Goal: Task Accomplishment & Management: Use online tool/utility

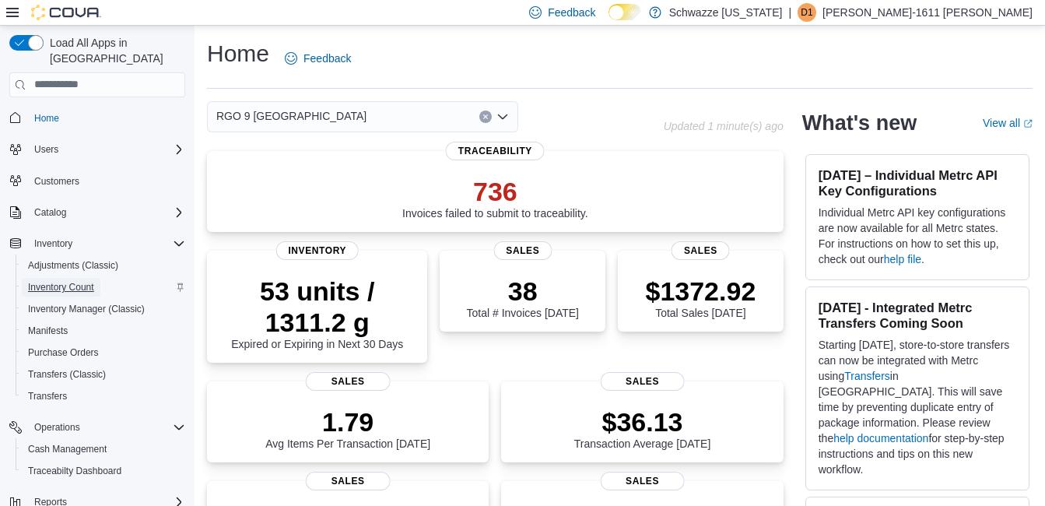
click at [83, 281] on span "Inventory Count" at bounding box center [61, 287] width 66 height 12
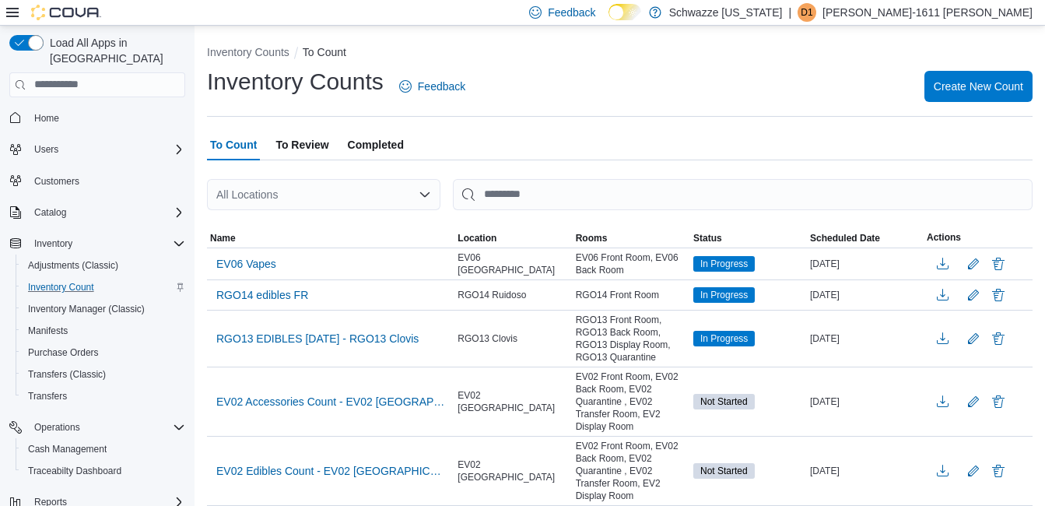
click at [328, 188] on div "All Locations" at bounding box center [323, 194] width 233 height 31
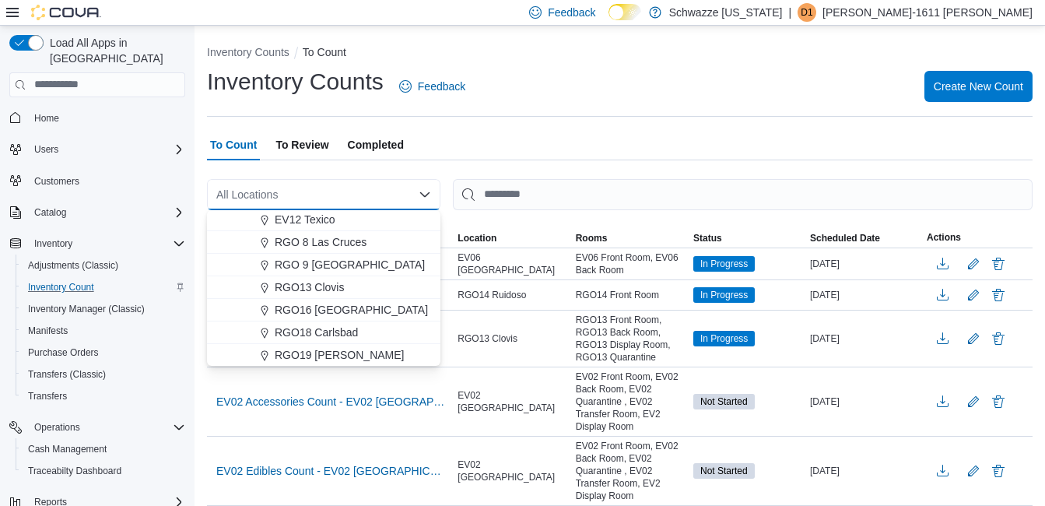
scroll to position [769, 0]
click at [330, 263] on span "RGO 9 [GEOGRAPHIC_DATA]" at bounding box center [350, 264] width 150 height 16
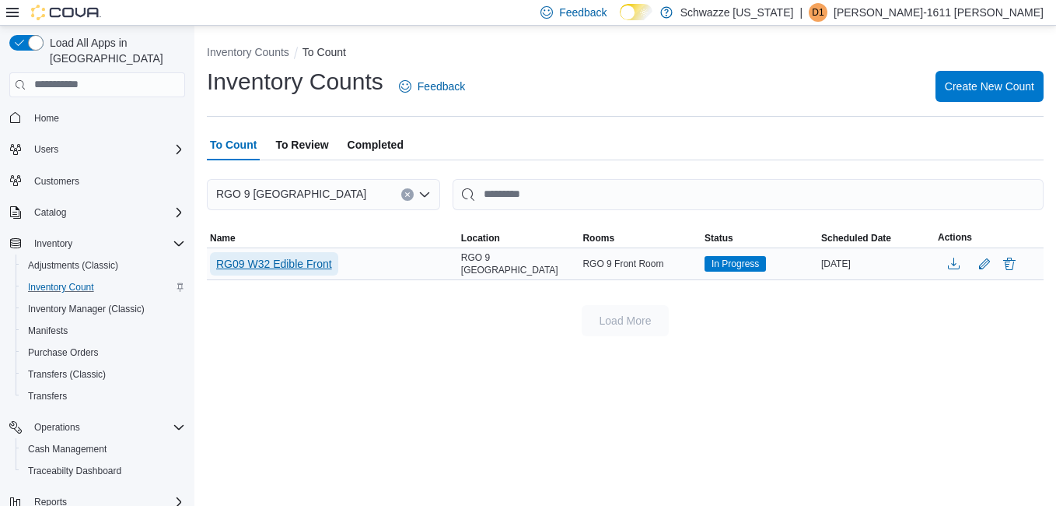
click at [328, 266] on span "RG09 W32 Edible Front" at bounding box center [274, 264] width 116 height 16
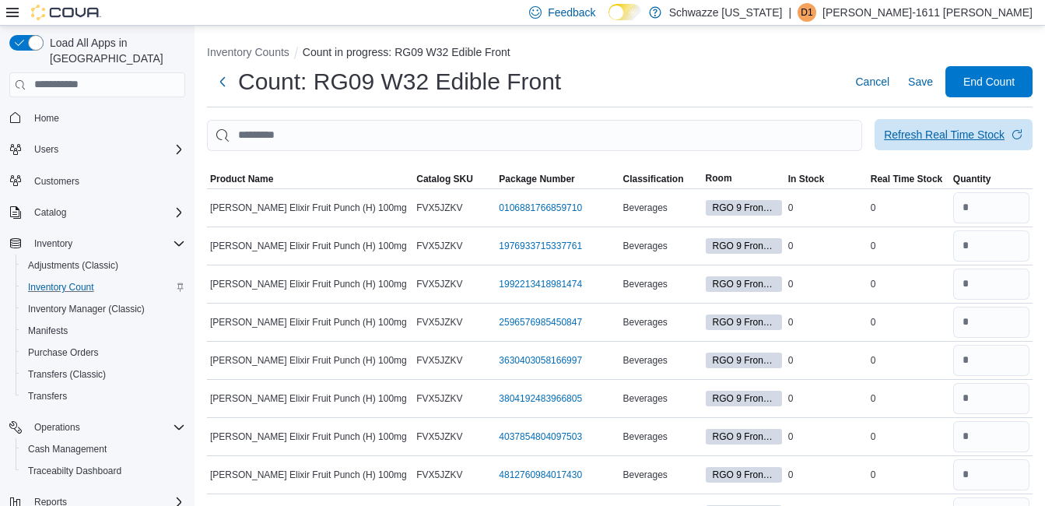
click at [929, 137] on div "Refresh Real Time Stock" at bounding box center [944, 135] width 121 height 16
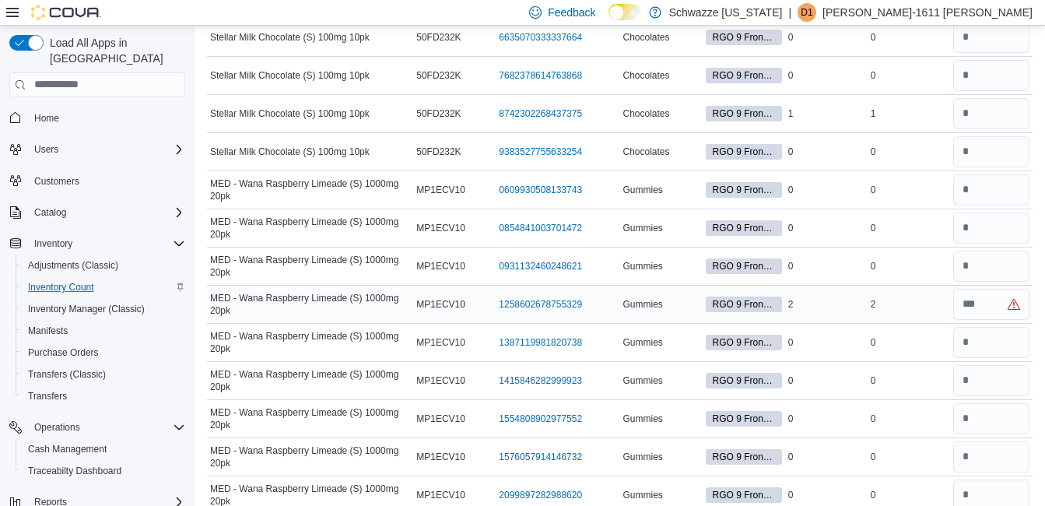
scroll to position [4745, 0]
click at [1000, 303] on input "number" at bounding box center [991, 303] width 76 height 31
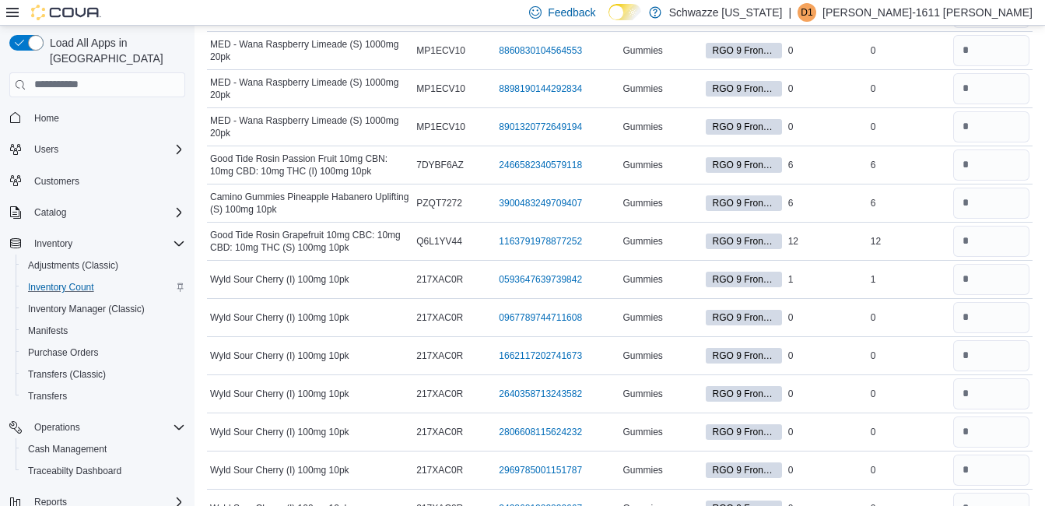
scroll to position [6665, 0]
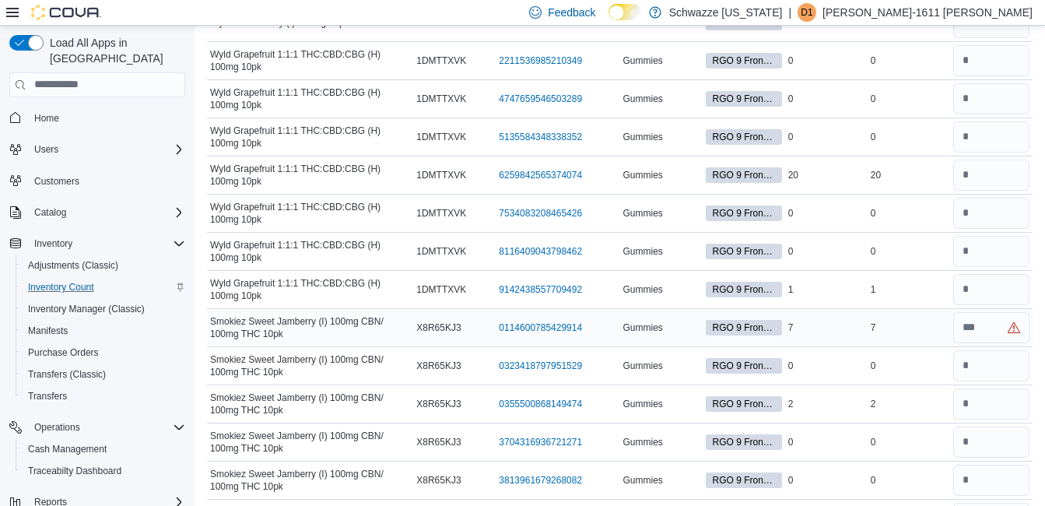
type input "*"
click at [997, 330] on input "number" at bounding box center [991, 327] width 76 height 31
type input "*"
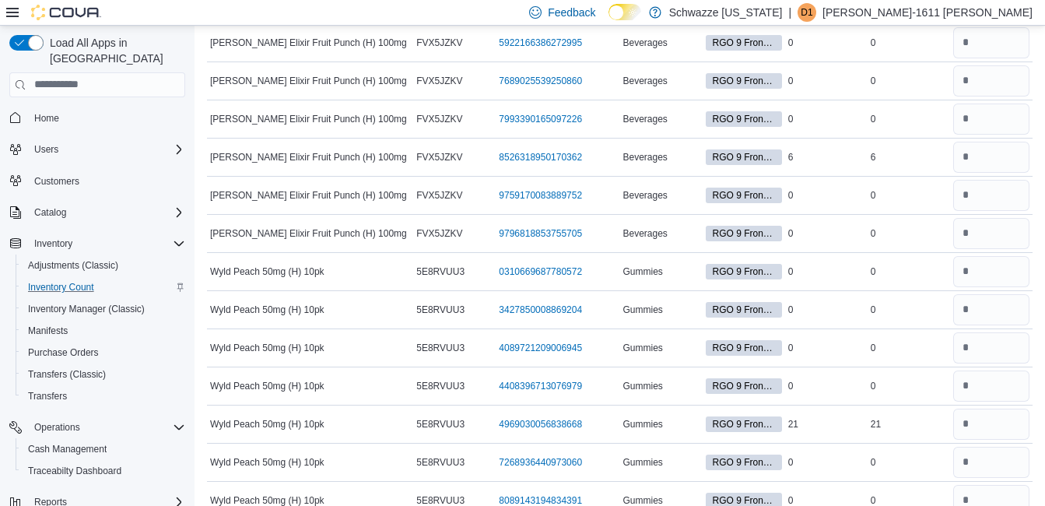
scroll to position [0, 0]
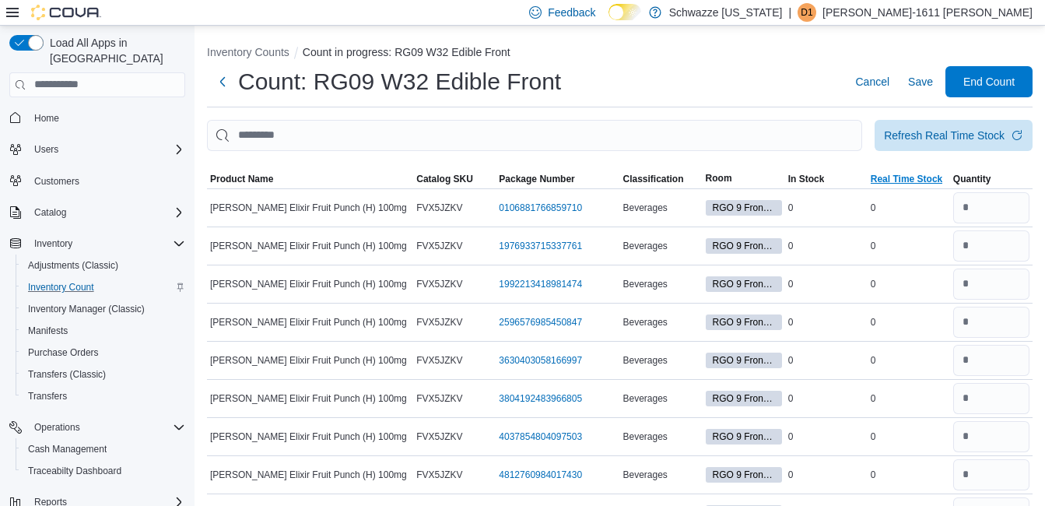
type input "*"
click at [921, 176] on span "Real Time Stock" at bounding box center [907, 179] width 72 height 12
click at [935, 177] on span "Real Time Stock" at bounding box center [907, 179] width 72 height 12
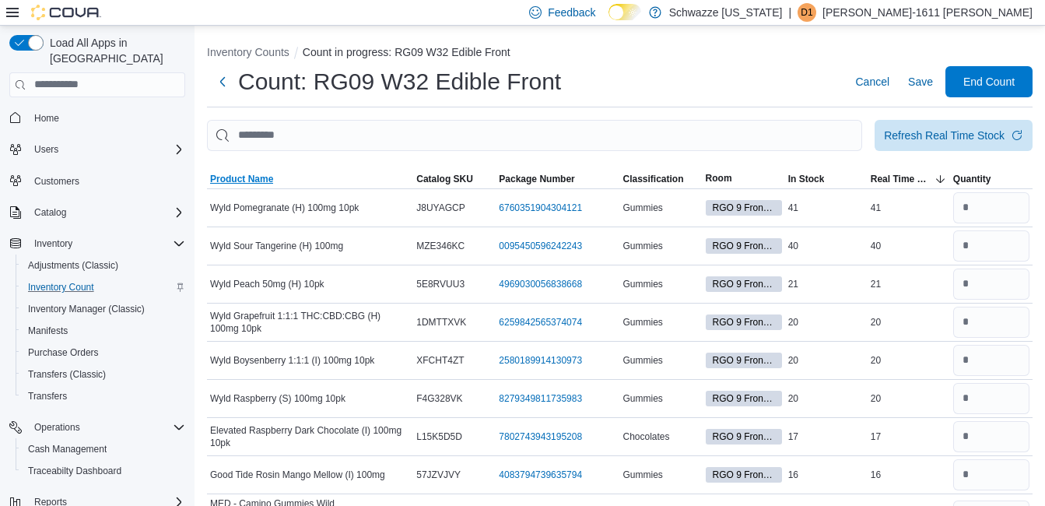
click at [401, 179] on span "Product Name" at bounding box center [310, 179] width 206 height 19
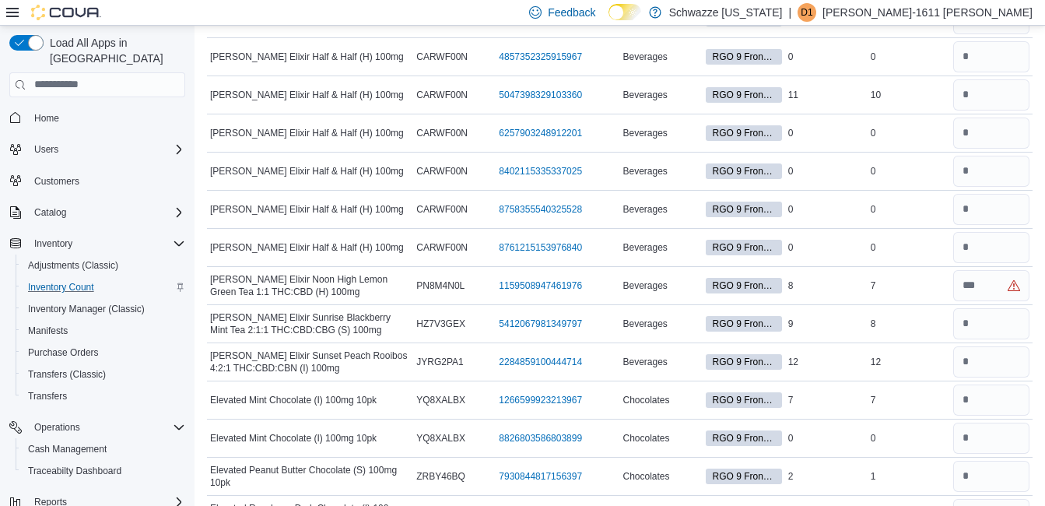
scroll to position [2100, 0]
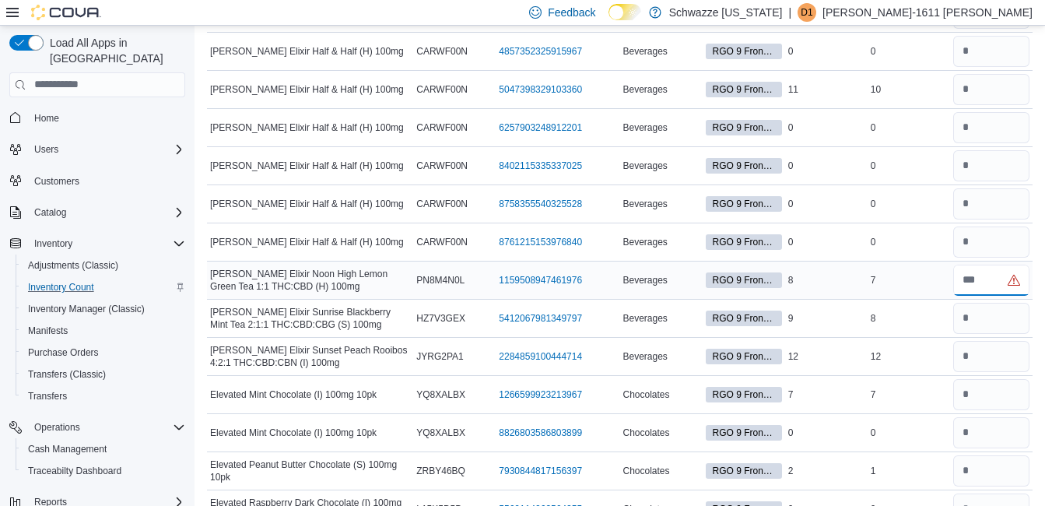
click at [990, 283] on input "number" at bounding box center [991, 279] width 76 height 31
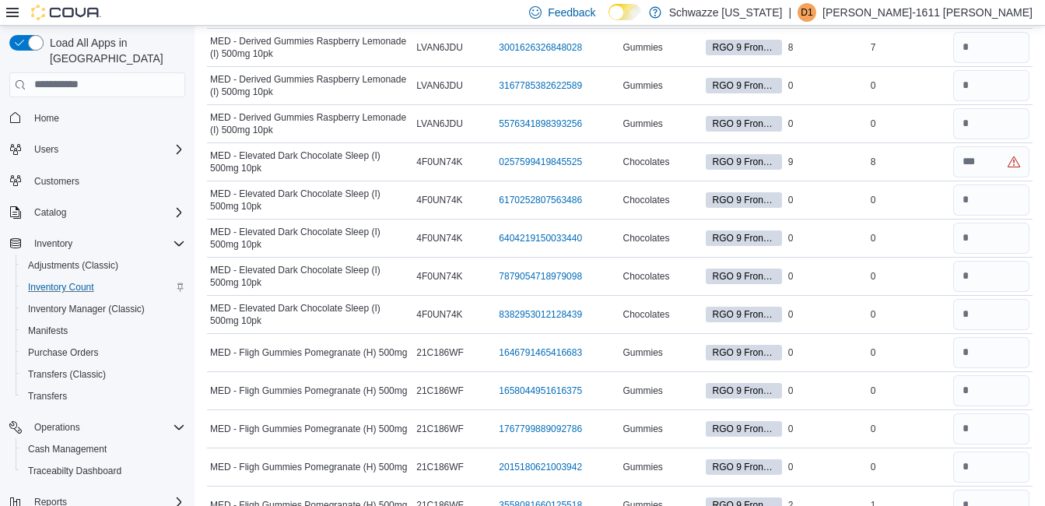
scroll to position [19526, 0]
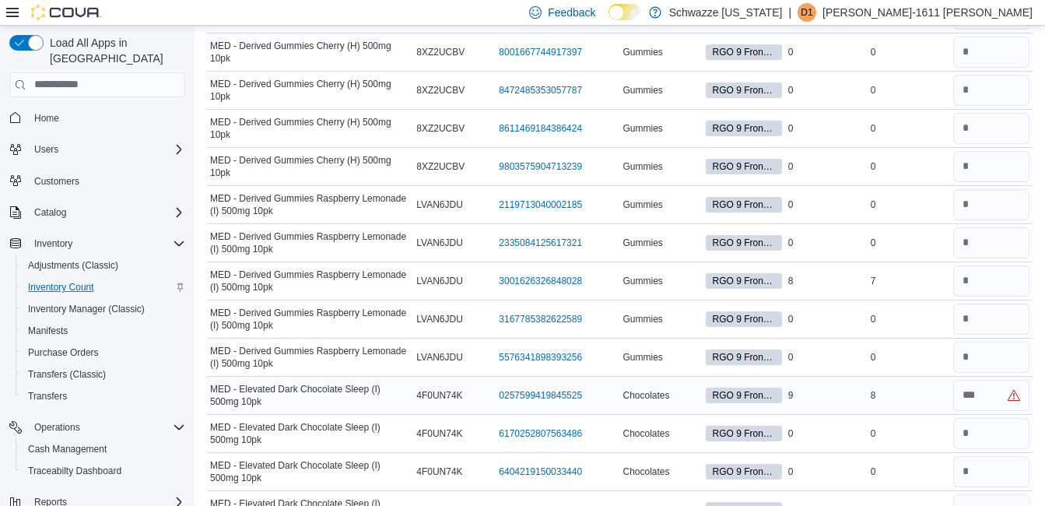
type input "*"
click at [1003, 391] on input "number" at bounding box center [991, 395] width 76 height 31
type input "*"
click at [1003, 391] on input "*" at bounding box center [991, 395] width 76 height 31
type input "*"
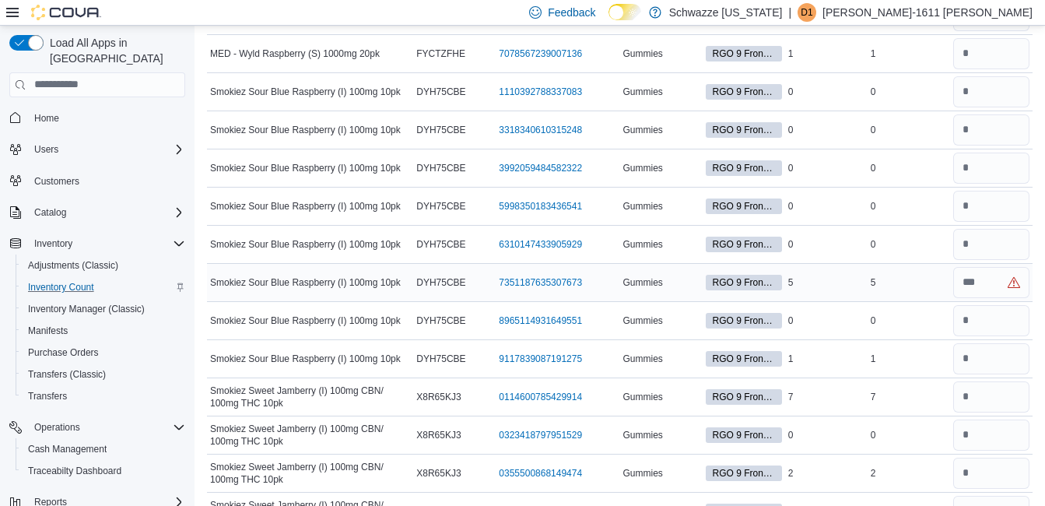
scroll to position [33218, 0]
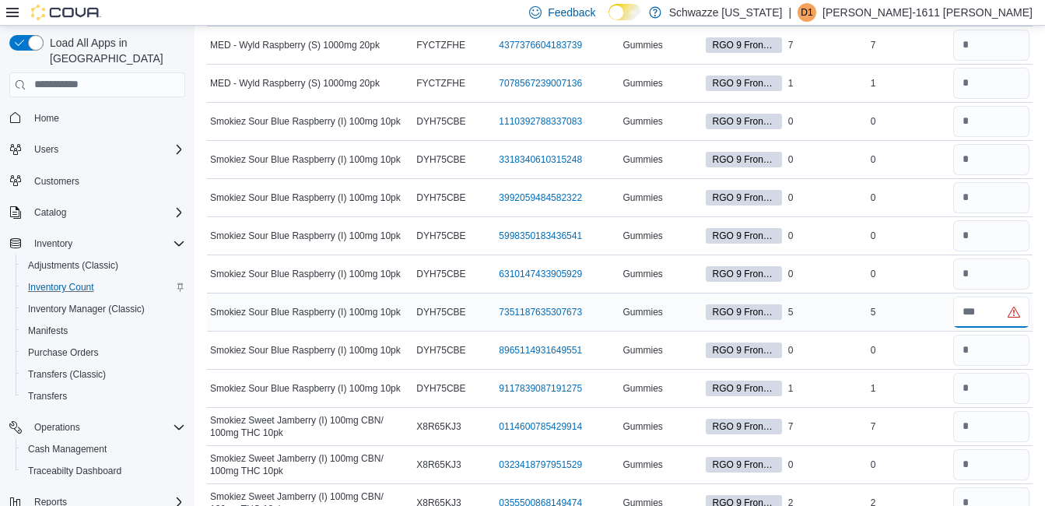
click at [1001, 302] on input "number" at bounding box center [991, 311] width 76 height 31
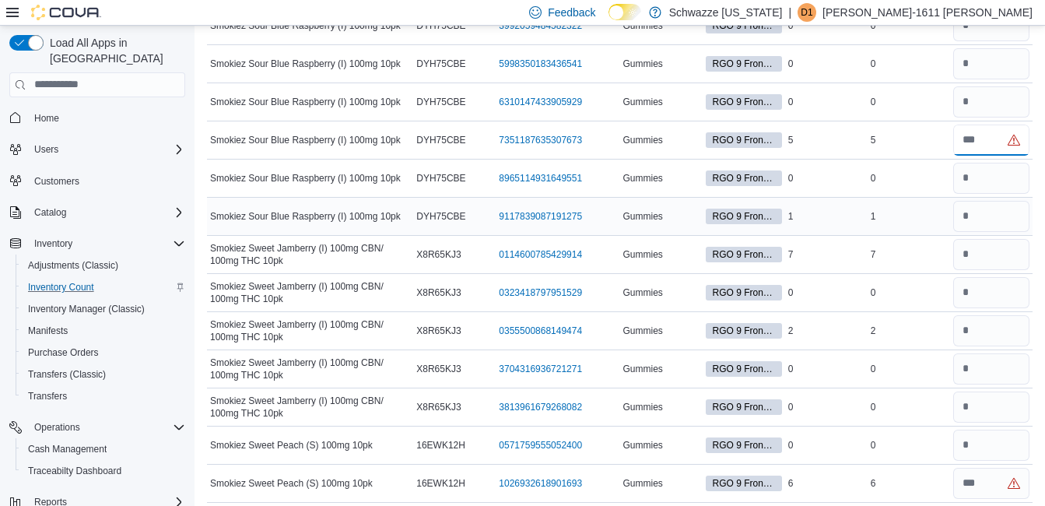
scroll to position [33607, 0]
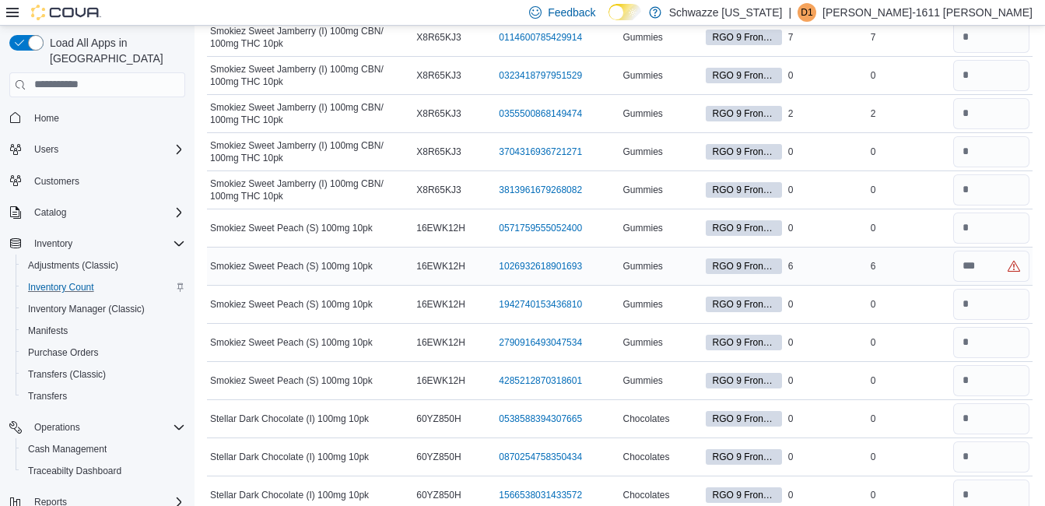
type input "*"
click at [1006, 265] on input "number" at bounding box center [991, 265] width 76 height 31
type input "*"
click at [1004, 264] on input "*" at bounding box center [991, 265] width 76 height 31
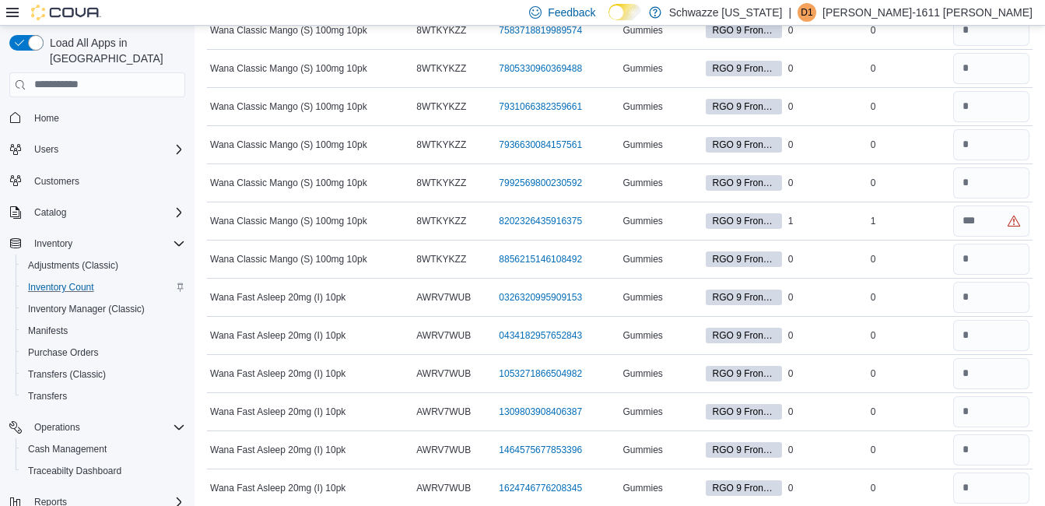
scroll to position [41153, 0]
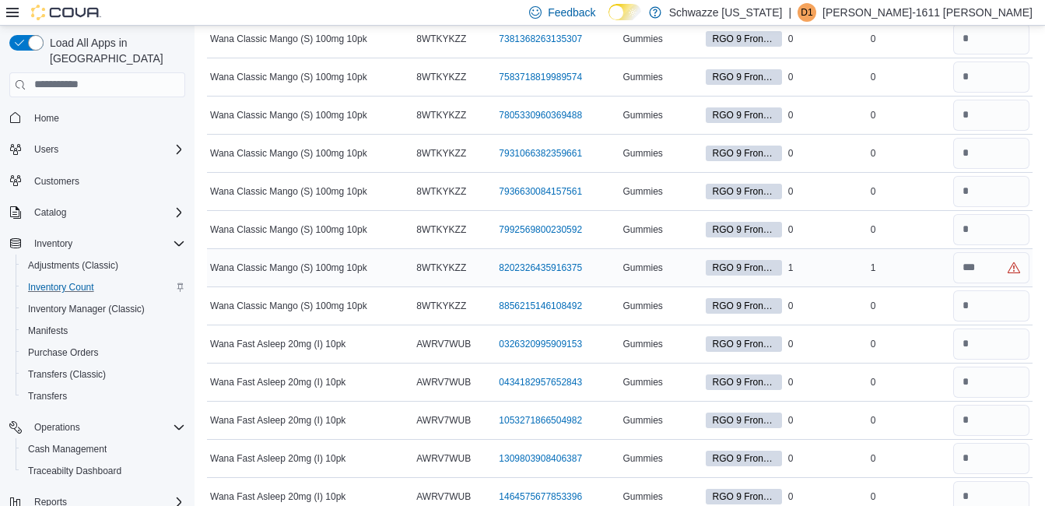
type input "*"
click at [1003, 267] on input "number" at bounding box center [991, 267] width 76 height 31
type input "*"
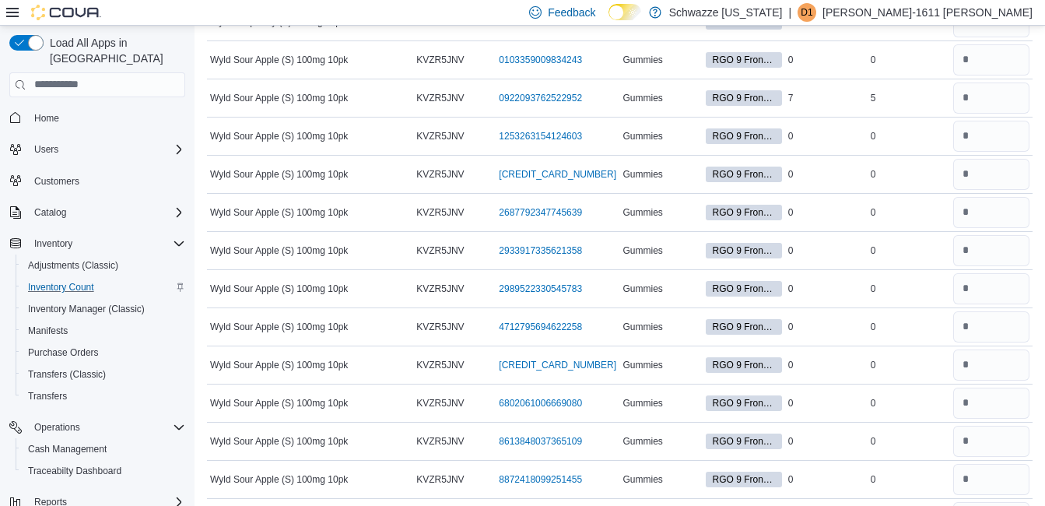
scroll to position [0, 0]
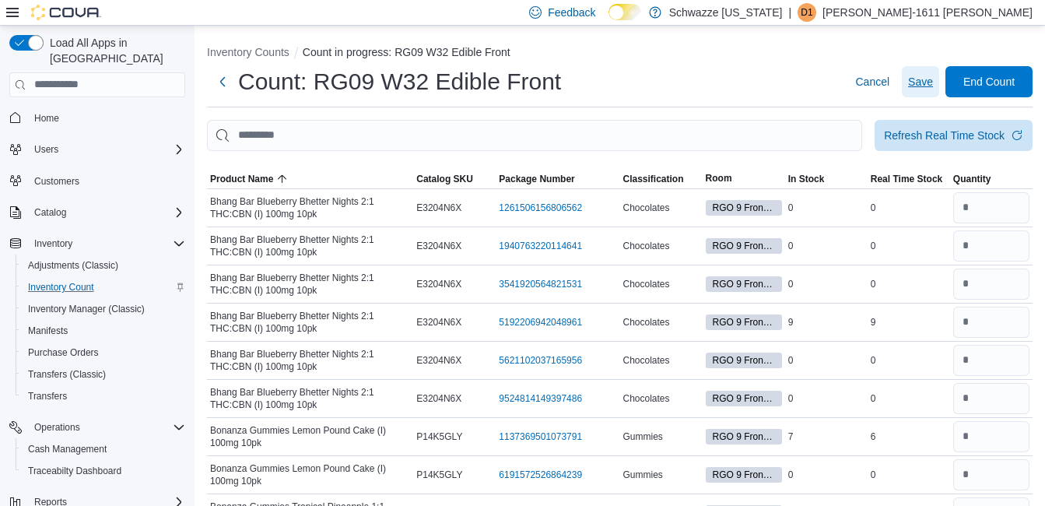
click at [933, 82] on span "Save" at bounding box center [920, 82] width 25 height 16
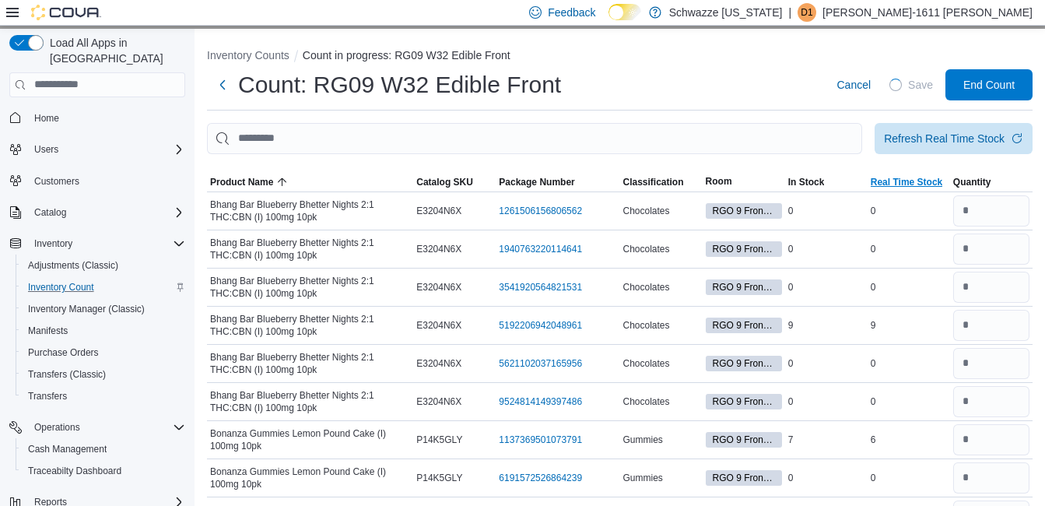
click at [931, 179] on span "Real Time Stock" at bounding box center [907, 182] width 72 height 12
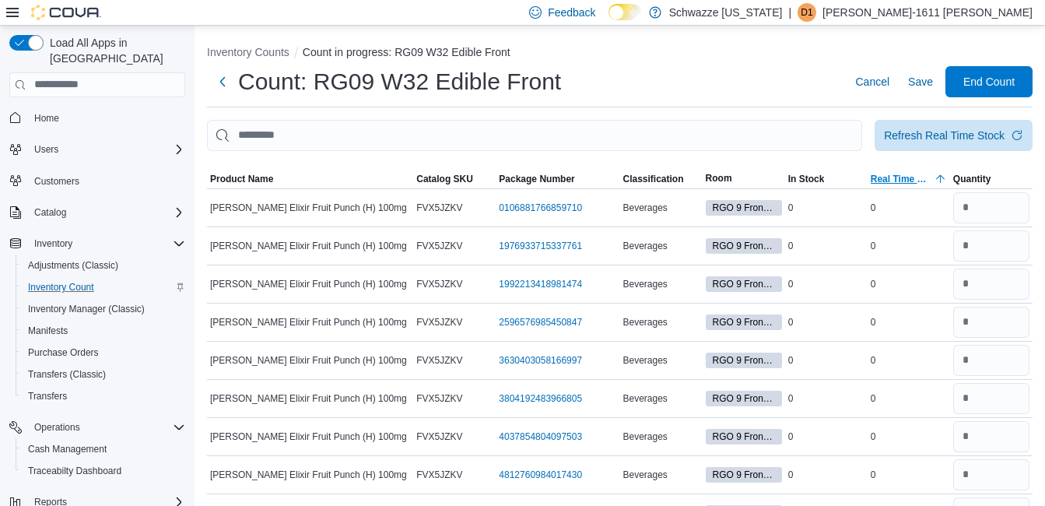
click at [931, 179] on span "Real Time Stock" at bounding box center [901, 179] width 61 height 12
click at [923, 179] on span "Real Time Stock" at bounding box center [907, 179] width 72 height 12
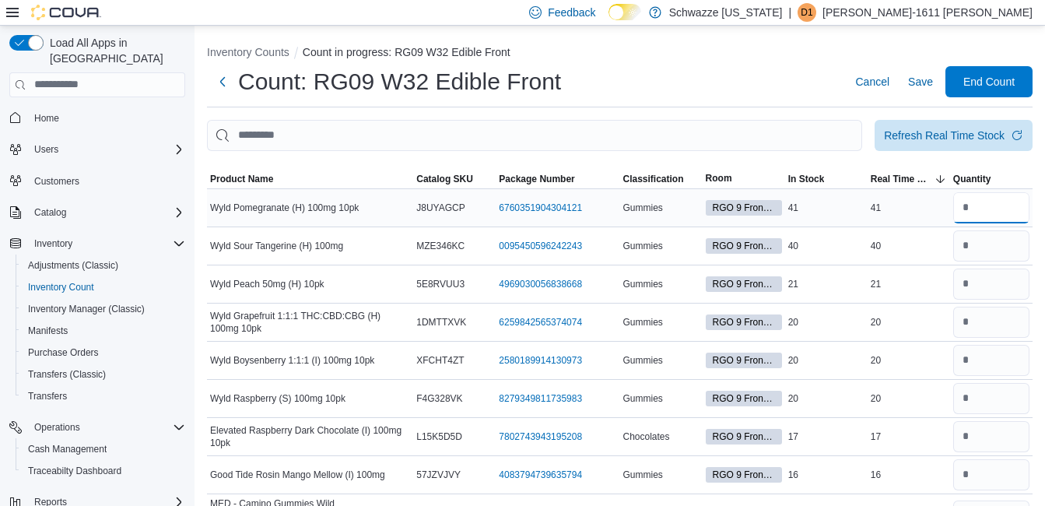
click at [1000, 205] on input "number" at bounding box center [991, 207] width 76 height 31
type input "**"
click at [1007, 246] on input "number" at bounding box center [991, 245] width 76 height 31
type input "**"
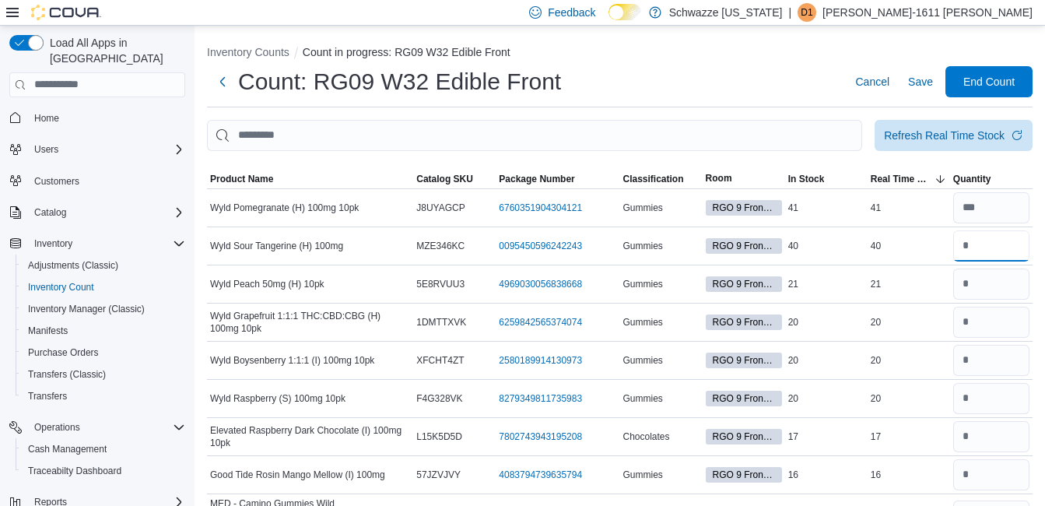
type input "**"
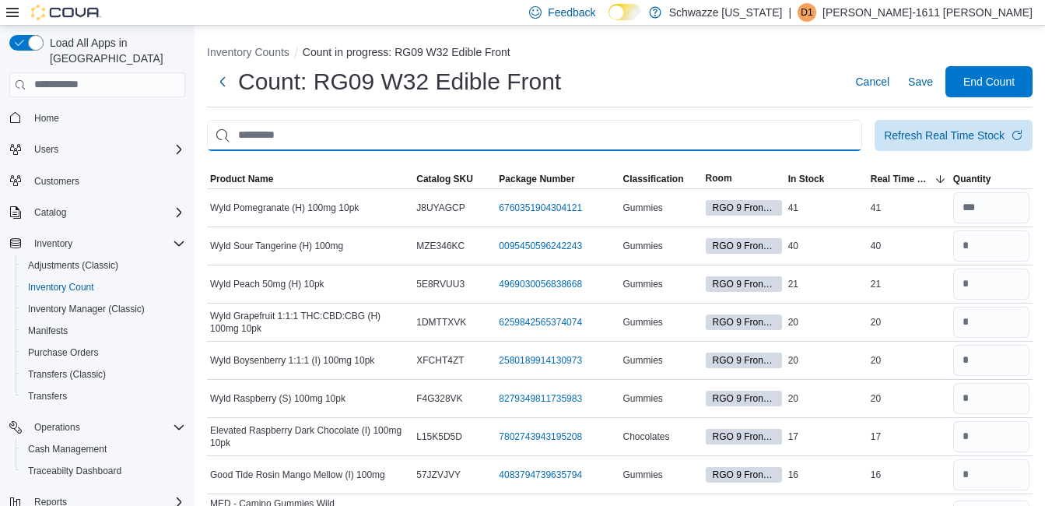
click at [642, 125] on input "This is a search bar. After typing your query, hit enter to filter the results …" at bounding box center [534, 135] width 655 height 31
type input "*****"
type input "**********"
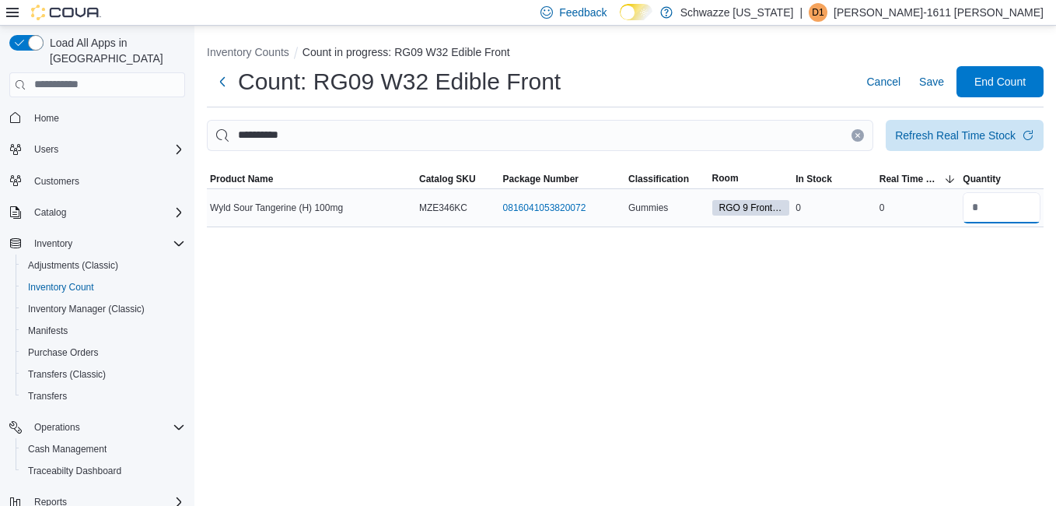
click at [998, 213] on input "number" at bounding box center [1002, 207] width 78 height 31
type input "*"
click at [936, 90] on span "Save" at bounding box center [932, 81] width 25 height 31
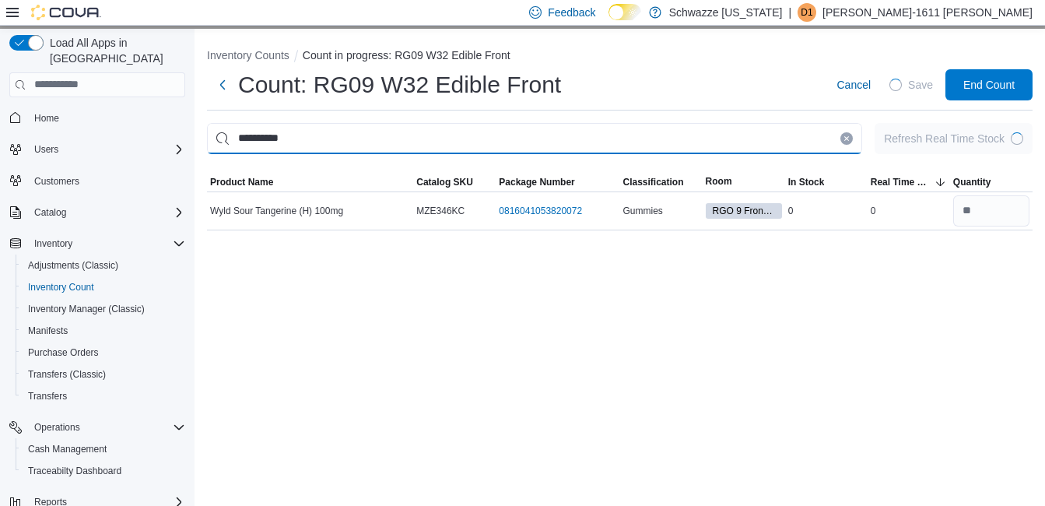
click at [751, 132] on input "**********" at bounding box center [534, 138] width 655 height 31
type input "*"
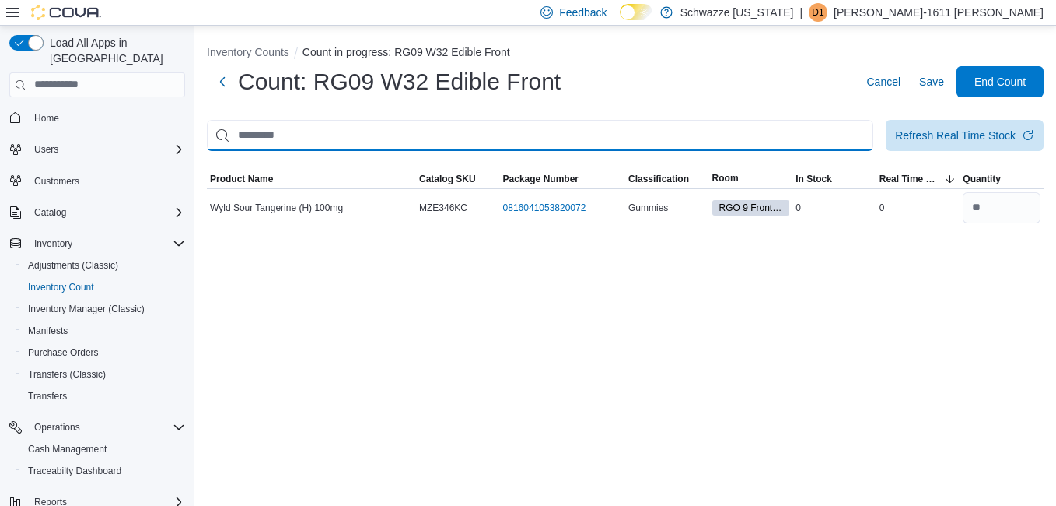
click at [741, 139] on input "This is a search bar. After typing your query, hit enter to filter the results …" at bounding box center [540, 135] width 667 height 31
type input "*******"
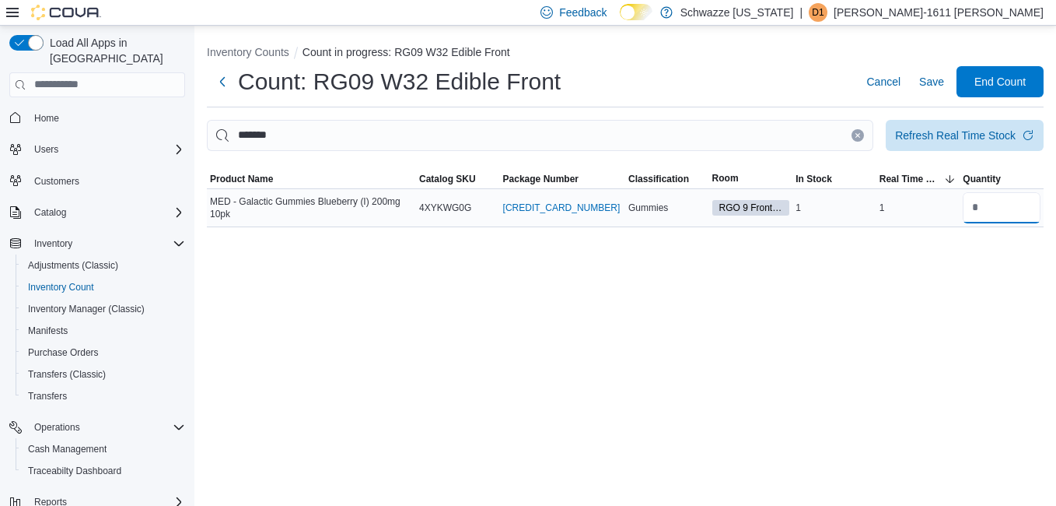
click at [1002, 206] on input "number" at bounding box center [1002, 207] width 78 height 31
type input "*"
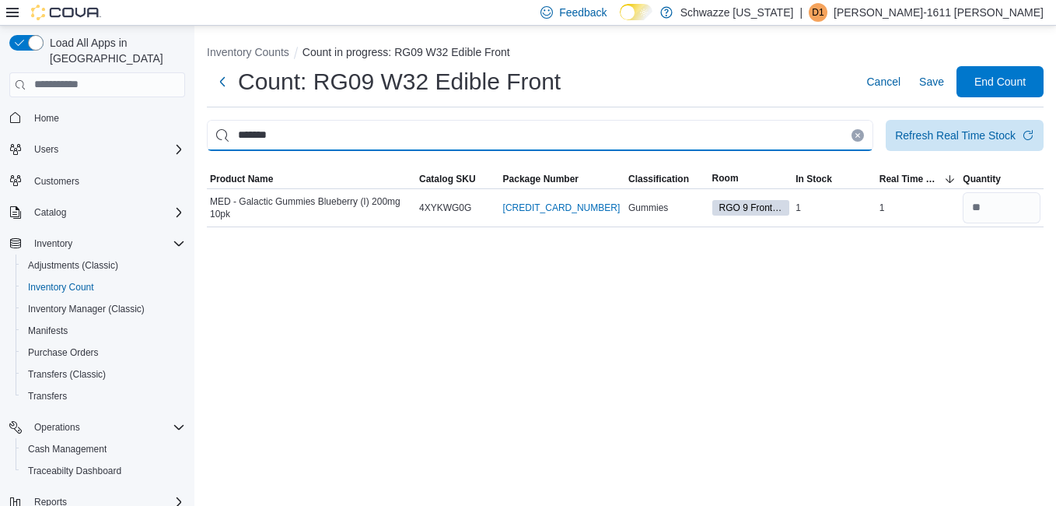
click at [797, 131] on input "*******" at bounding box center [540, 135] width 667 height 31
type input "*"
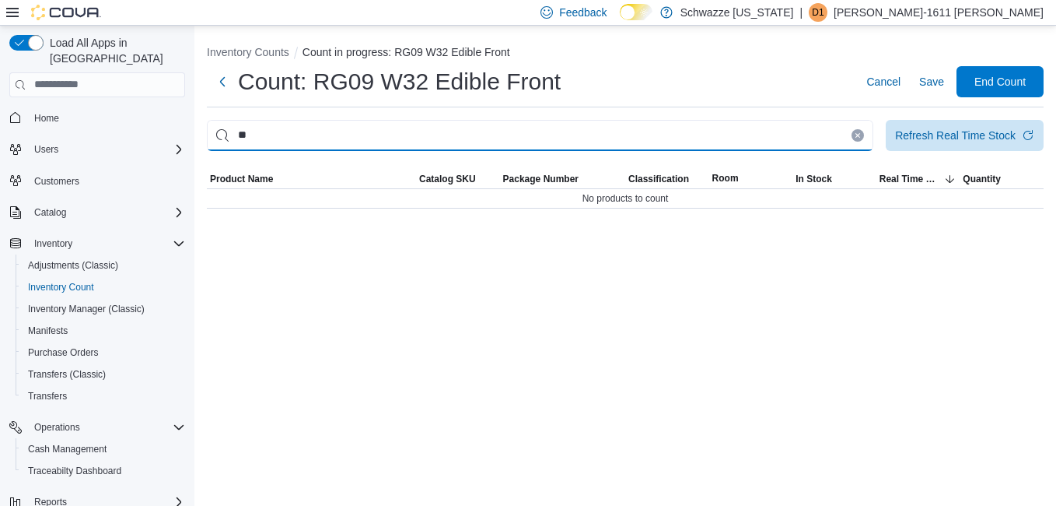
type input "*"
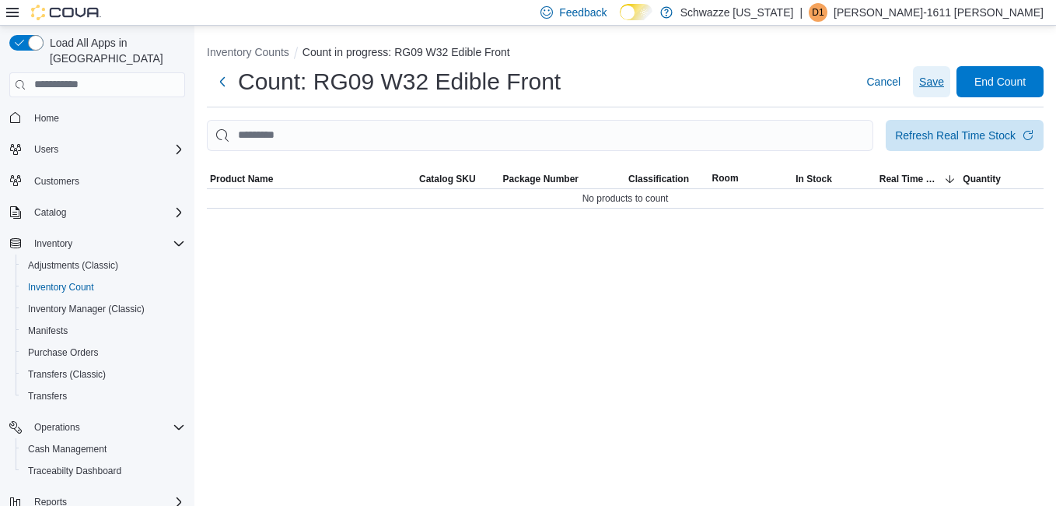
click at [933, 86] on span "Save" at bounding box center [932, 82] width 25 height 16
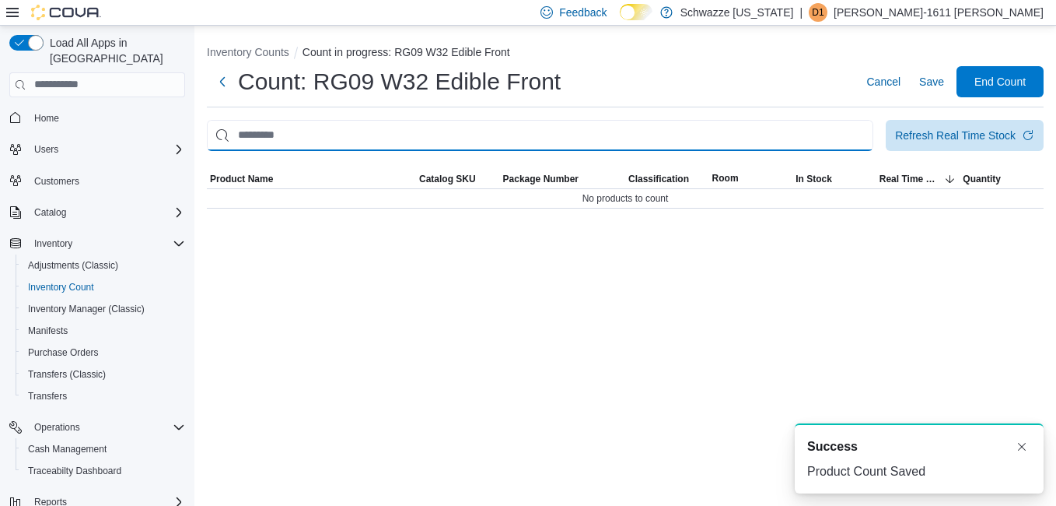
click at [548, 125] on input "This is a search bar. After typing your query, hit enter to filter the results …" at bounding box center [540, 135] width 667 height 31
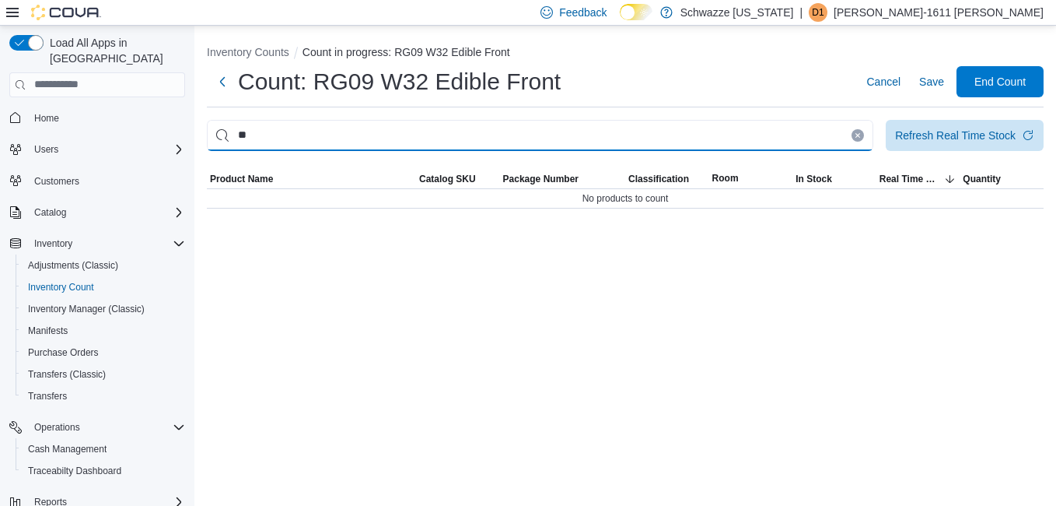
type input "*"
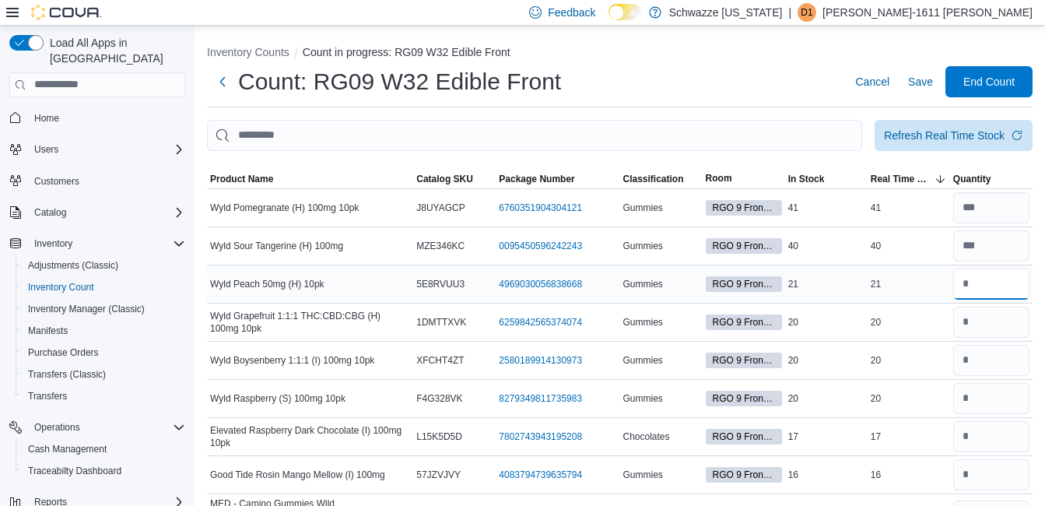
click at [1010, 279] on input "number" at bounding box center [991, 283] width 76 height 31
type input "**"
click at [1001, 314] on input "number" at bounding box center [991, 322] width 76 height 31
type input "***"
type input "**"
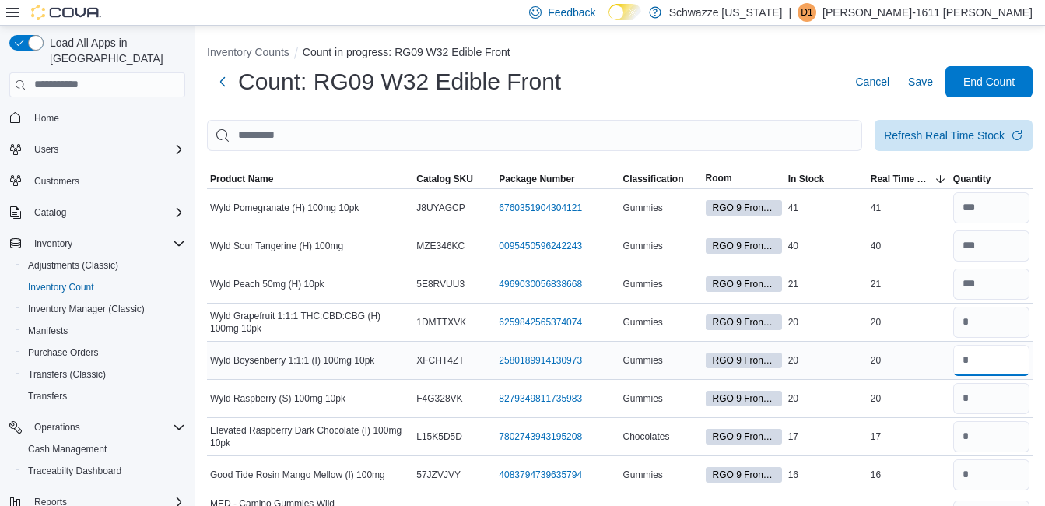
drag, startPoint x: 1004, startPoint y: 344, endPoint x: 1006, endPoint y: 354, distance: 10.2
click at [1004, 346] on input "number" at bounding box center [991, 360] width 76 height 31
click at [1006, 354] on input "number" at bounding box center [991, 360] width 76 height 31
type input "**"
click at [992, 234] on input "number" at bounding box center [991, 245] width 76 height 31
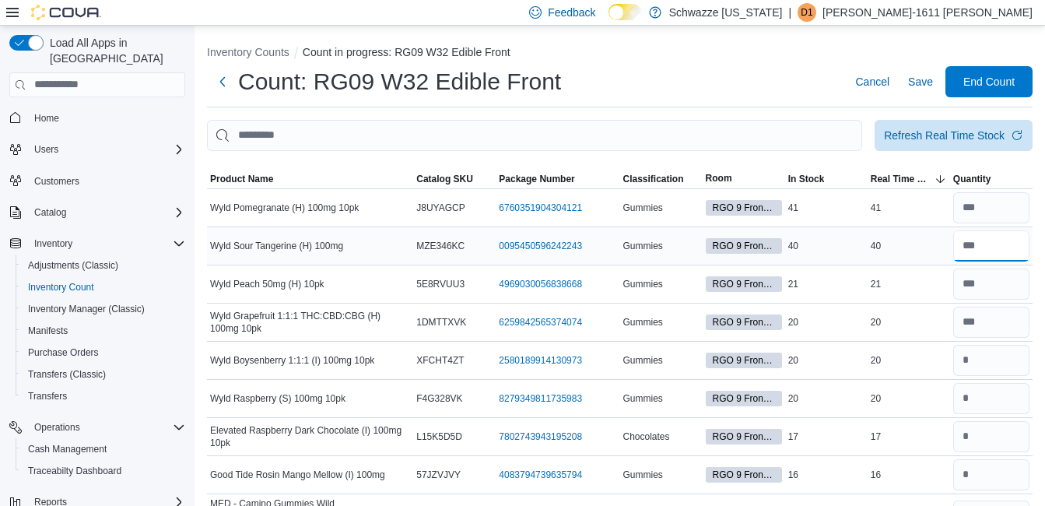
type input "**"
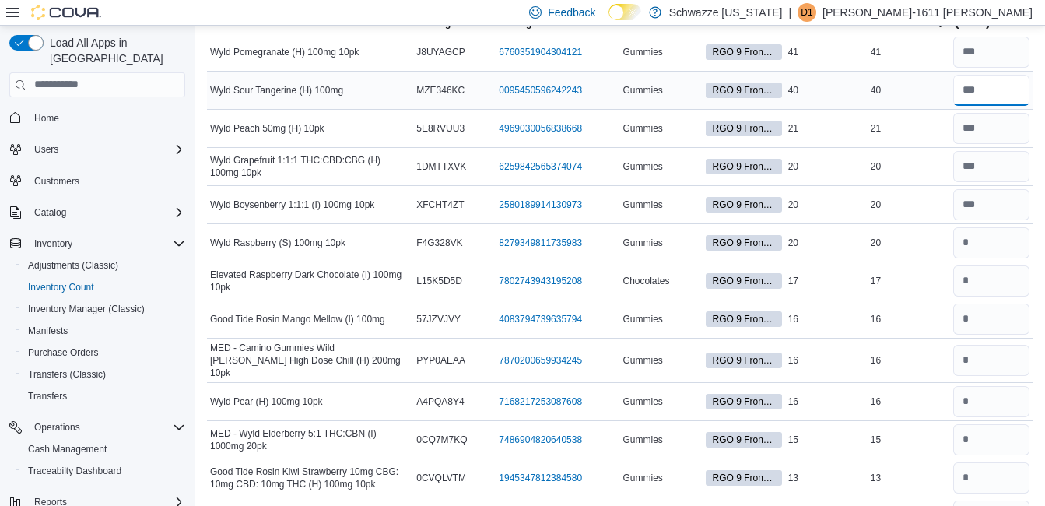
click at [1004, 94] on input "**" at bounding box center [991, 90] width 76 height 31
type input "*"
click at [982, 238] on input "number" at bounding box center [991, 242] width 76 height 31
type input "**"
click at [973, 278] on input "number" at bounding box center [991, 280] width 76 height 31
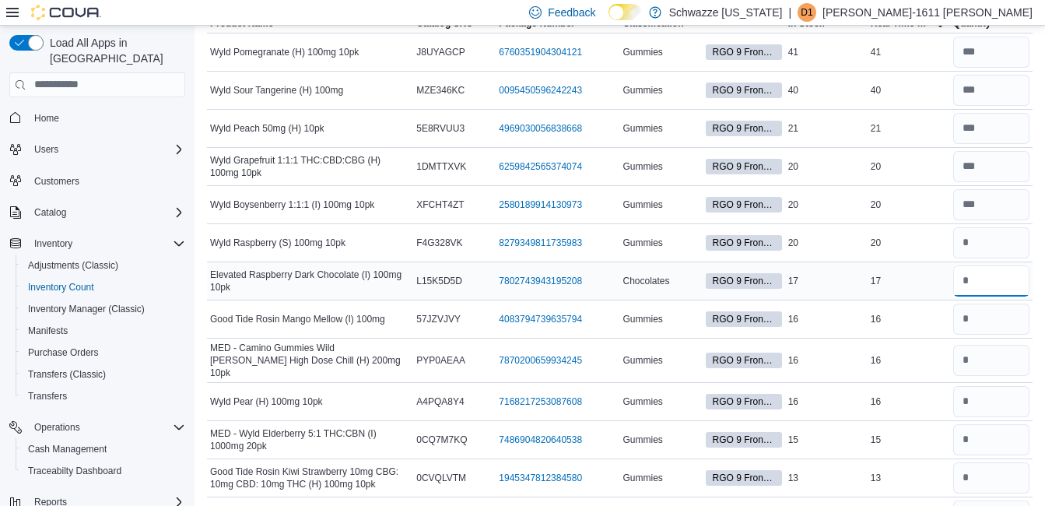
type input "**"
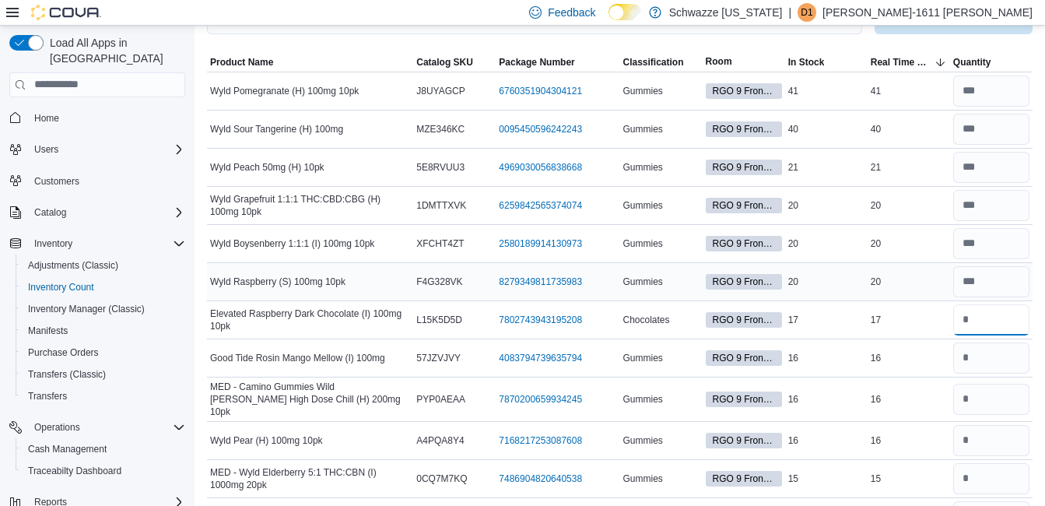
scroll to position [0, 0]
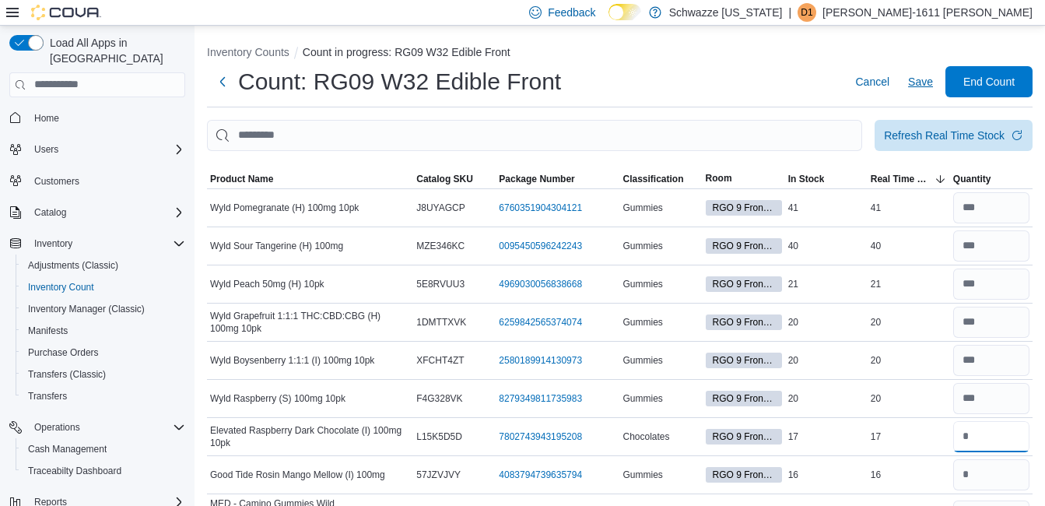
type input "**"
click at [929, 85] on span "Save" at bounding box center [920, 82] width 25 height 16
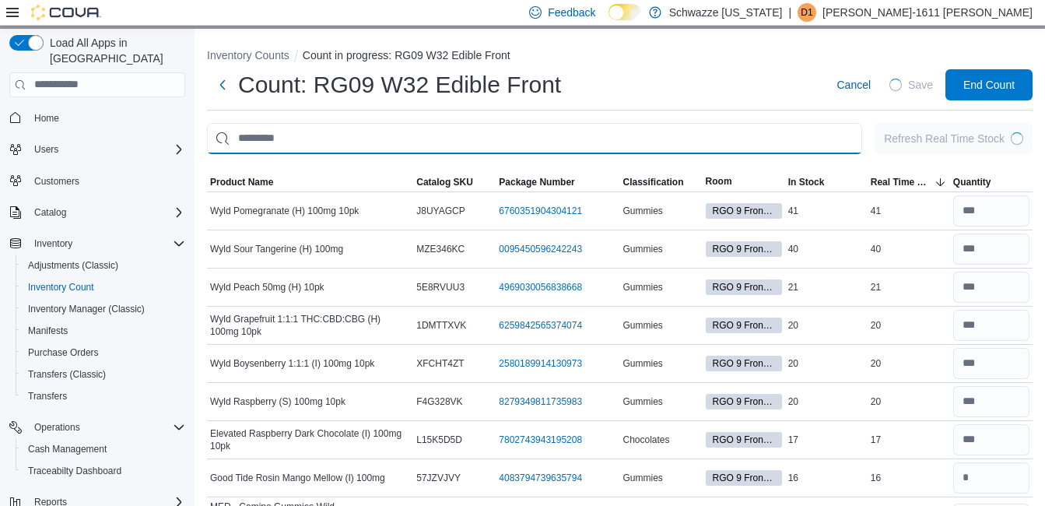
click at [376, 143] on input "This is a search bar. After typing your query, hit enter to filter the results …" at bounding box center [534, 138] width 655 height 31
click at [380, 135] on input "This is a search bar. After typing your query, hit enter to filter the results …" at bounding box center [534, 138] width 655 height 31
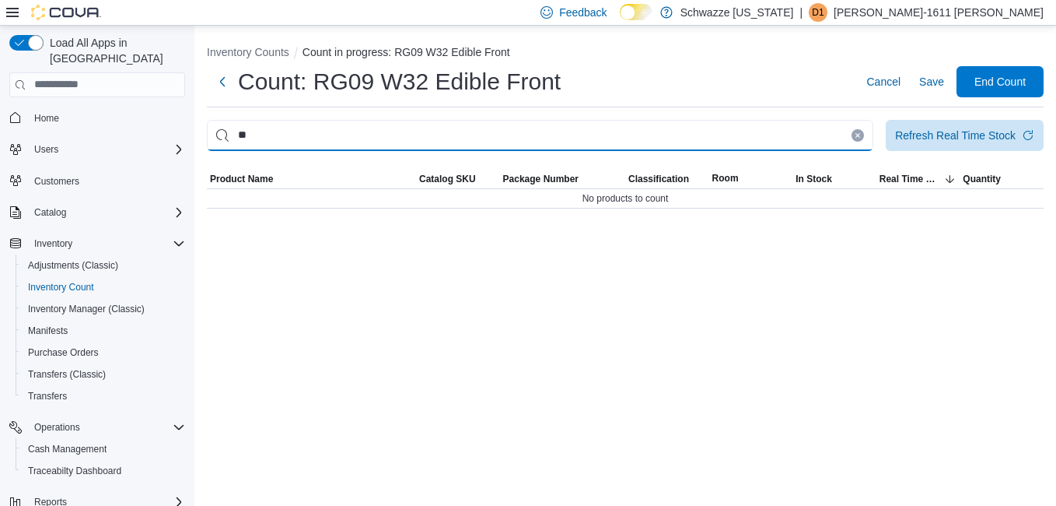
type input "*"
type input "********"
click at [855, 137] on icon "Clear input" at bounding box center [858, 135] width 6 height 6
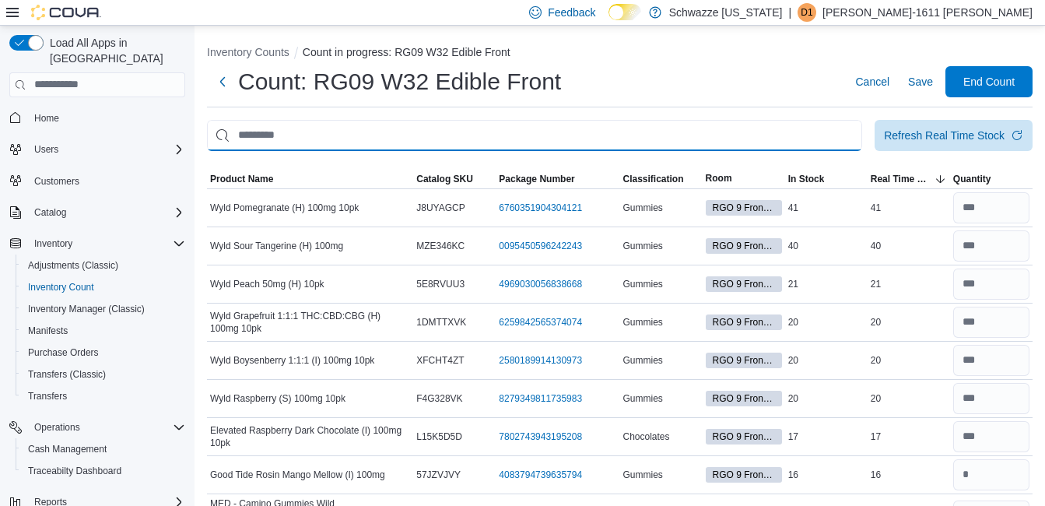
click at [533, 140] on input "This is a search bar. After typing your query, hit enter to filter the results …" at bounding box center [534, 135] width 655 height 31
type input "****"
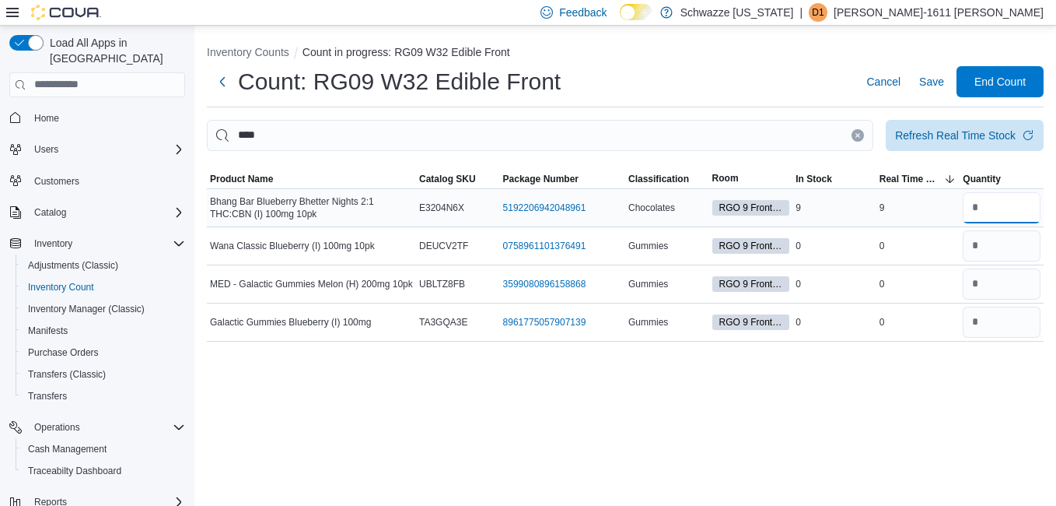
click at [1018, 214] on input "number" at bounding box center [1002, 207] width 78 height 31
type input "*"
click at [933, 82] on span "Save" at bounding box center [932, 82] width 25 height 16
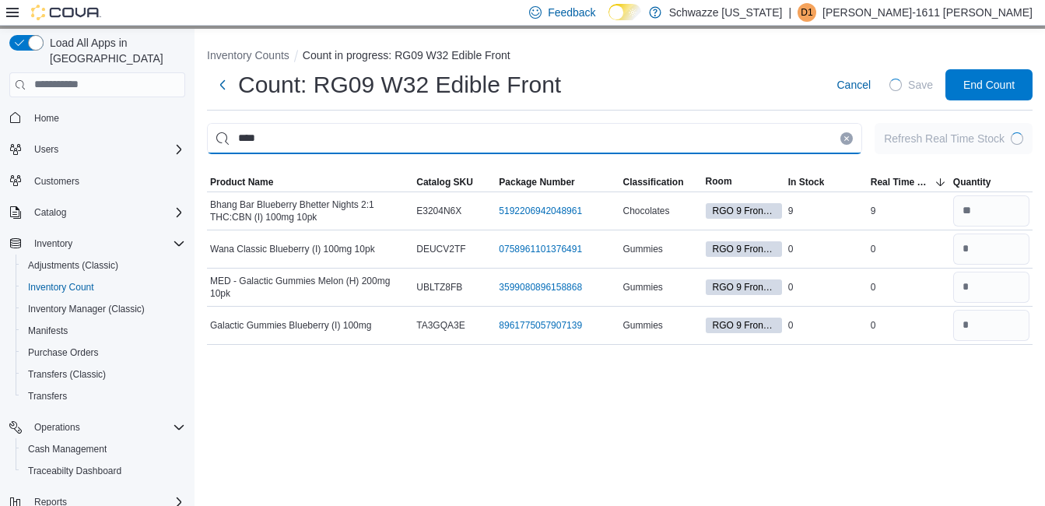
click at [730, 134] on input "****" at bounding box center [534, 138] width 655 height 31
type input "*"
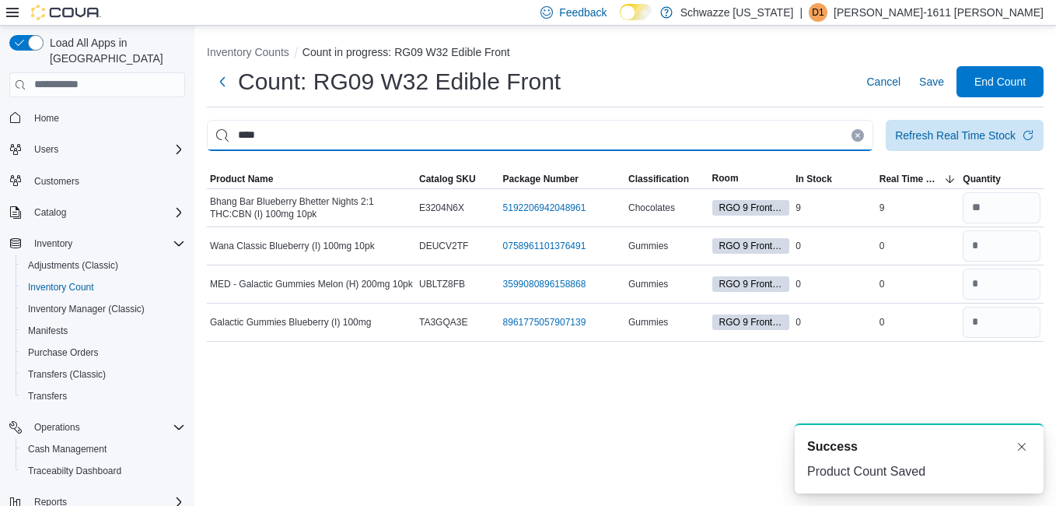
type input "****"
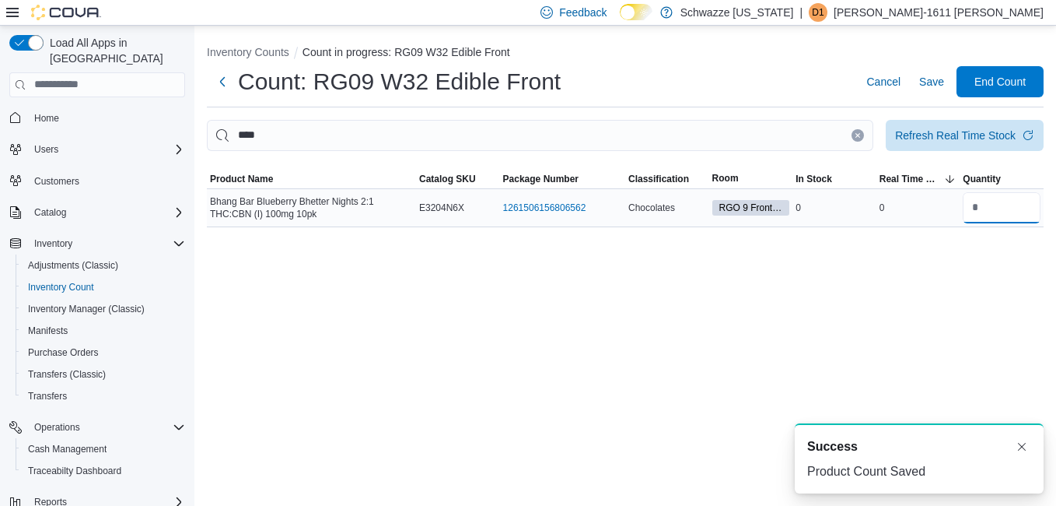
click at [980, 210] on input "number" at bounding box center [1002, 207] width 78 height 31
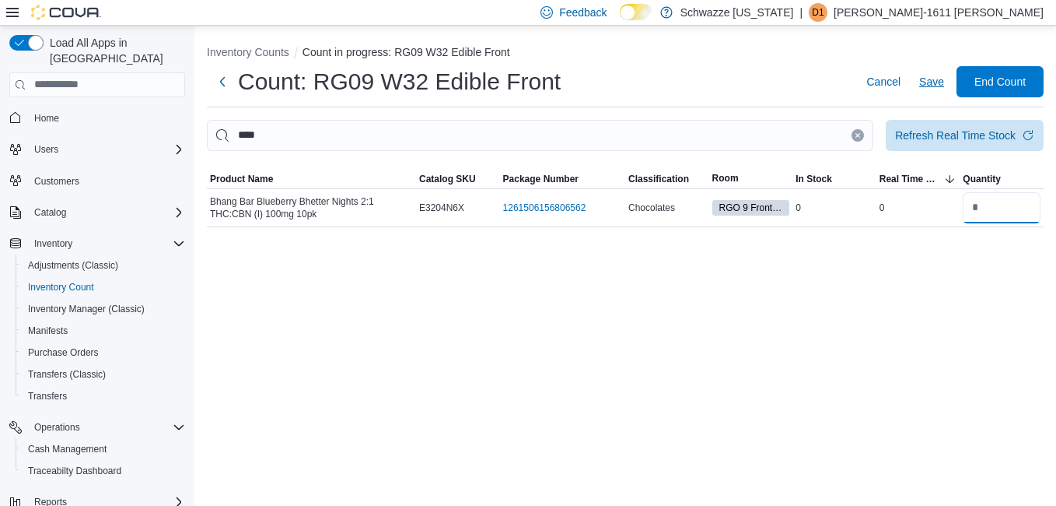
type input "*"
click at [931, 82] on span "Save" at bounding box center [932, 82] width 25 height 16
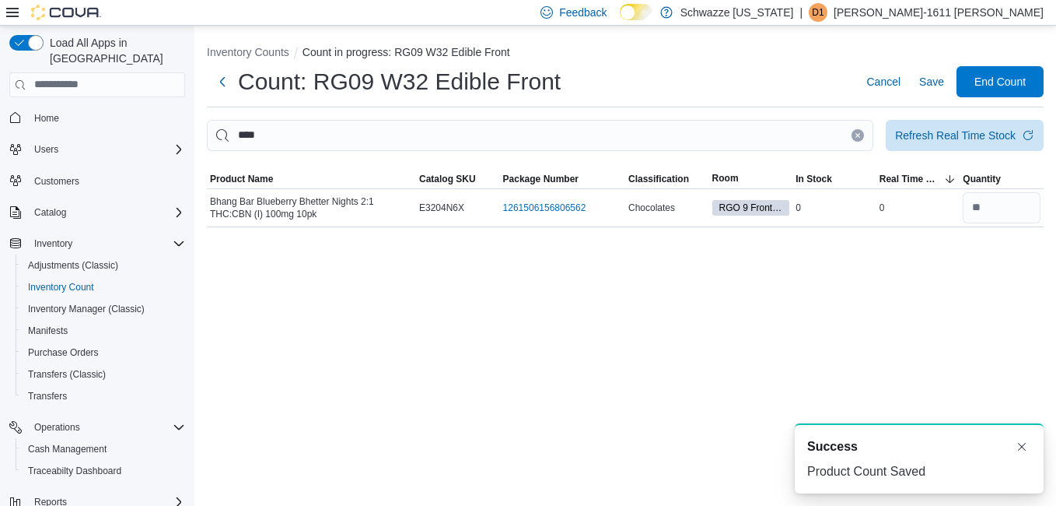
click at [861, 134] on icon "Clear input" at bounding box center [858, 135] width 6 height 6
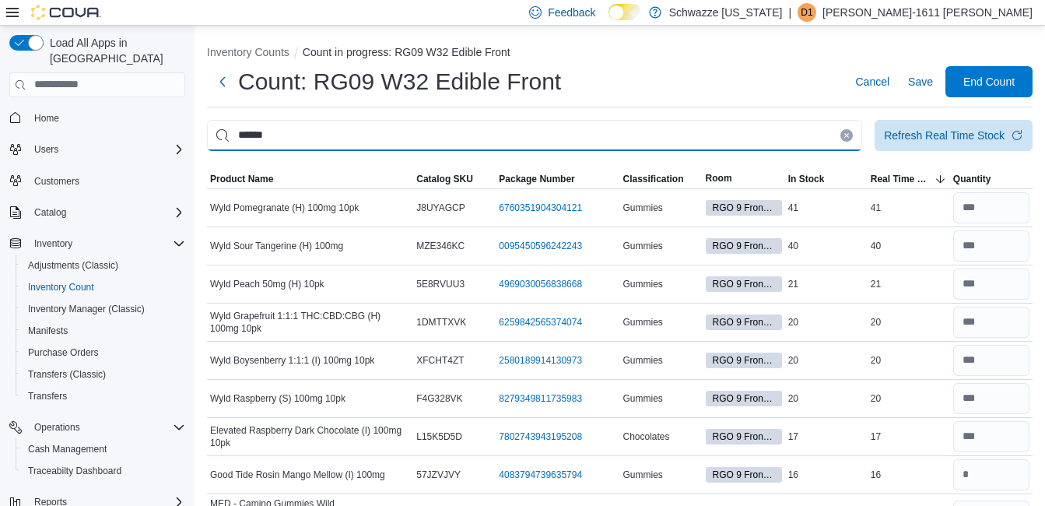
type input "******"
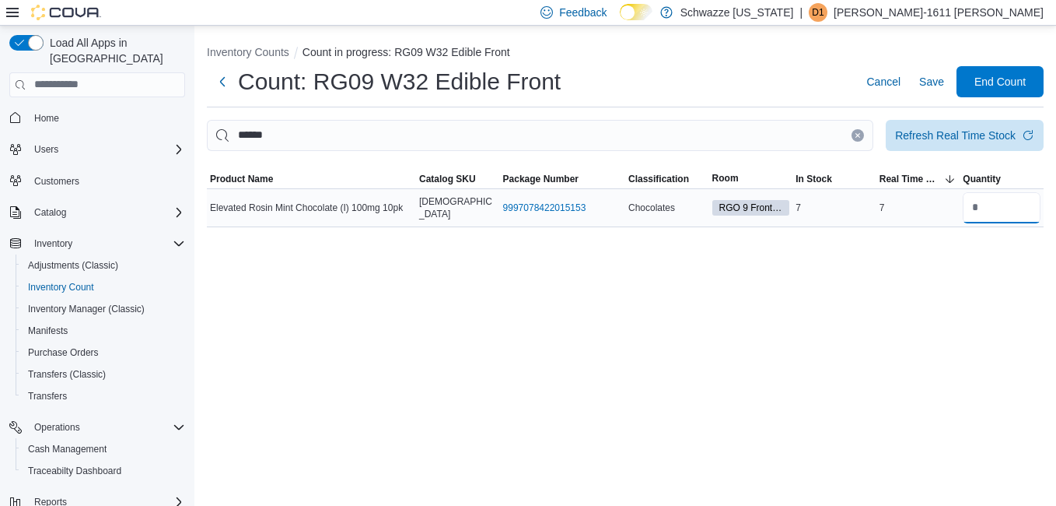
click at [1021, 208] on input "number" at bounding box center [1002, 207] width 78 height 31
type input "*"
click at [932, 82] on span "Save" at bounding box center [932, 82] width 25 height 16
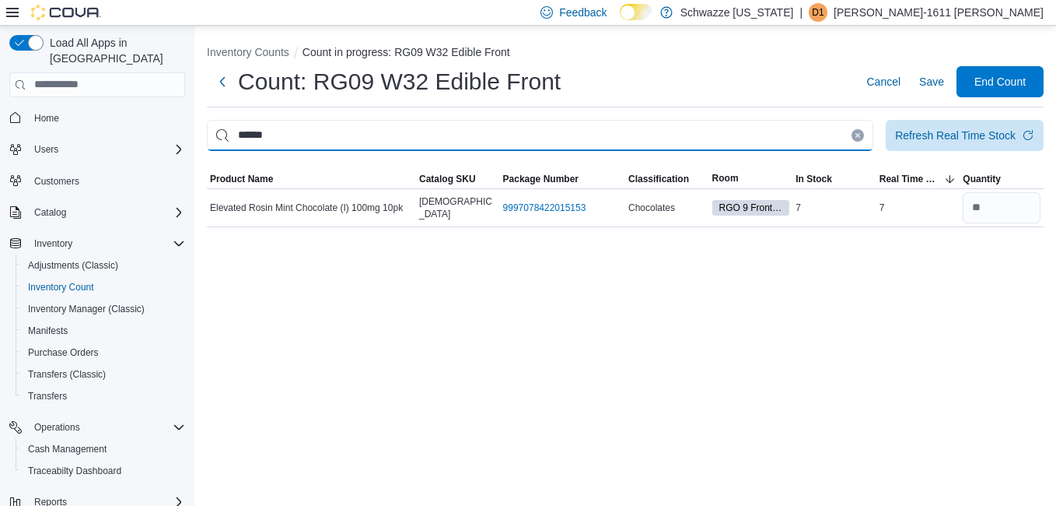
click at [728, 126] on input "******" at bounding box center [540, 135] width 667 height 31
type input "*"
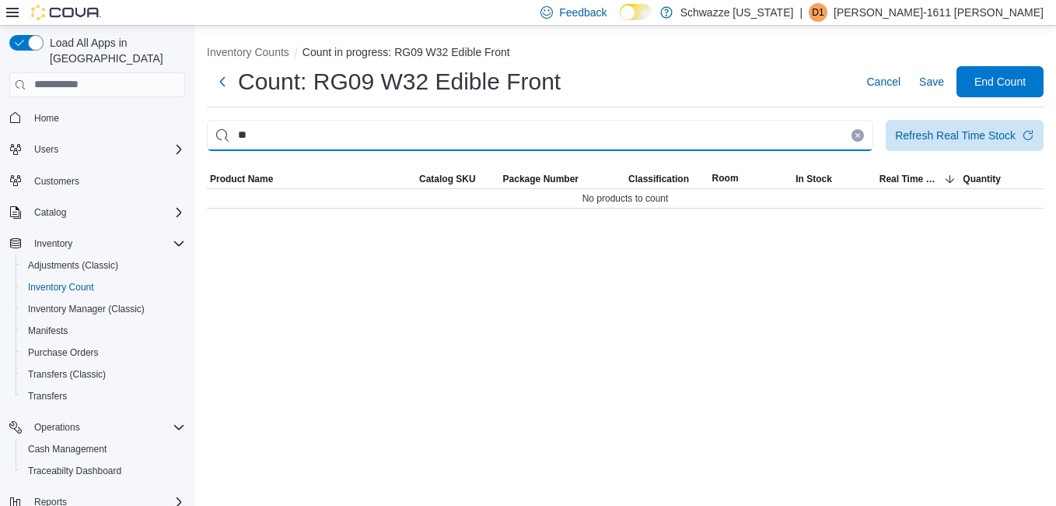
type input "*"
type input "********"
drag, startPoint x: 855, startPoint y: 136, endPoint x: 765, endPoint y: 138, distance: 89.5
click at [855, 135] on icon "Clear input" at bounding box center [858, 135] width 6 height 6
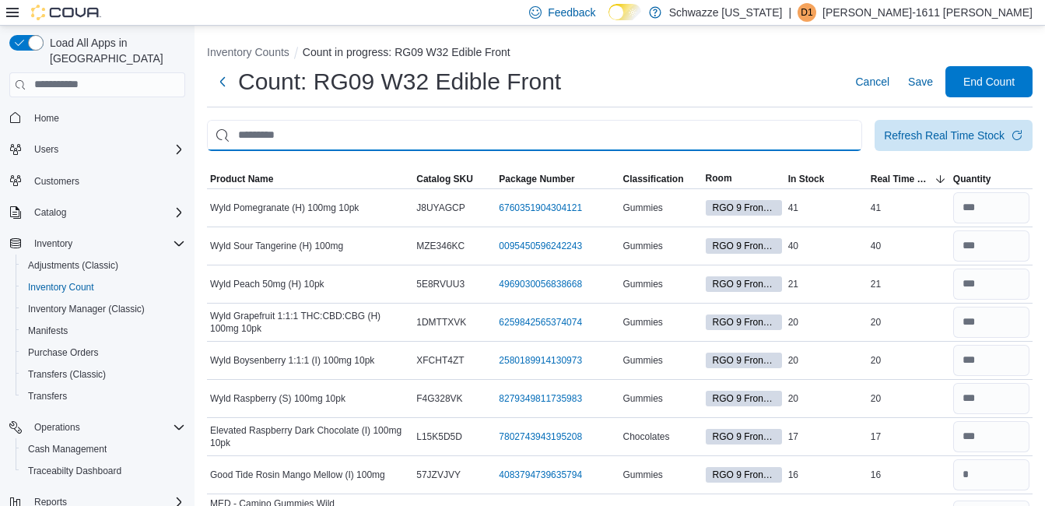
scroll to position [78, 0]
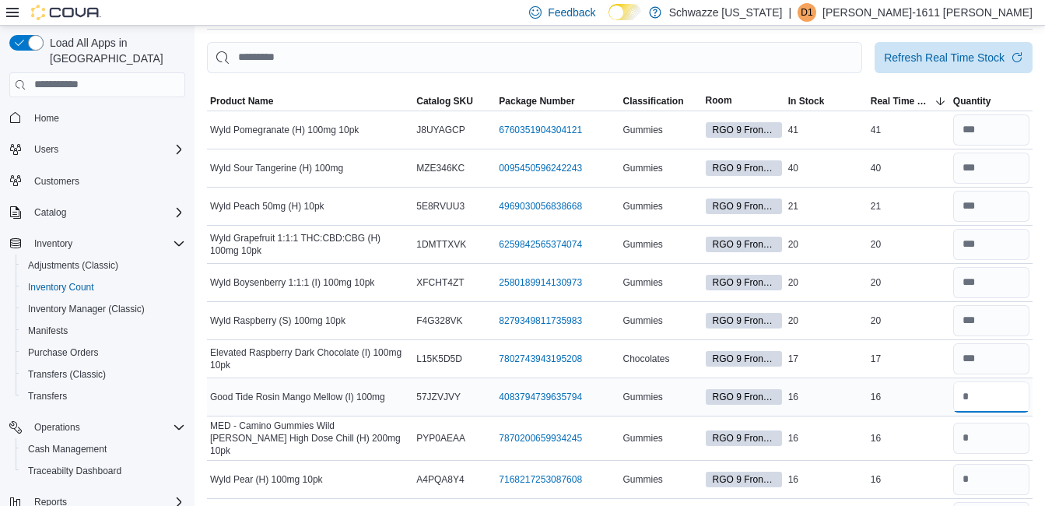
click at [1011, 388] on input "number" at bounding box center [991, 396] width 76 height 31
type input "**"
click at [1000, 443] on input "number" at bounding box center [991, 437] width 76 height 31
type input "**"
click at [1003, 471] on input "number" at bounding box center [991, 479] width 76 height 31
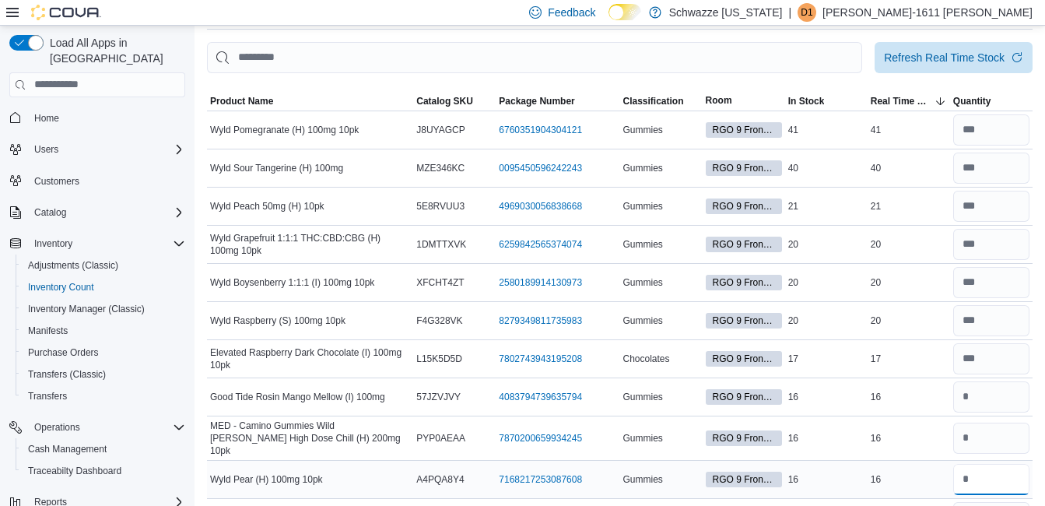
type input "**"
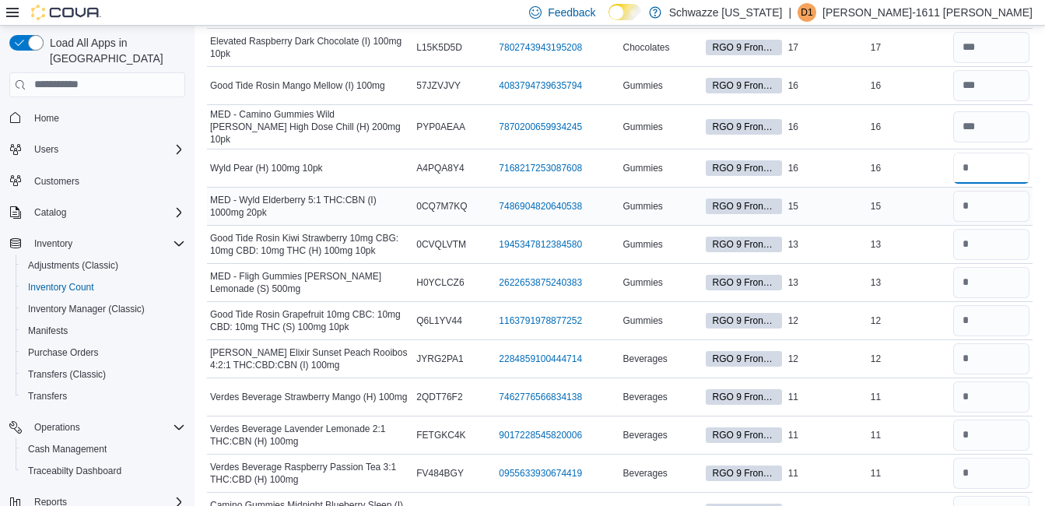
type input "**"
click at [1003, 200] on input "number" at bounding box center [991, 206] width 76 height 31
type input "**"
click at [997, 233] on input "number" at bounding box center [991, 244] width 76 height 31
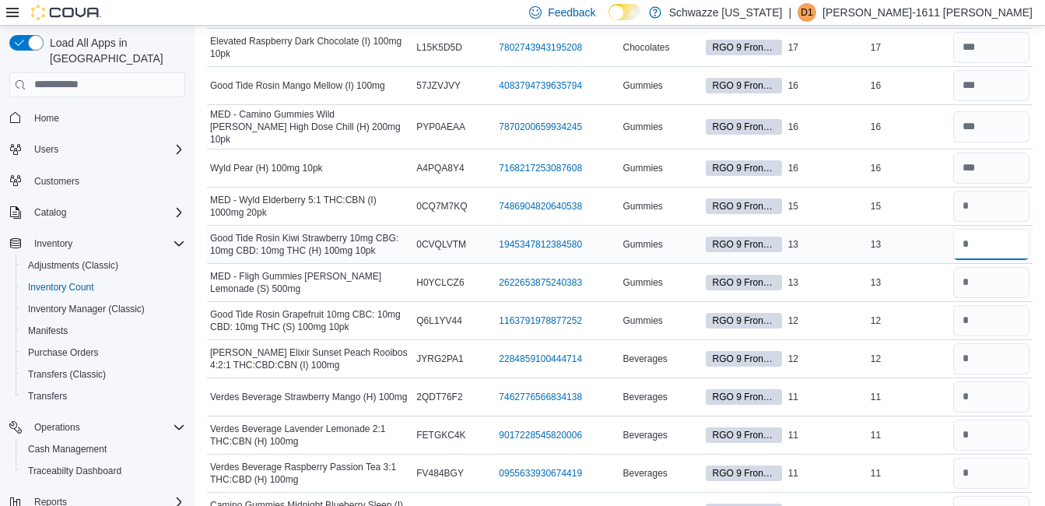
type input "**"
click at [995, 286] on input "number" at bounding box center [991, 282] width 76 height 31
type input "**"
click at [991, 314] on input "number" at bounding box center [991, 320] width 76 height 31
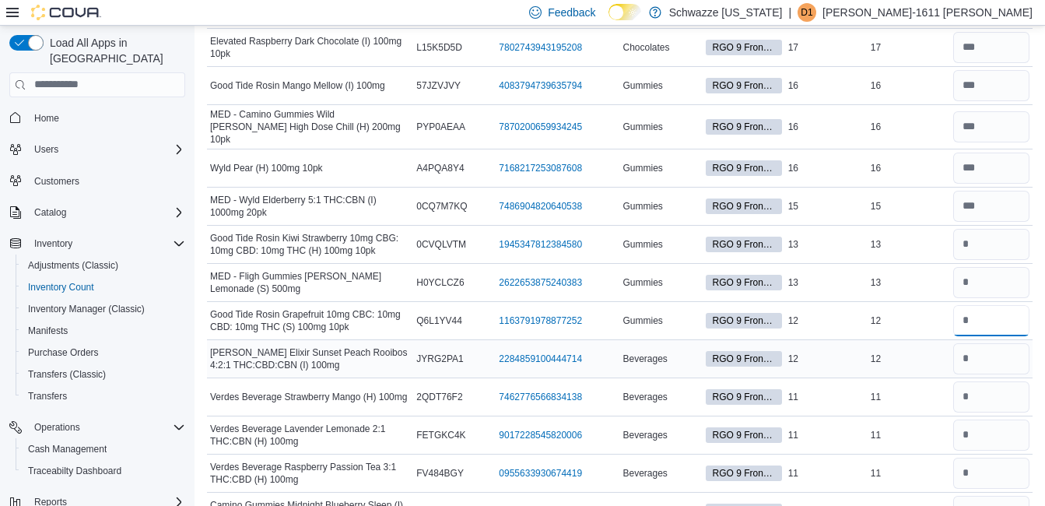
type input "**"
click at [983, 359] on input "number" at bounding box center [991, 358] width 76 height 31
type input "**"
click at [1004, 388] on input "number" at bounding box center [991, 396] width 76 height 31
type input "**"
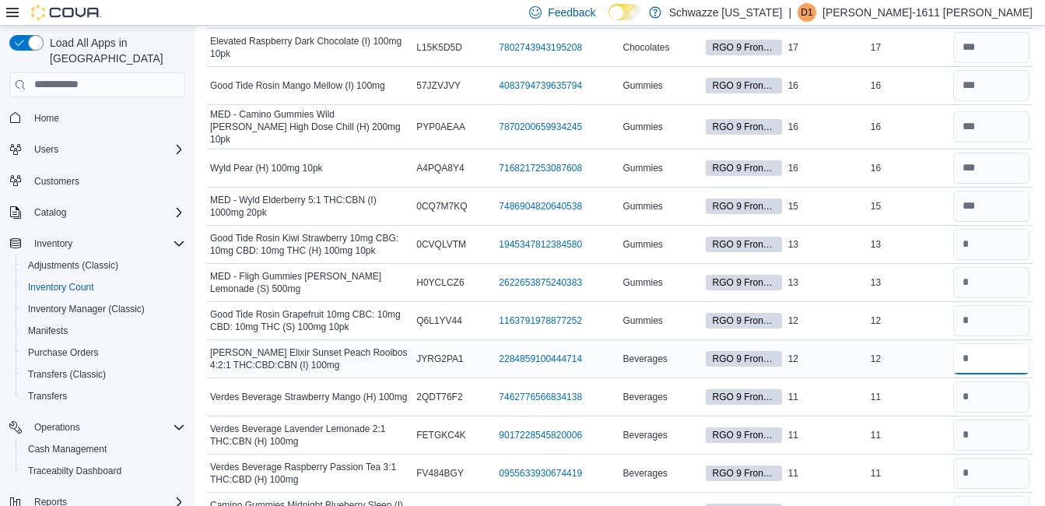
click at [987, 356] on input "**" at bounding box center [991, 358] width 76 height 31
click at [987, 352] on input "**" at bounding box center [991, 358] width 76 height 31
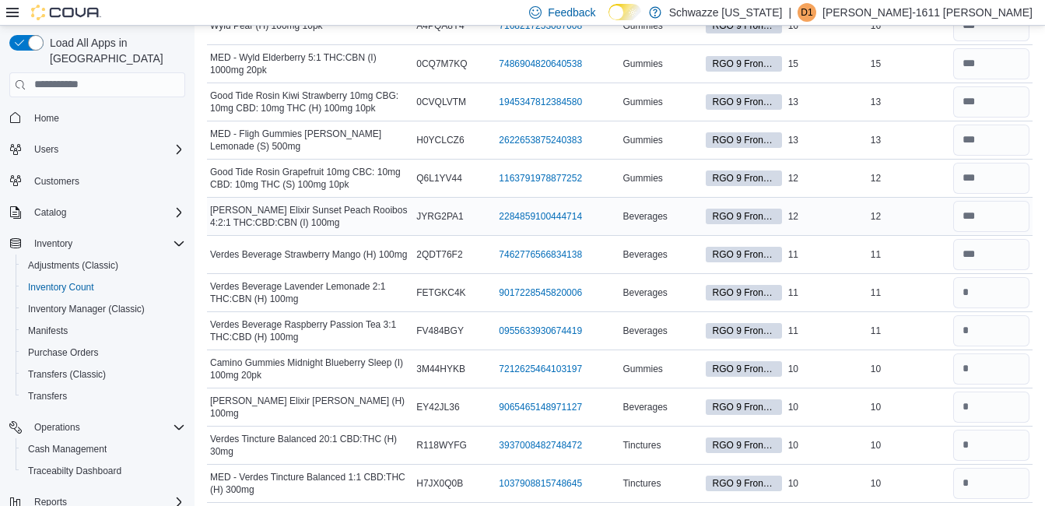
scroll to position [545, 0]
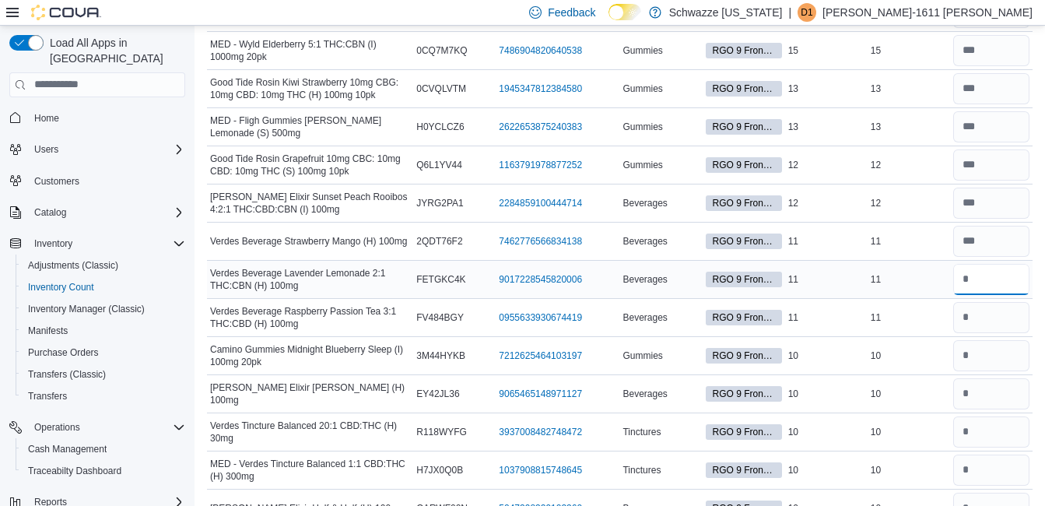
click at [994, 279] on input "number" at bounding box center [991, 279] width 76 height 31
type input "**"
click at [988, 310] on input "number" at bounding box center [991, 317] width 76 height 31
type input "*"
type input "**"
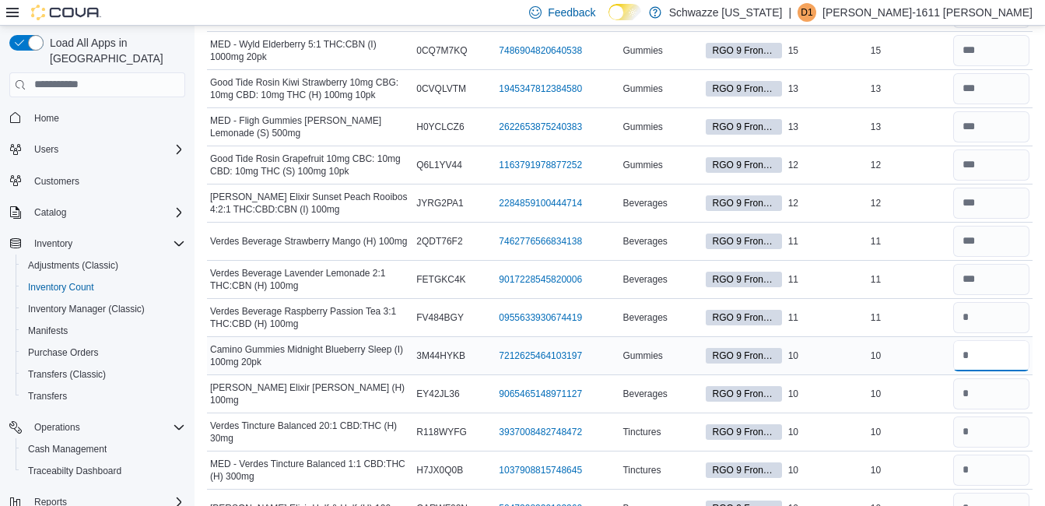
click at [990, 343] on input "number" at bounding box center [991, 355] width 76 height 31
type input "**"
click at [997, 381] on input "number" at bounding box center [991, 393] width 76 height 31
click at [997, 387] on input "number" at bounding box center [991, 393] width 76 height 31
type input "**"
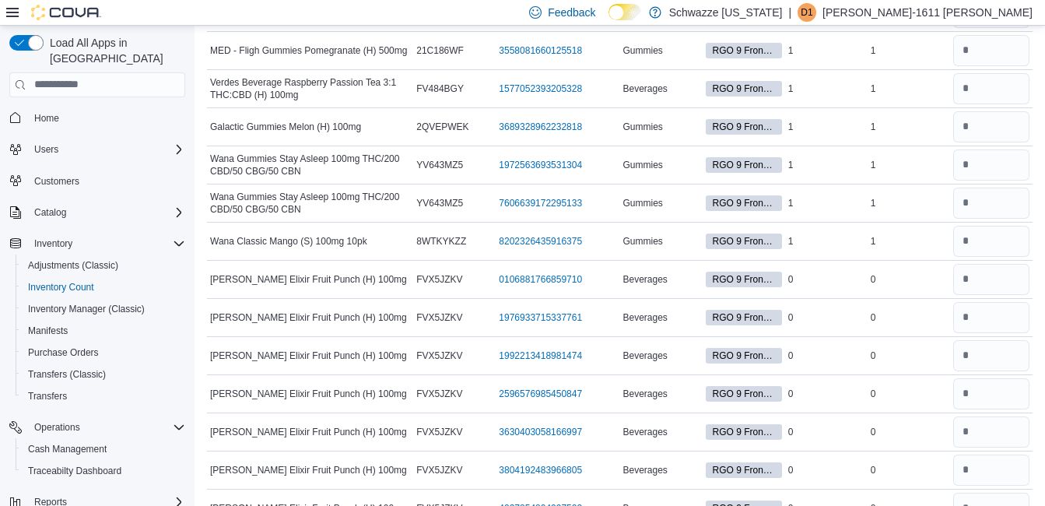
scroll to position [3656, 0]
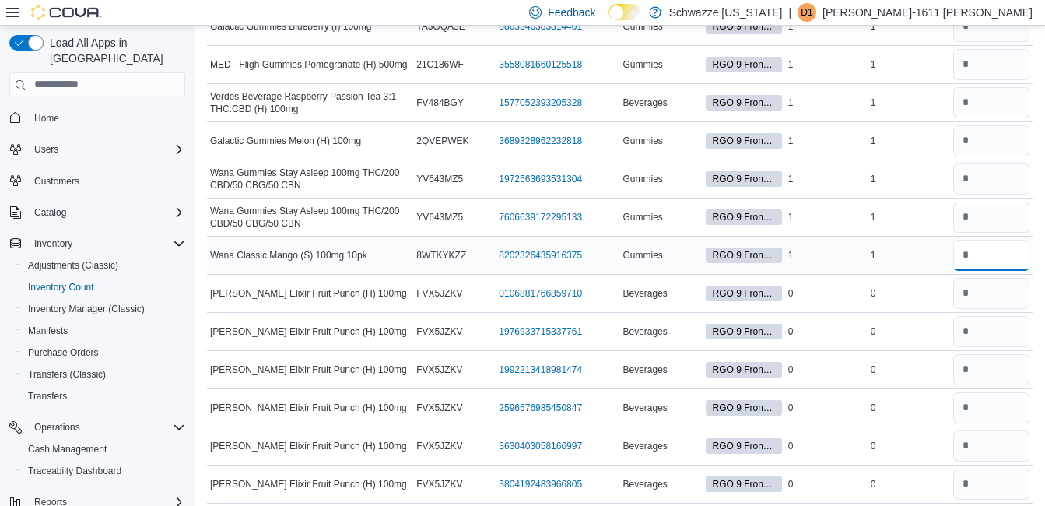
click at [1012, 249] on input "number" at bounding box center [991, 255] width 76 height 31
type input "*"
click at [997, 212] on input "number" at bounding box center [991, 216] width 76 height 31
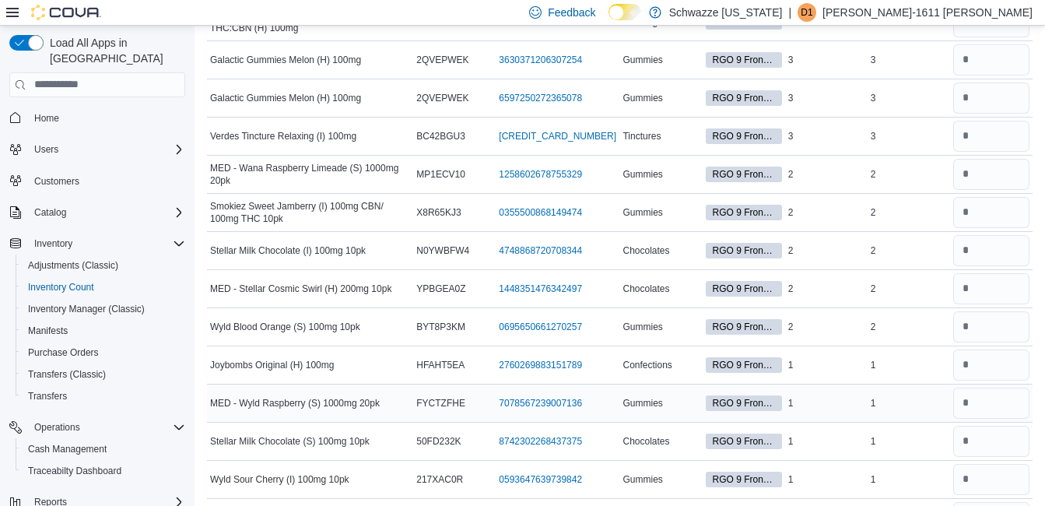
scroll to position [2801, 0]
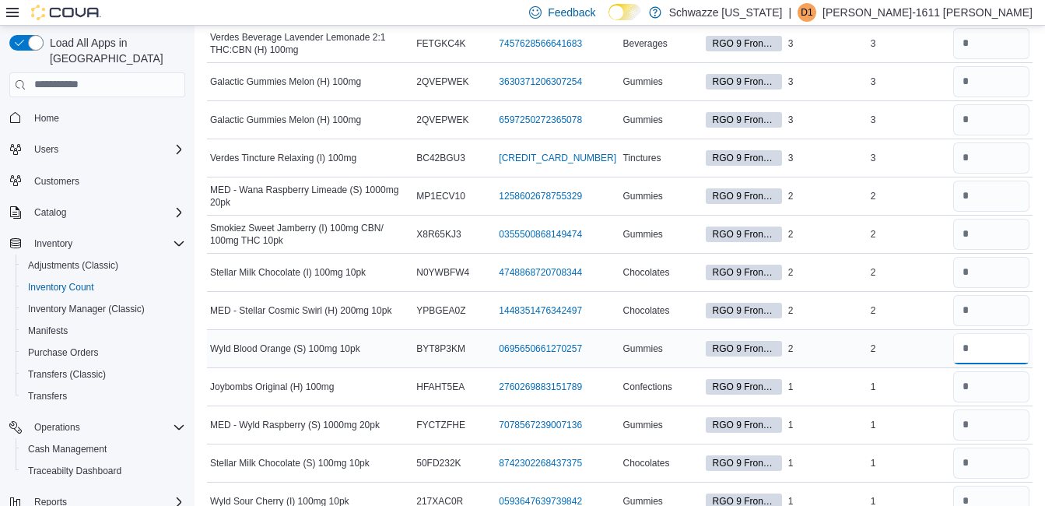
click at [989, 338] on input "number" at bounding box center [991, 348] width 76 height 31
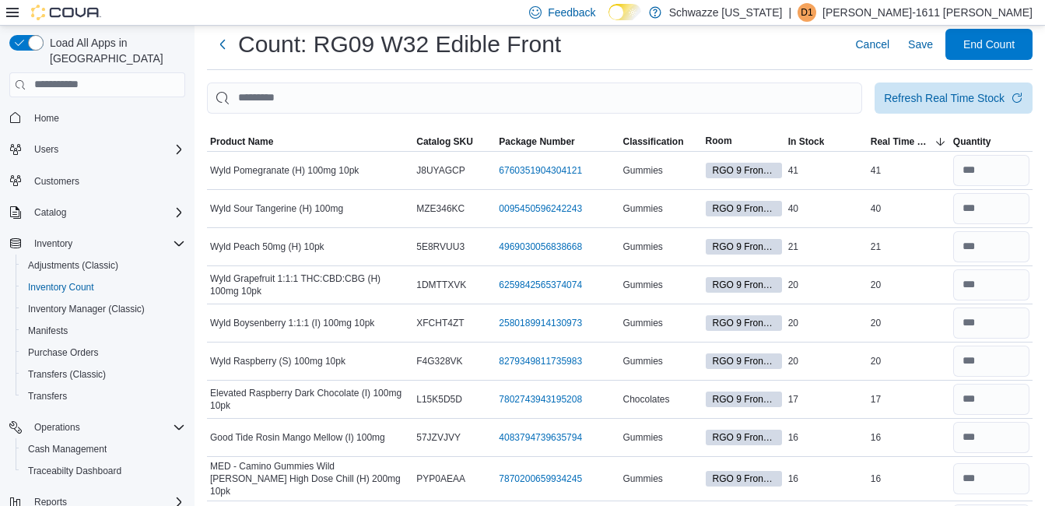
scroll to position [0, 0]
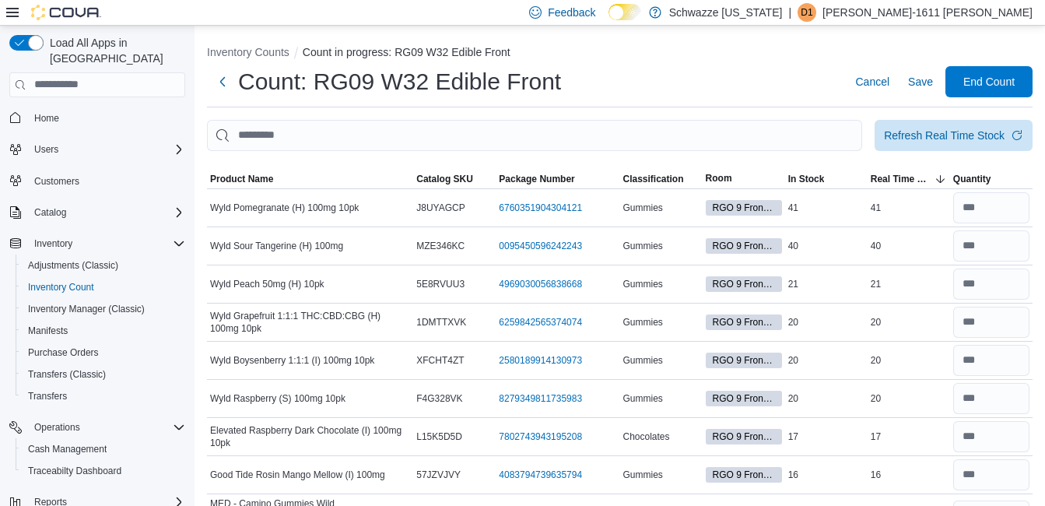
type input "*"
click at [625, 134] on input "This is a search bar. After typing your query, hit enter to filter the results …" at bounding box center [534, 135] width 655 height 31
type input "********"
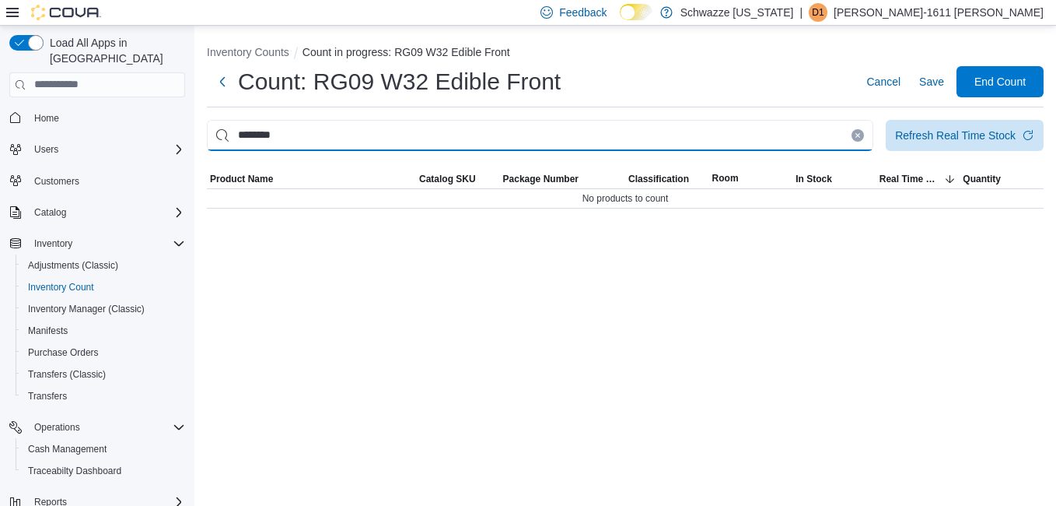
drag, startPoint x: 817, startPoint y: 131, endPoint x: 221, endPoint y: 127, distance: 595.9
click at [221, 127] on input "********" at bounding box center [540, 135] width 667 height 31
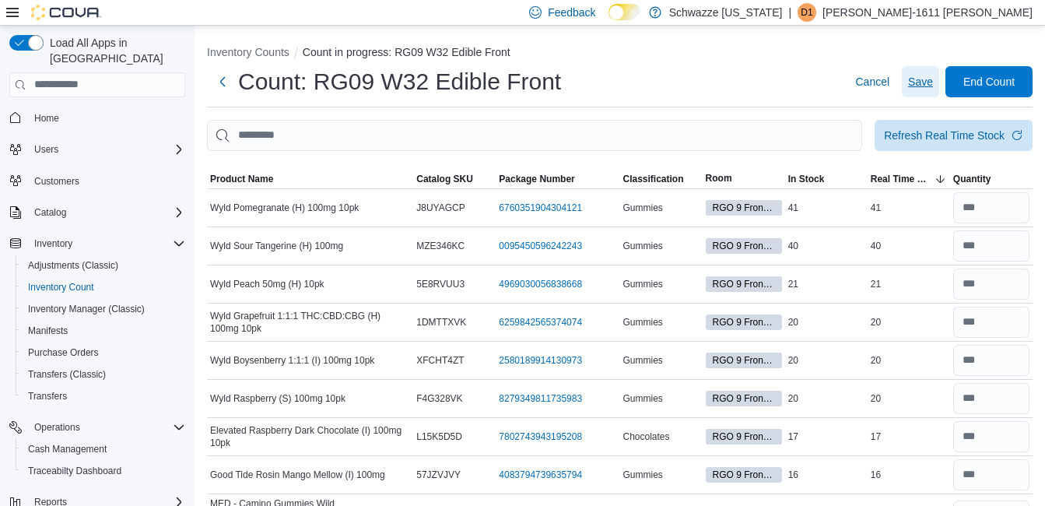
click at [933, 80] on span "Save" at bounding box center [920, 82] width 25 height 16
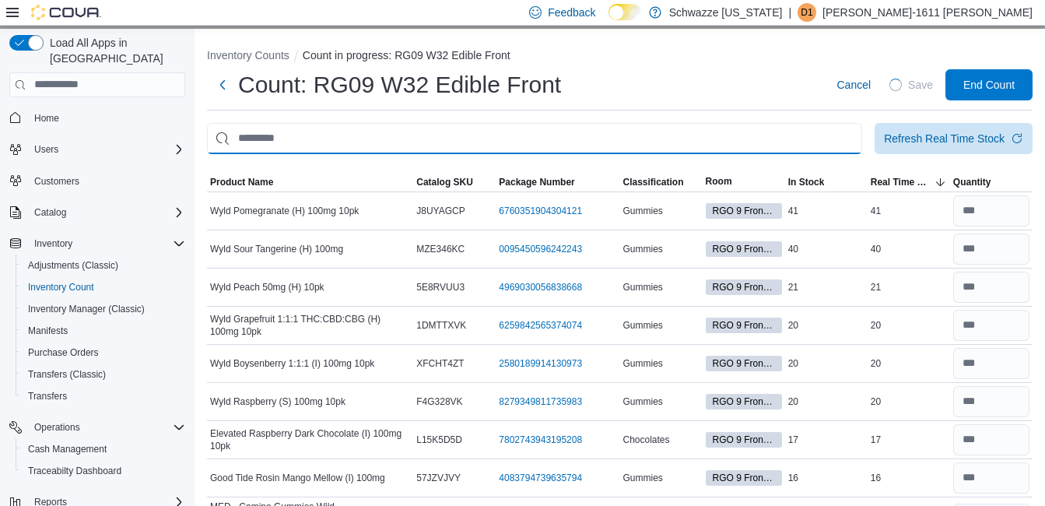
click at [386, 133] on input "This is a search bar. After typing your query, hit enter to filter the results …" at bounding box center [534, 138] width 655 height 31
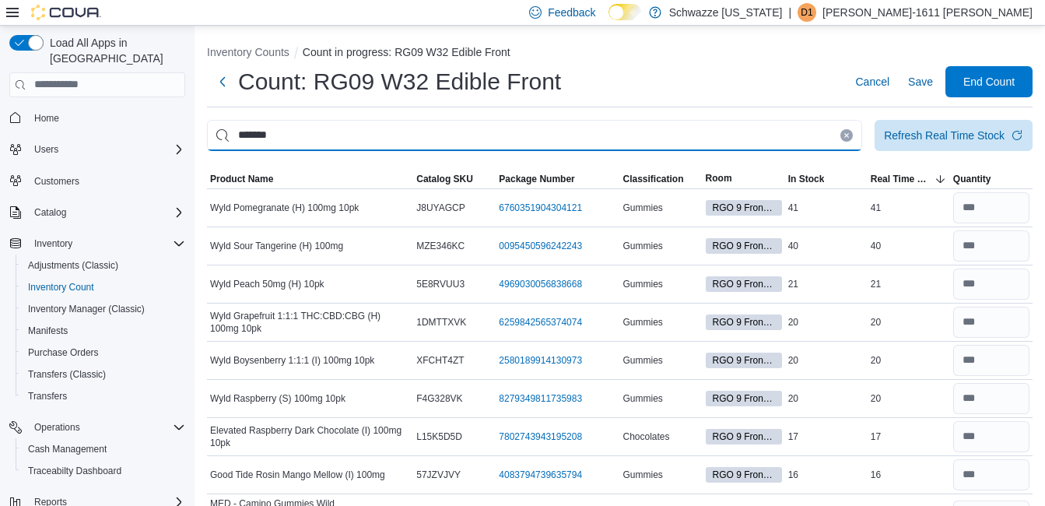
type input "*******"
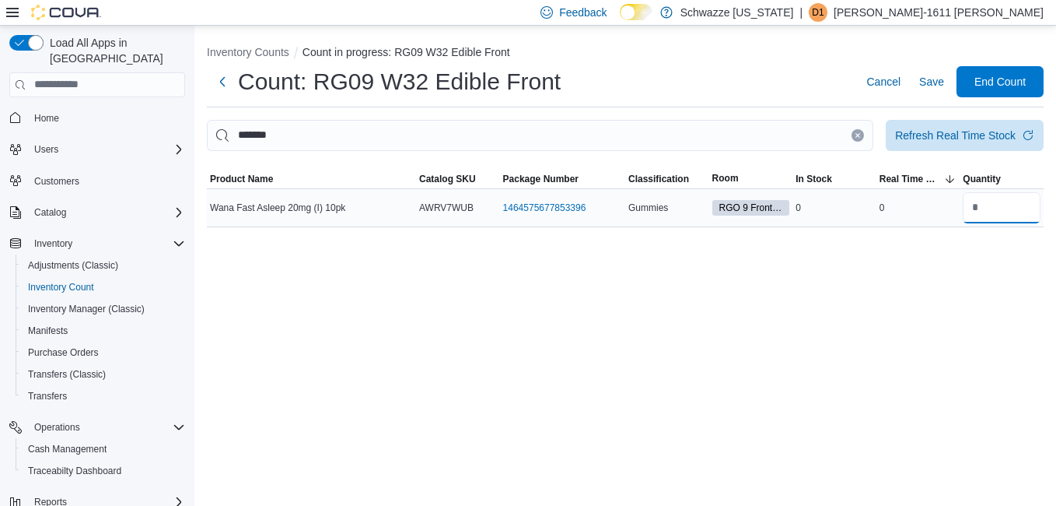
click at [995, 209] on input "number" at bounding box center [1002, 207] width 78 height 31
type input "*"
click at [930, 83] on span "Save" at bounding box center [932, 82] width 25 height 16
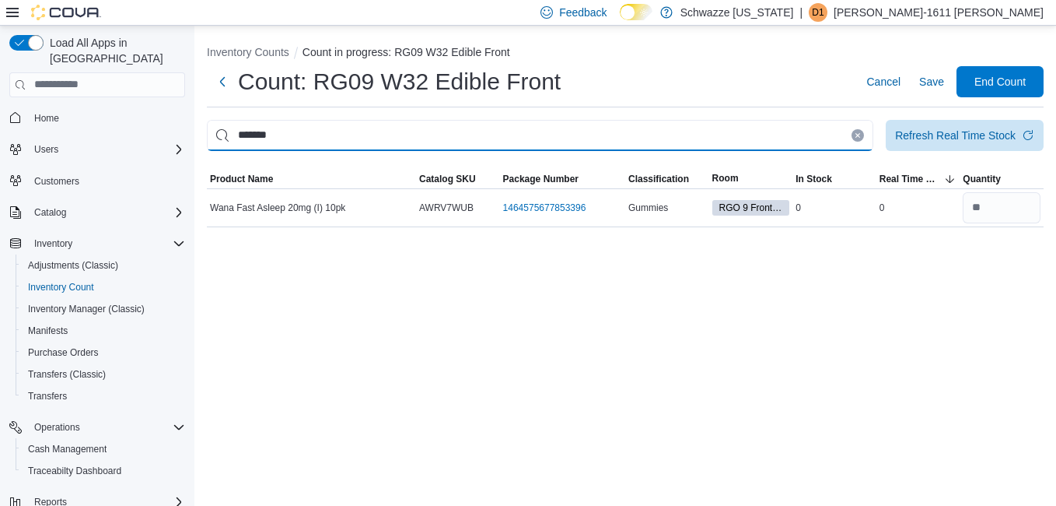
click at [724, 126] on input "*******" at bounding box center [540, 135] width 667 height 31
type input "*"
type input "******"
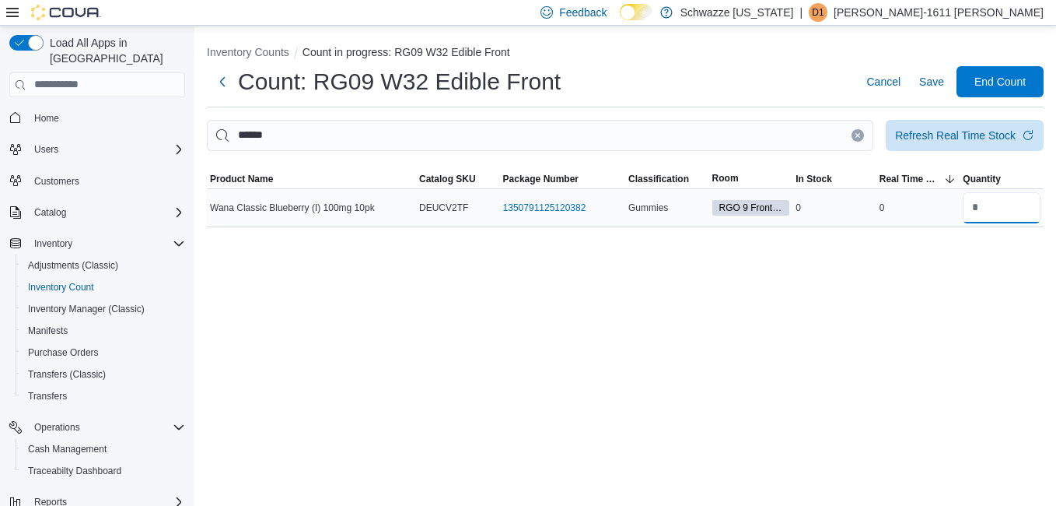
click at [1005, 205] on input "number" at bounding box center [1002, 207] width 78 height 31
type input "*"
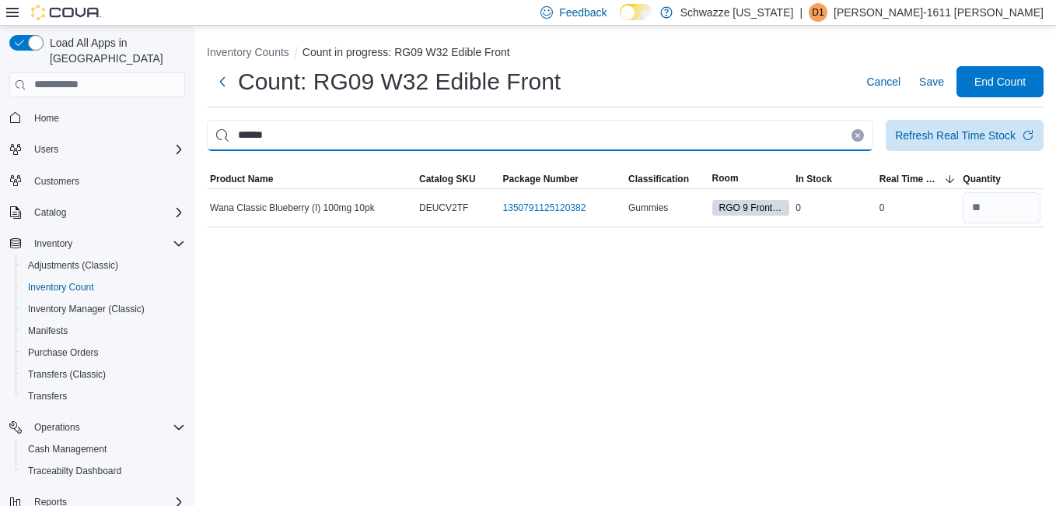
click at [782, 141] on input "******" at bounding box center [540, 135] width 667 height 31
type input "*"
type input "******"
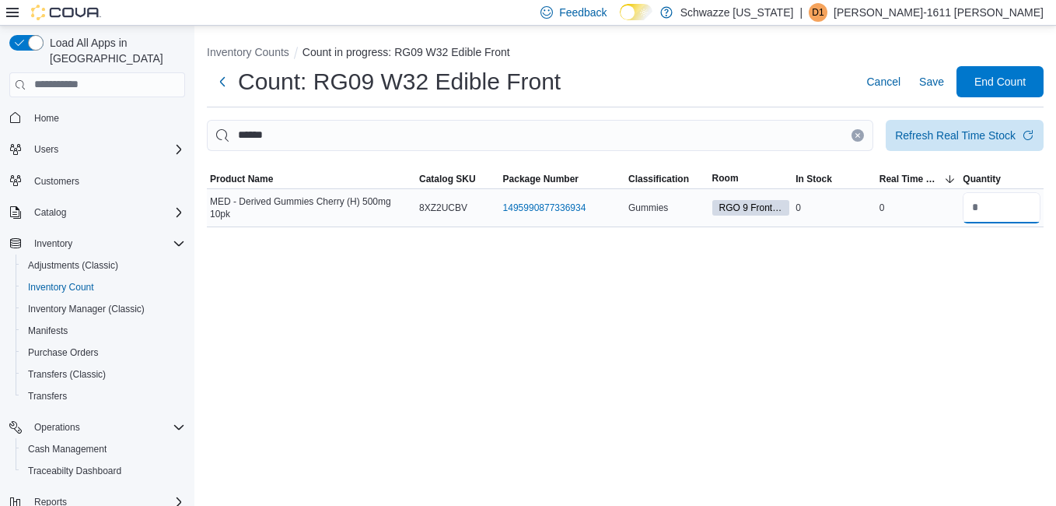
click at [1018, 210] on input "number" at bounding box center [1002, 207] width 78 height 31
type input "*"
click at [934, 86] on span "Save" at bounding box center [932, 82] width 25 height 16
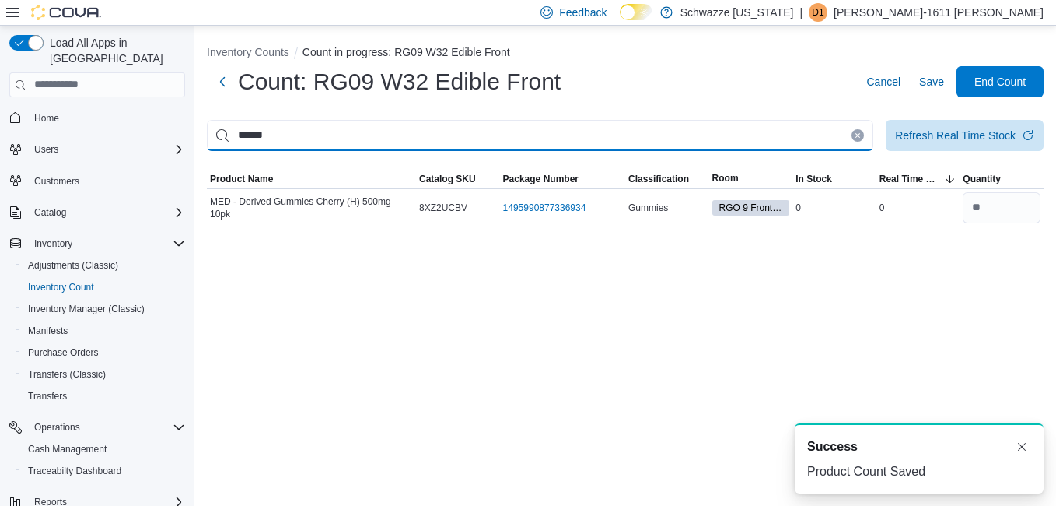
click at [822, 133] on input "******" at bounding box center [540, 135] width 667 height 31
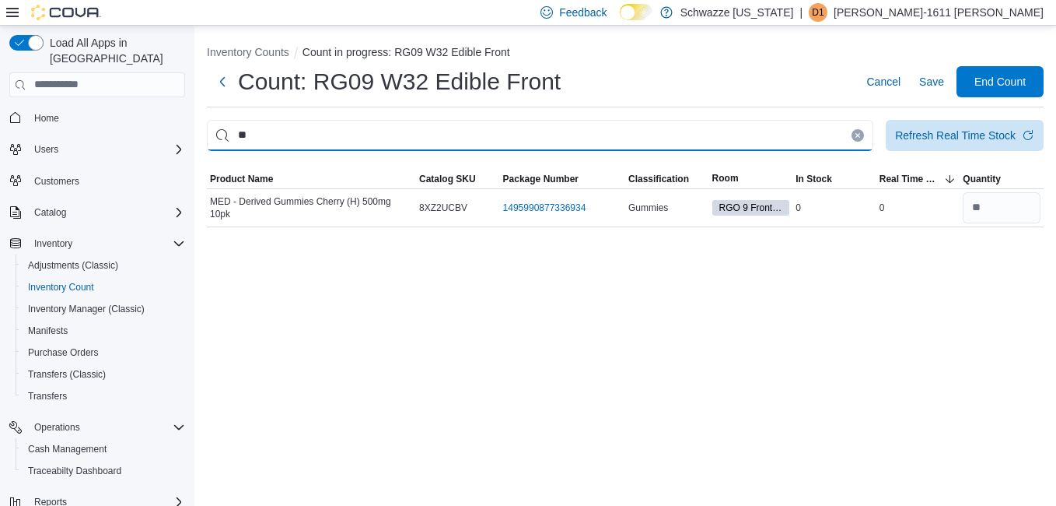
type input "*"
type input "********"
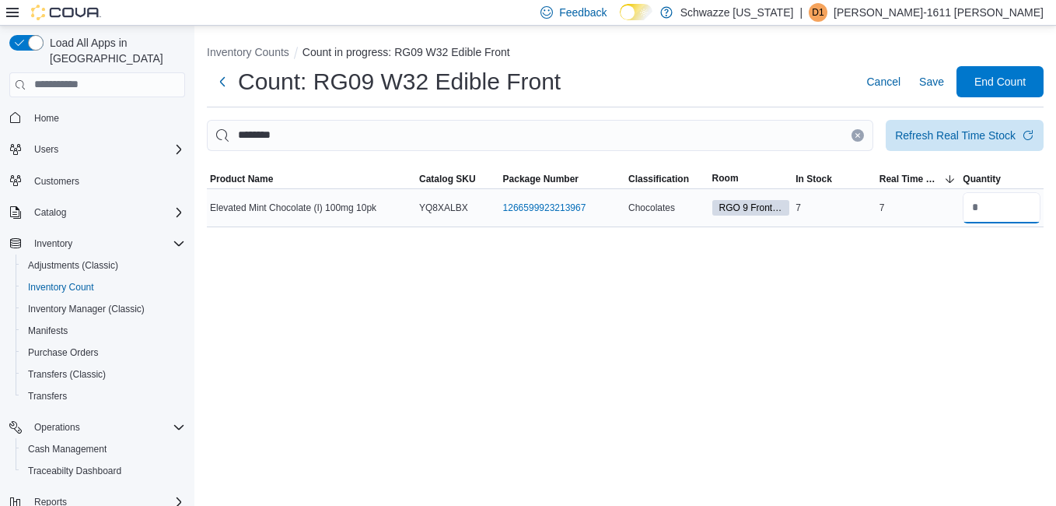
click at [976, 209] on input "number" at bounding box center [1002, 207] width 78 height 31
type input "*"
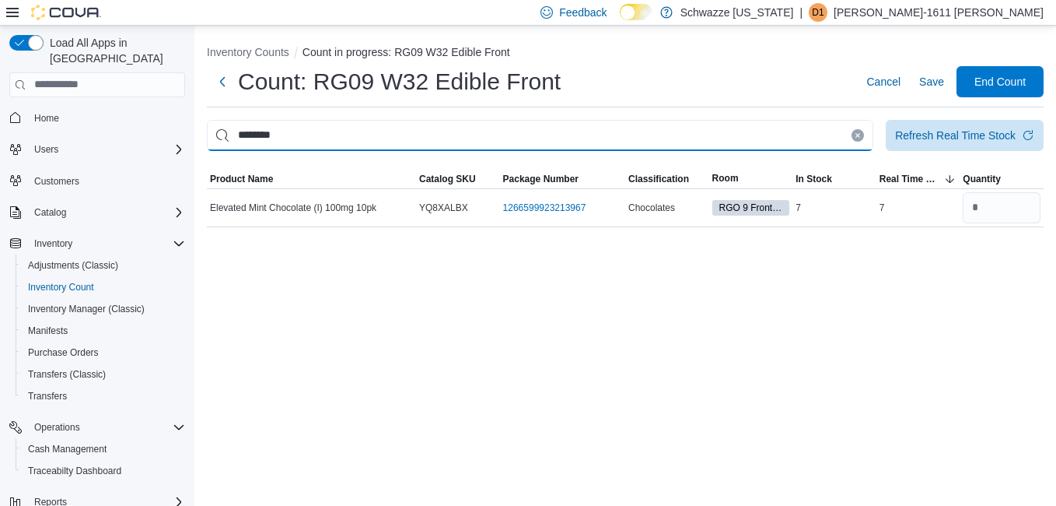
click at [794, 131] on input "********" at bounding box center [540, 135] width 667 height 31
type input "*"
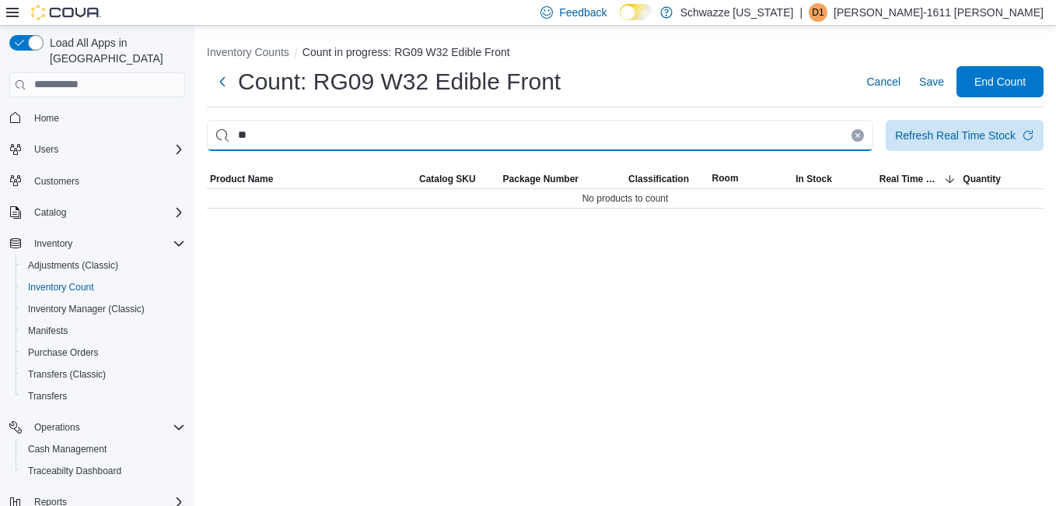
type input "*"
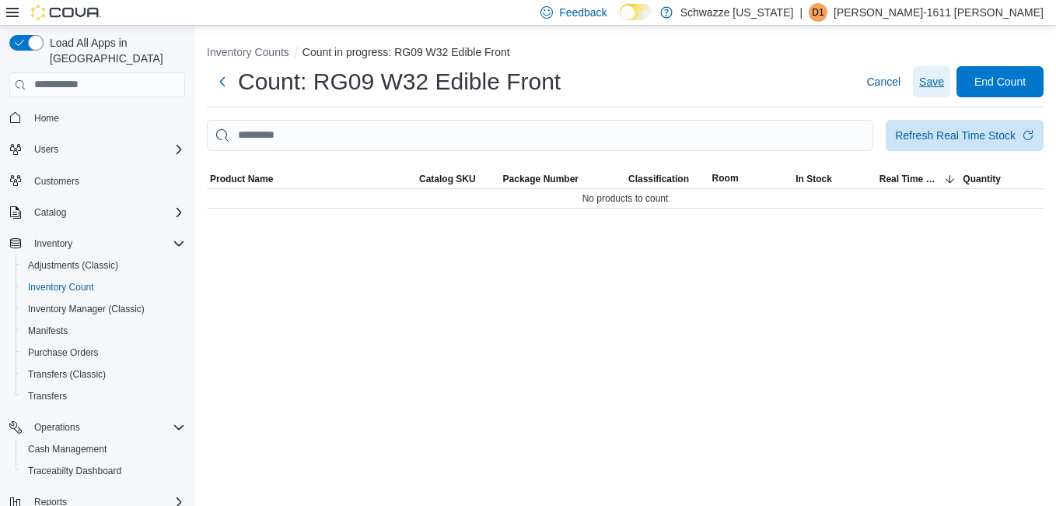
click at [934, 87] on span "Save" at bounding box center [932, 82] width 25 height 16
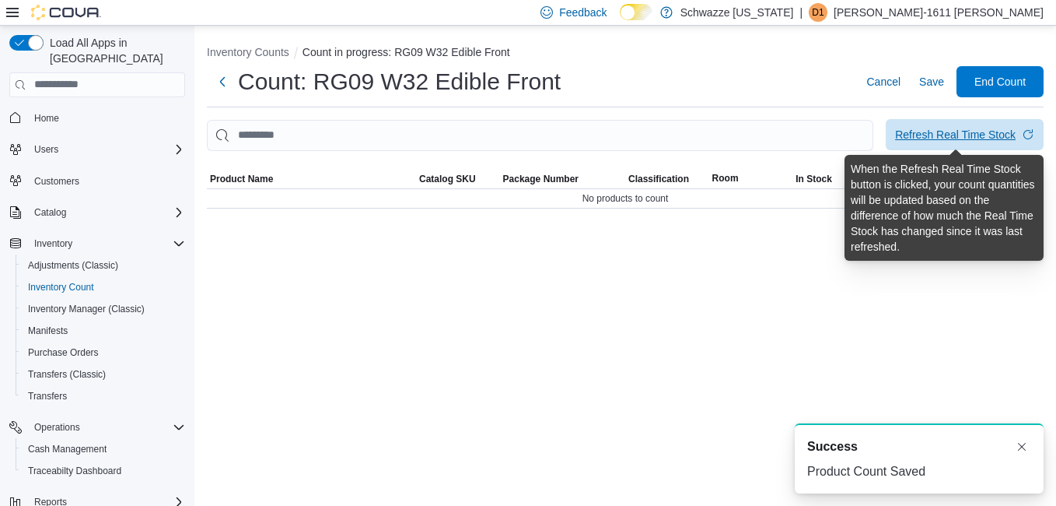
click at [929, 135] on div "Refresh Real Time Stock" at bounding box center [955, 135] width 121 height 16
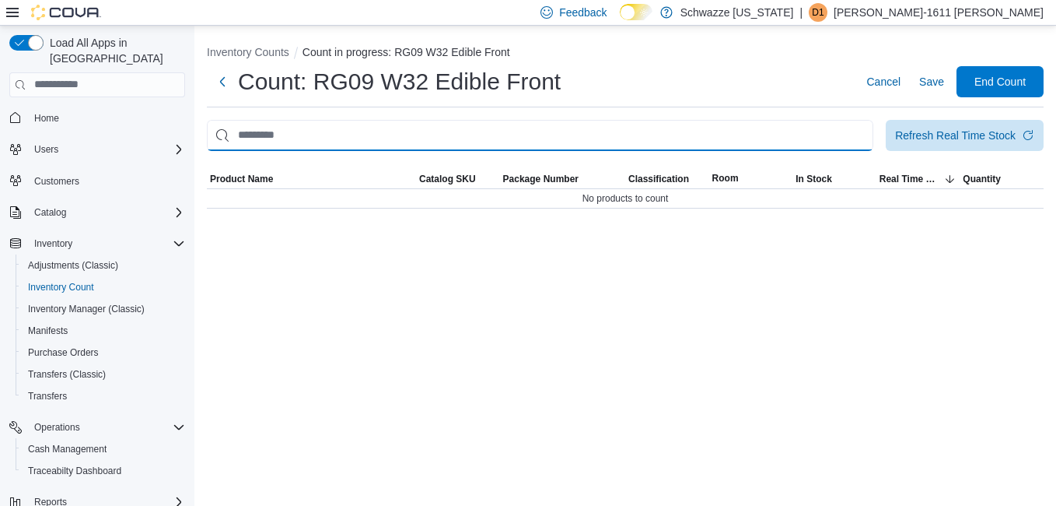
click at [666, 135] on input "This is a search bar. After typing your query, hit enter to filter the results …" at bounding box center [540, 135] width 667 height 31
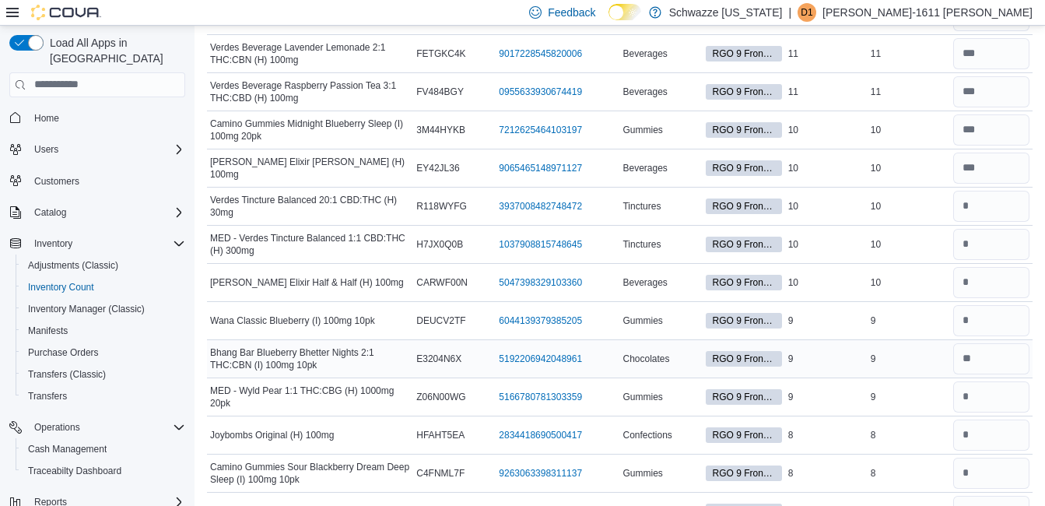
scroll to position [856, 0]
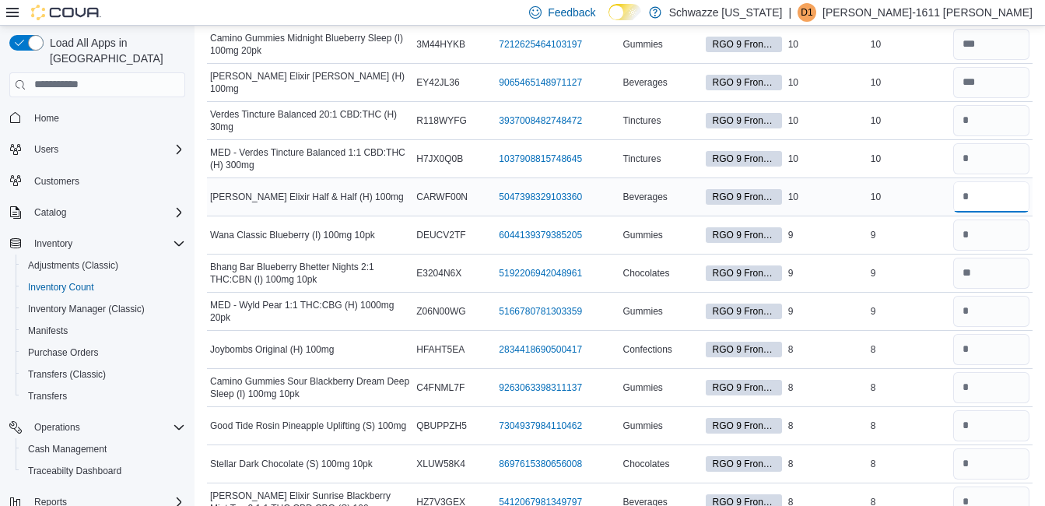
click at [998, 184] on input "number" at bounding box center [991, 196] width 76 height 31
click at [1002, 117] on input "number" at bounding box center [991, 120] width 76 height 31
type input "**"
click at [1001, 163] on input "number" at bounding box center [991, 158] width 76 height 31
type input "**"
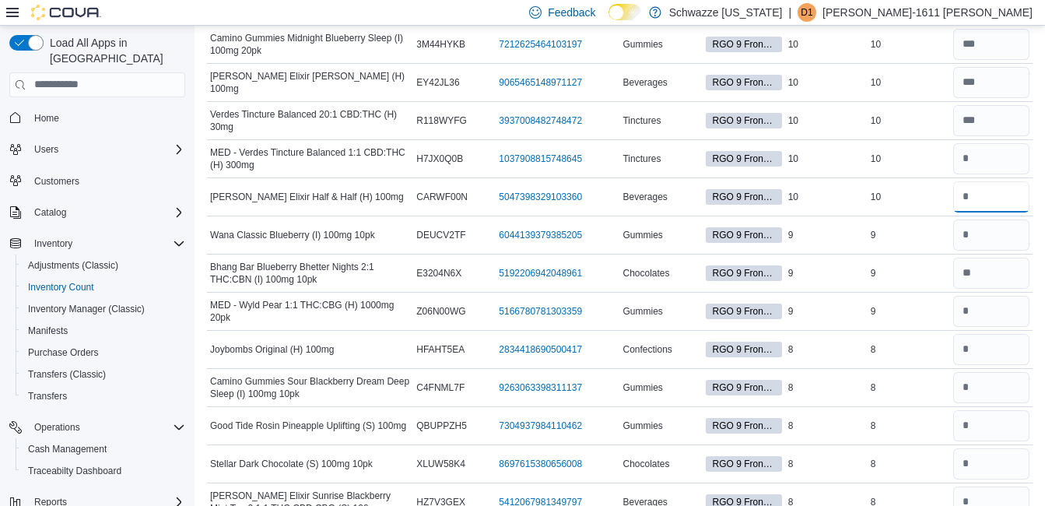
click at [1001, 185] on input "number" at bounding box center [991, 196] width 76 height 31
type input "**"
click at [1005, 228] on input "number" at bounding box center [991, 234] width 76 height 31
type input "*"
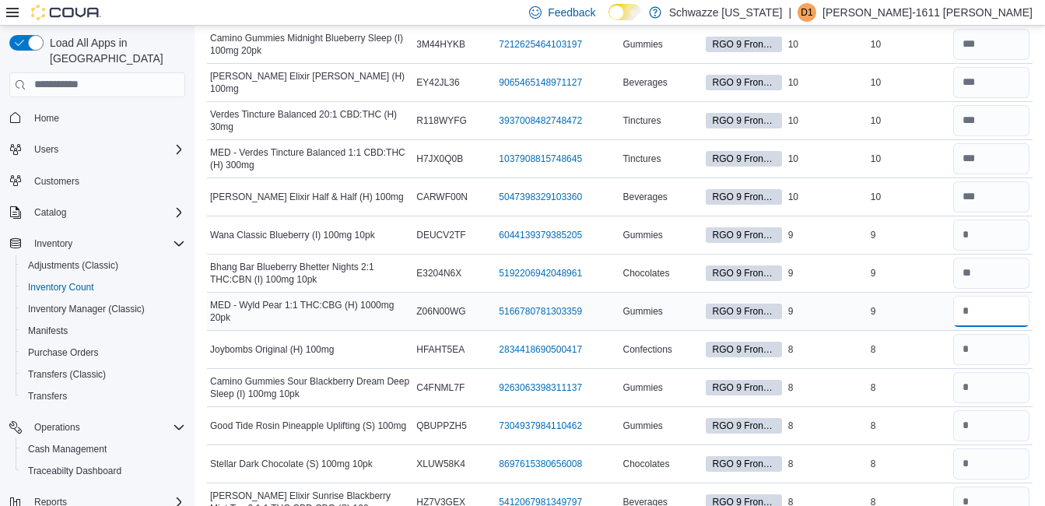
click at [982, 303] on input "number" at bounding box center [991, 311] width 76 height 31
type input "*"
click at [990, 337] on input "number" at bounding box center [991, 349] width 76 height 31
type input "*"
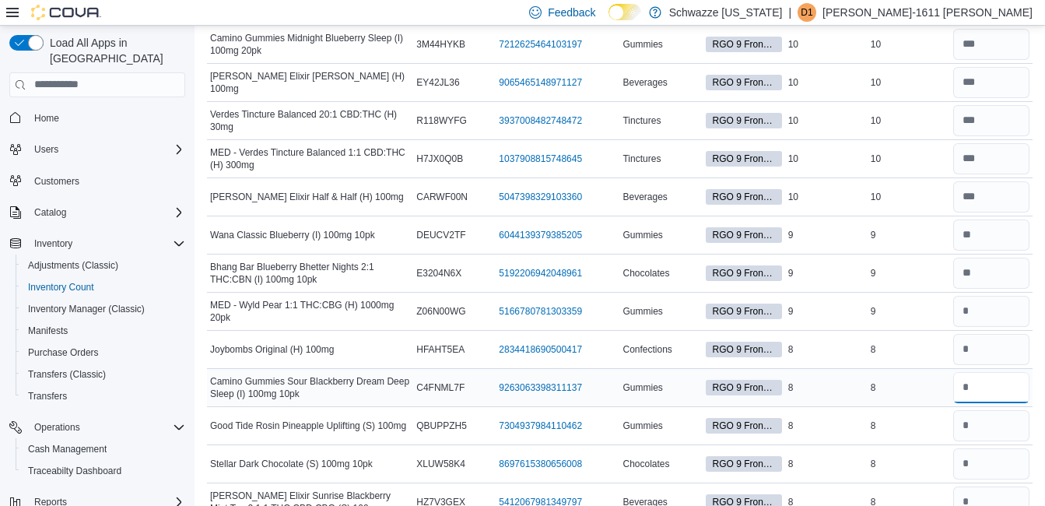
click at [999, 384] on input "number" at bounding box center [991, 387] width 76 height 31
type input "*"
click at [1007, 415] on input "number" at bounding box center [991, 425] width 76 height 31
type input "*"
click at [1017, 461] on input "number" at bounding box center [991, 463] width 76 height 31
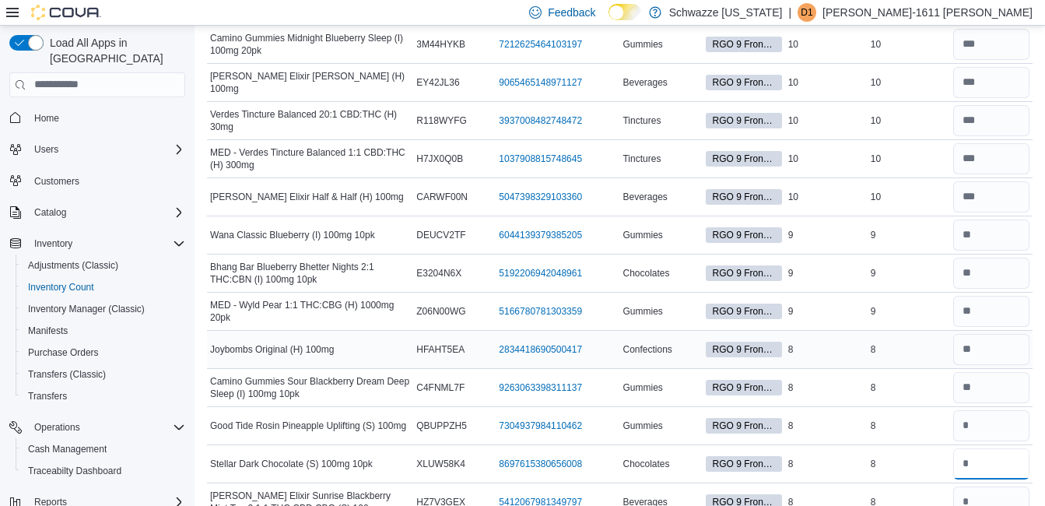
type input "*"
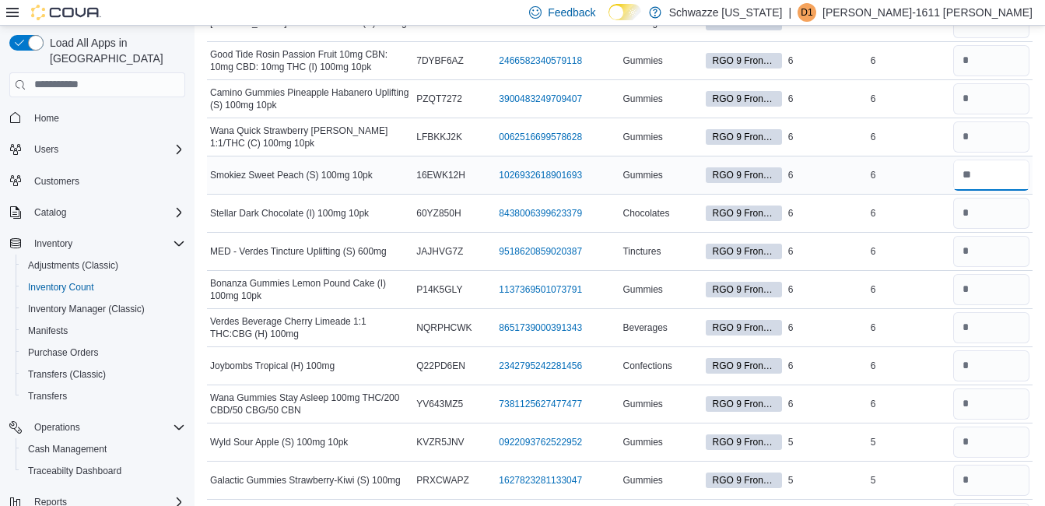
click at [988, 168] on input "number" at bounding box center [991, 174] width 76 height 31
type input "*"
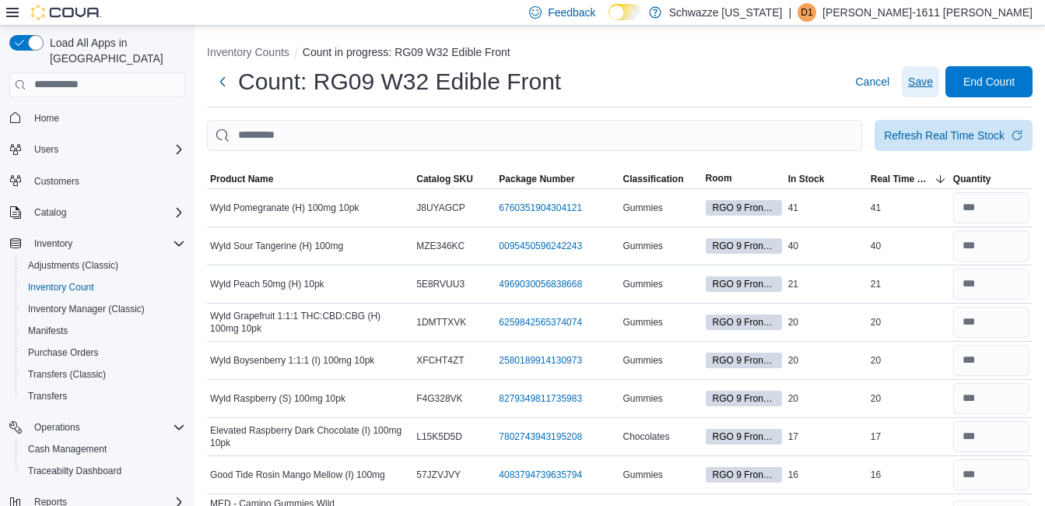
click at [930, 82] on span "Save" at bounding box center [920, 82] width 25 height 16
click at [927, 135] on div "Refresh Real Time Stock" at bounding box center [944, 135] width 121 height 16
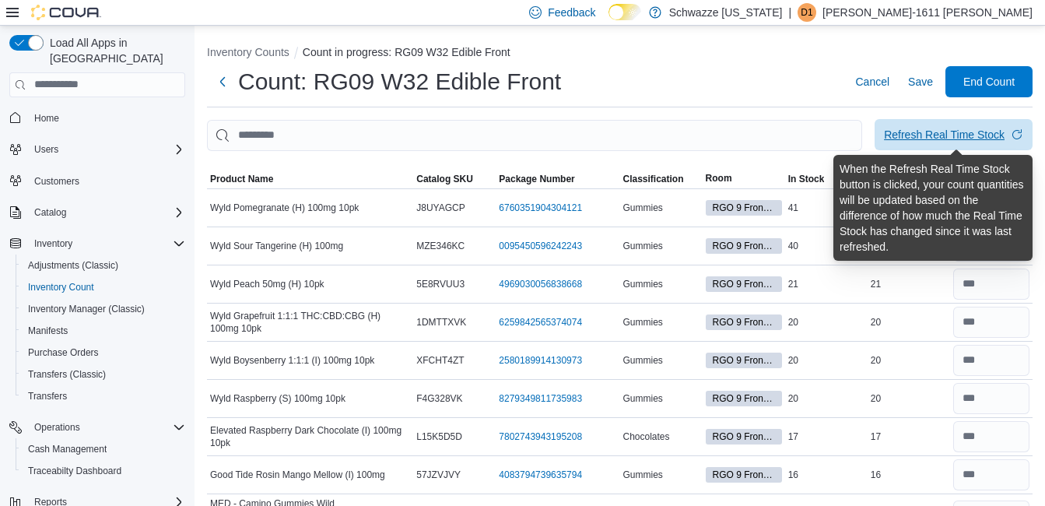
click at [927, 135] on div "Refresh Real Time Stock" at bounding box center [944, 135] width 121 height 16
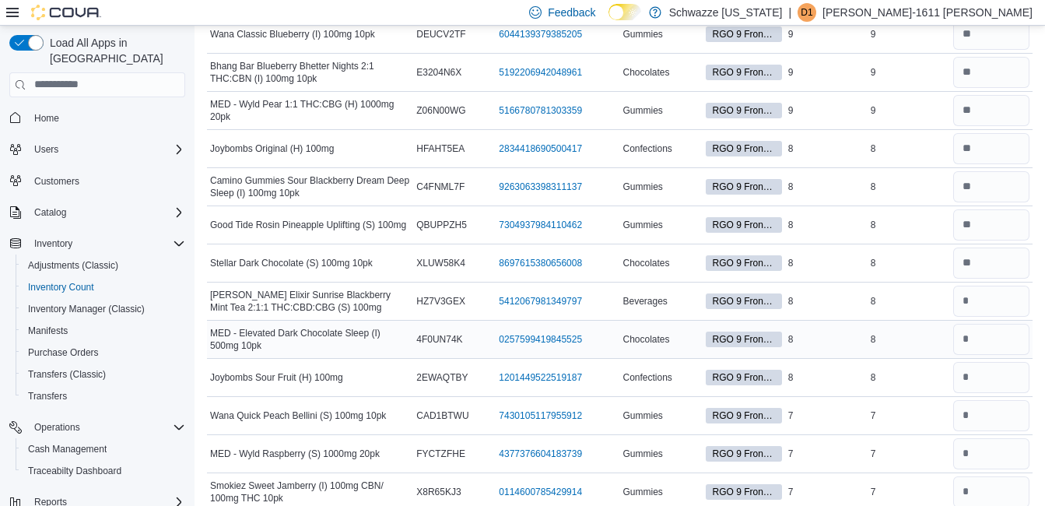
scroll to position [1089, 0]
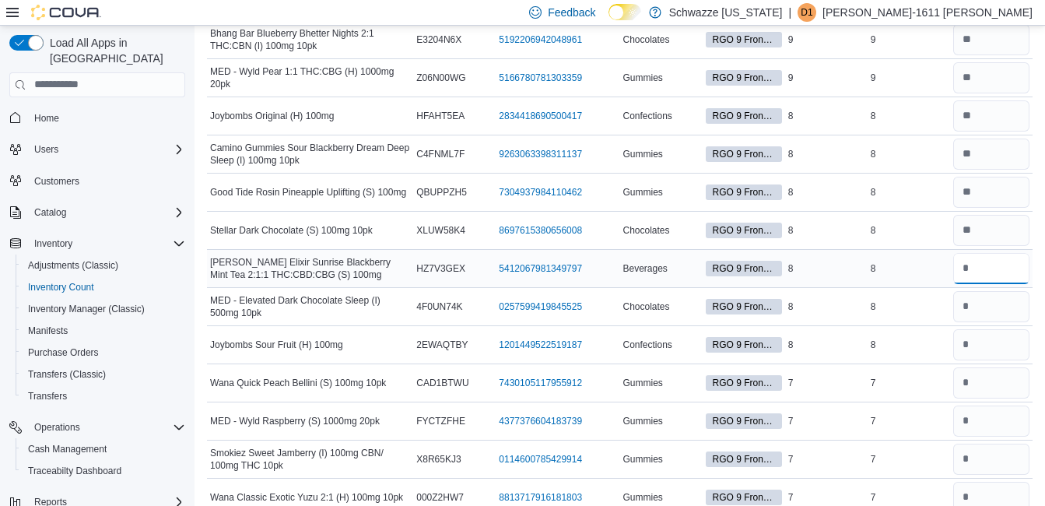
click at [999, 259] on input "number" at bounding box center [991, 268] width 76 height 31
type input "*"
click at [997, 303] on input "number" at bounding box center [991, 306] width 76 height 31
type input "*"
click at [987, 345] on input "number" at bounding box center [991, 344] width 76 height 31
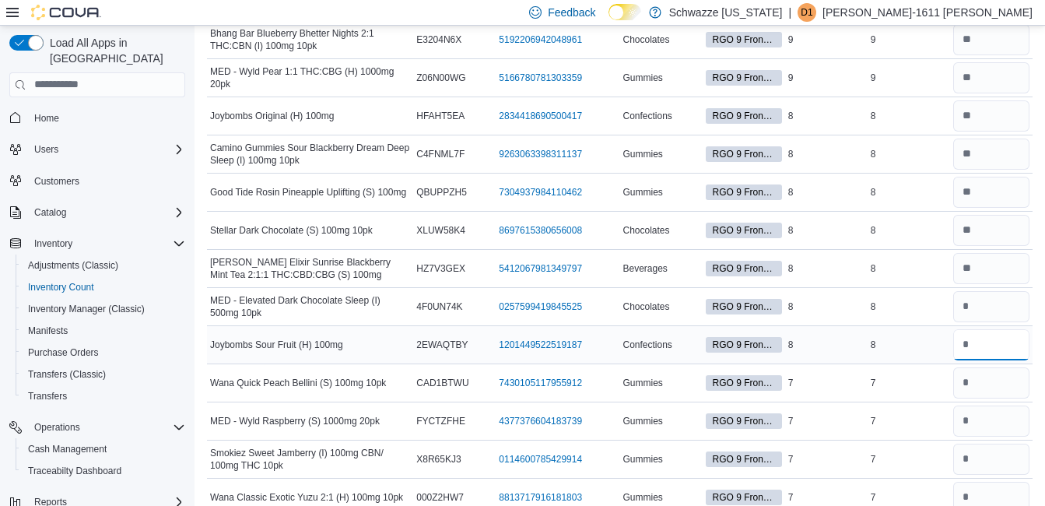
type input "*"
click at [997, 367] on input "number" at bounding box center [991, 382] width 76 height 31
click at [991, 372] on input "number" at bounding box center [991, 382] width 76 height 31
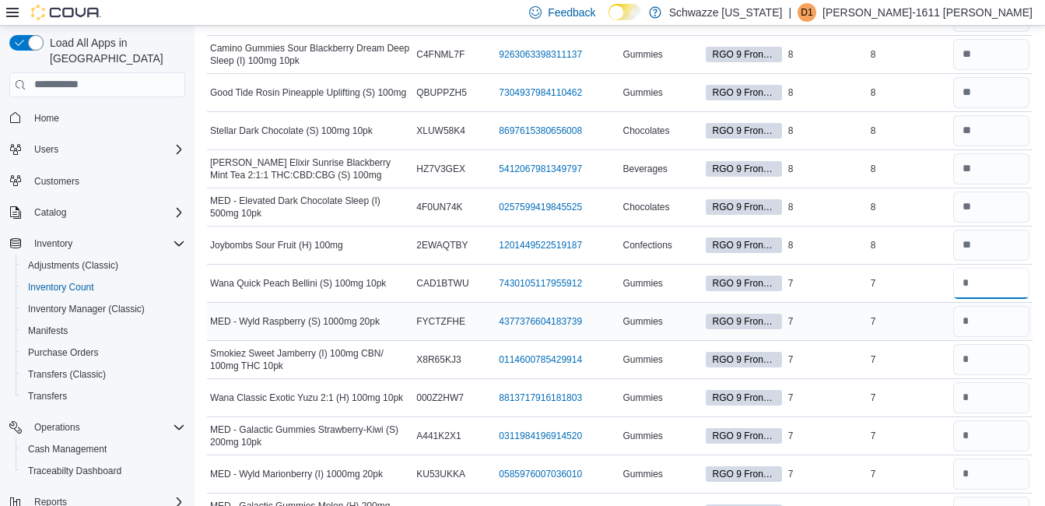
scroll to position [1245, 0]
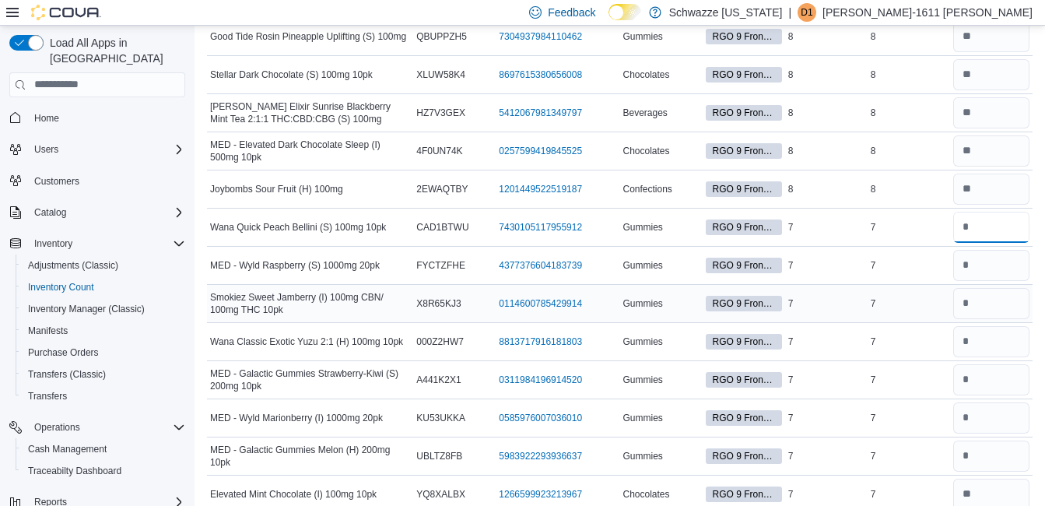
type input "*"
click at [1007, 262] on input "number" at bounding box center [991, 265] width 76 height 31
type input "*"
click at [994, 291] on input "number" at bounding box center [991, 303] width 76 height 31
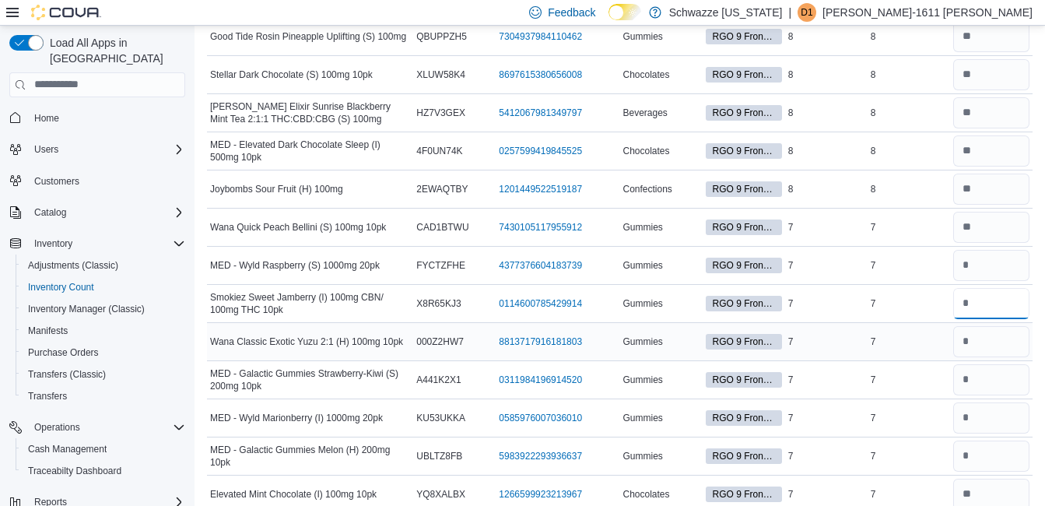
type input "*"
click at [992, 336] on input "number" at bounding box center [991, 341] width 76 height 31
type input "*"
click at [983, 378] on input "number" at bounding box center [991, 379] width 76 height 31
type input "*"
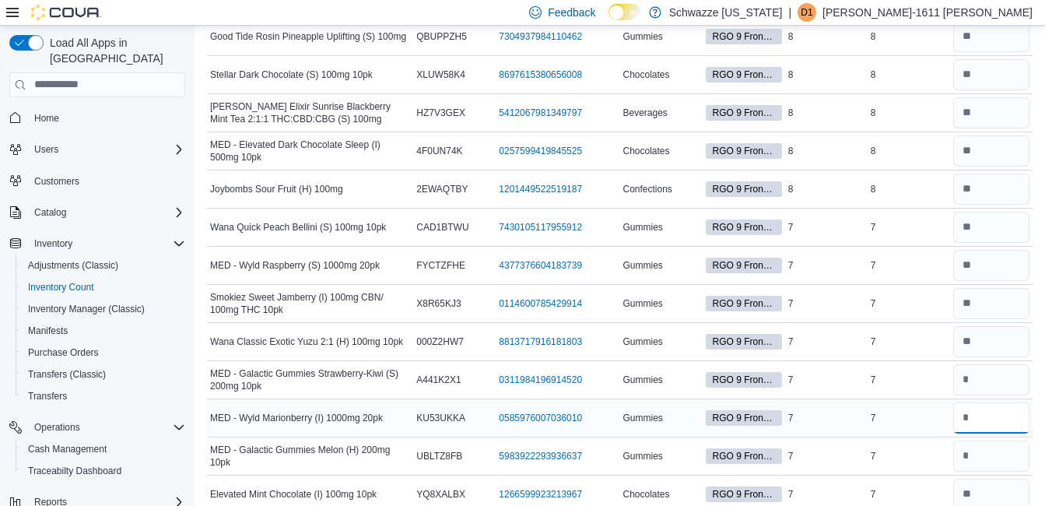
click at [985, 409] on input "number" at bounding box center [991, 417] width 76 height 31
type input "*"
click at [990, 447] on input "number" at bounding box center [991, 455] width 76 height 31
type input "*"
click at [999, 135] on input "number" at bounding box center [991, 150] width 76 height 31
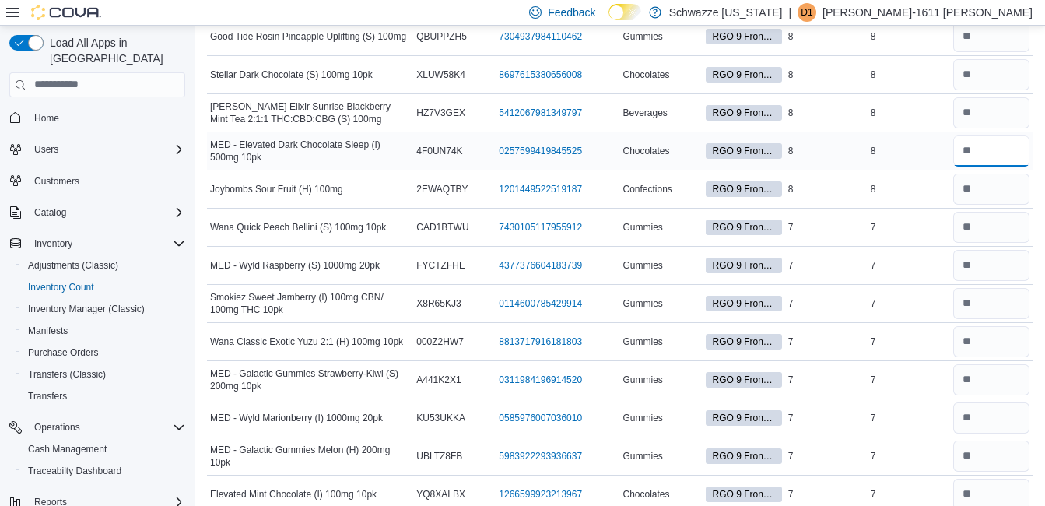
scroll to position [1634, 0]
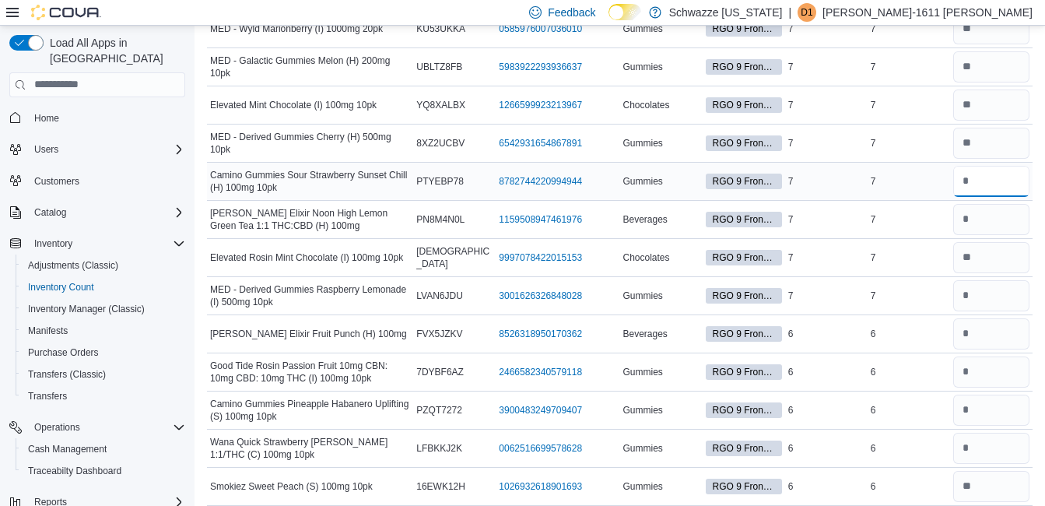
click at [997, 173] on input "number" at bounding box center [991, 181] width 76 height 31
type input "*"
click at [986, 216] on input "number" at bounding box center [991, 219] width 76 height 31
type input "*"
click at [990, 291] on input "number" at bounding box center [991, 295] width 76 height 31
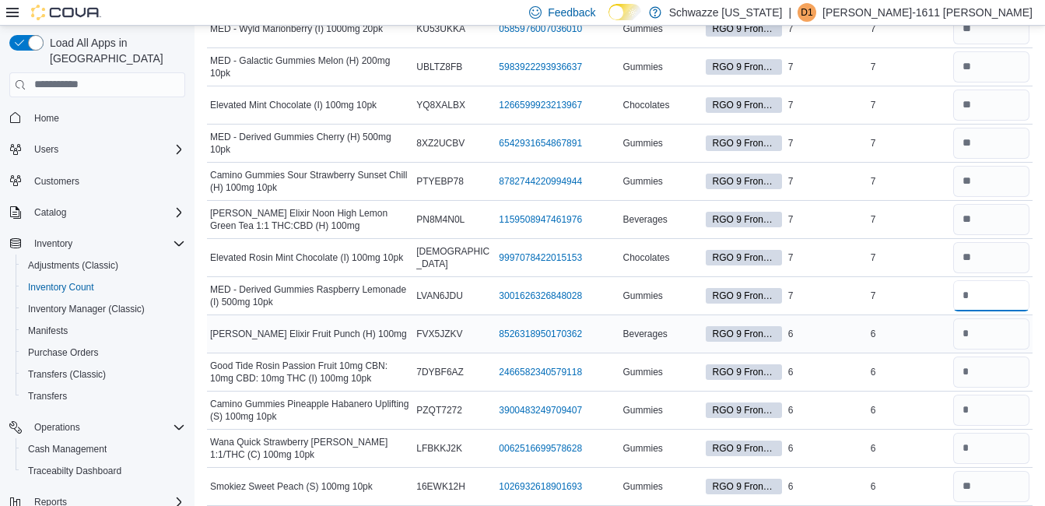
type input "*"
click at [989, 321] on input "number" at bounding box center [991, 333] width 76 height 31
type input "*"
click at [982, 368] on input "number" at bounding box center [991, 371] width 76 height 31
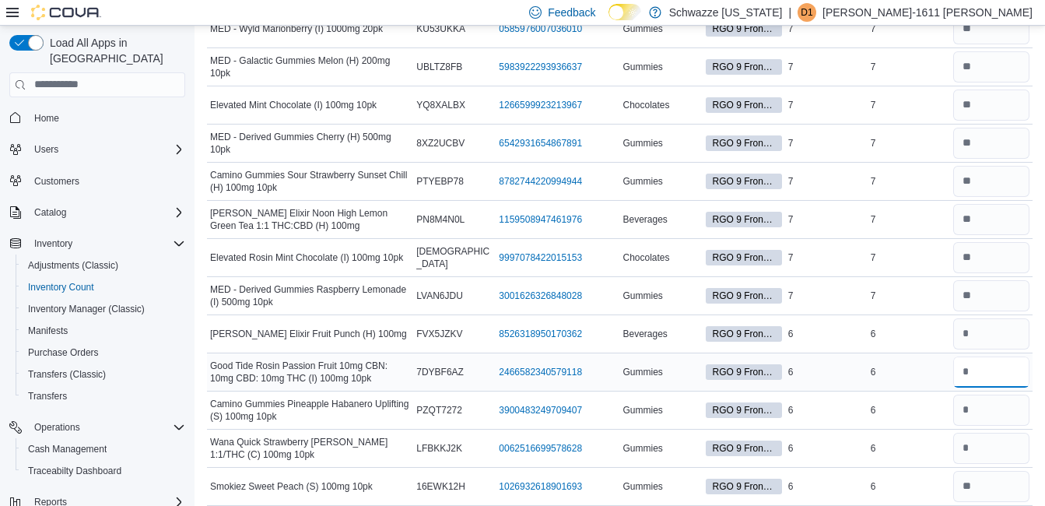
type input "*"
click at [995, 325] on input "*" at bounding box center [991, 333] width 76 height 31
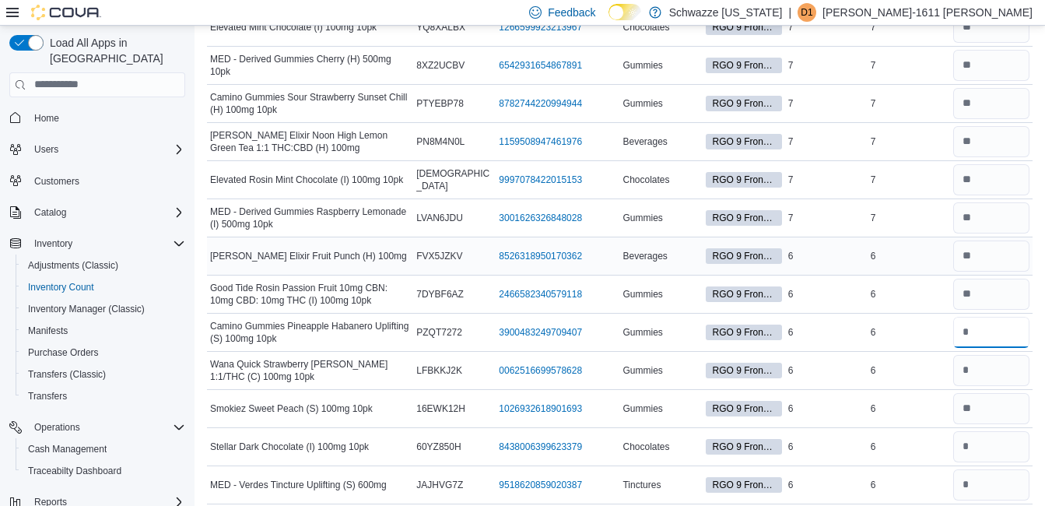
click at [995, 326] on input "number" at bounding box center [991, 332] width 76 height 31
type input "*"
click at [992, 361] on input "number" at bounding box center [991, 370] width 76 height 31
type input "*"
click at [1000, 207] on input "number" at bounding box center [991, 217] width 76 height 31
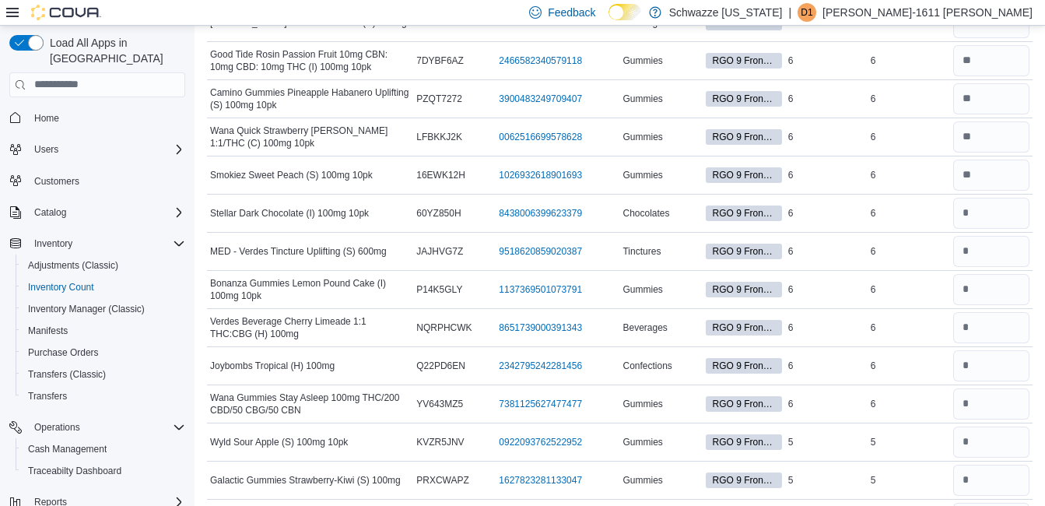
scroll to position [1915, 0]
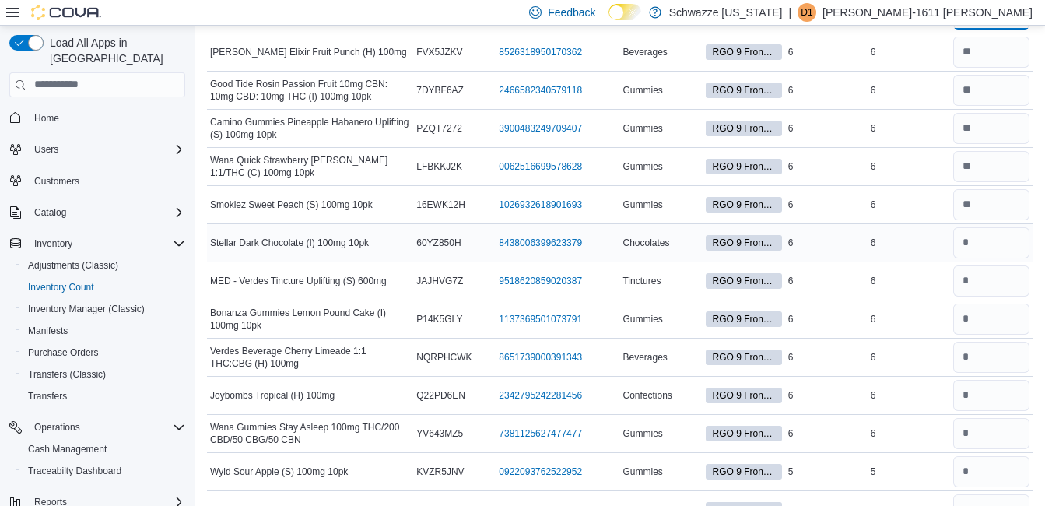
type input "*"
drag, startPoint x: 997, startPoint y: 243, endPoint x: 1007, endPoint y: 232, distance: 14.9
click at [997, 242] on input "number" at bounding box center [991, 242] width 76 height 31
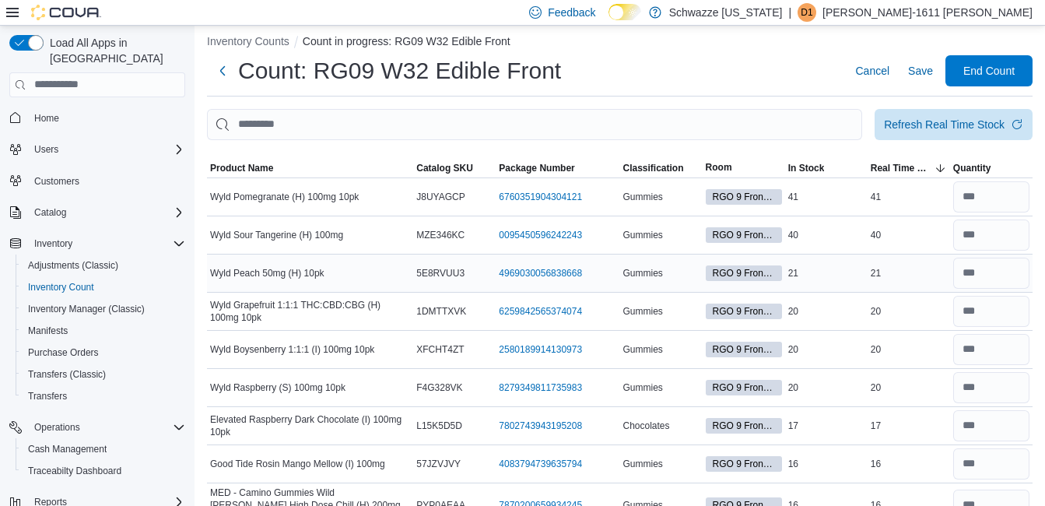
scroll to position [0, 0]
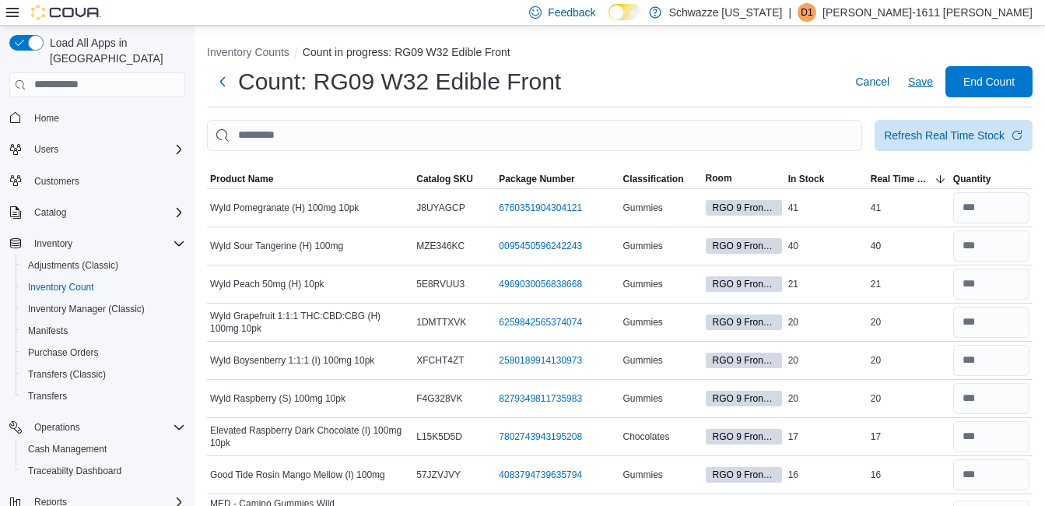
type input "*"
click at [933, 83] on span "Save" at bounding box center [920, 82] width 25 height 16
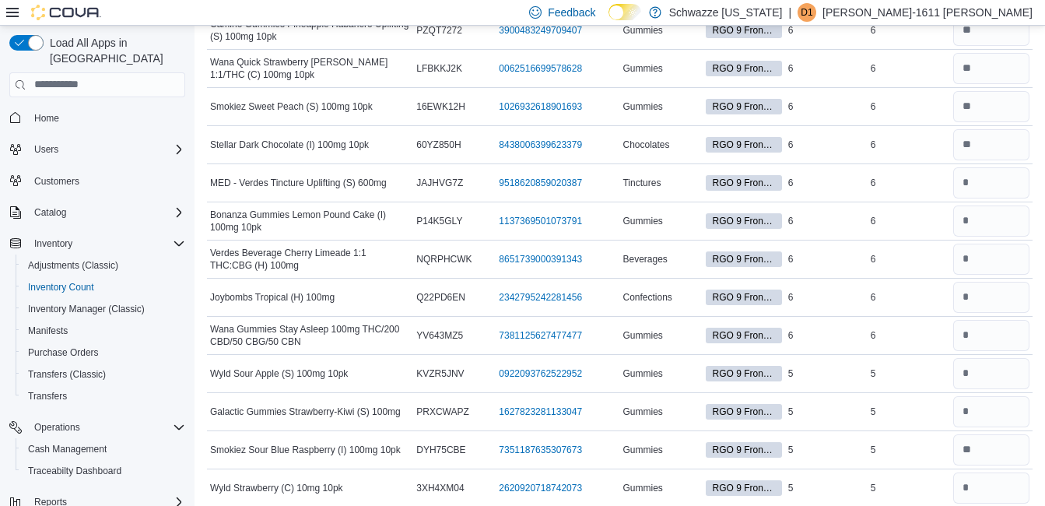
scroll to position [1945, 0]
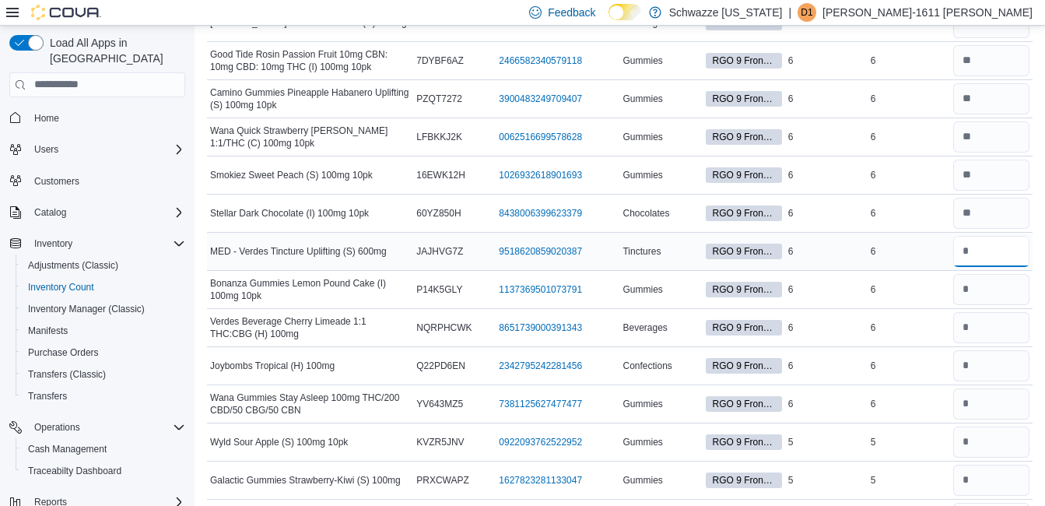
click at [992, 244] on input "number" at bounding box center [991, 251] width 76 height 31
type input "*"
click at [996, 284] on input "number" at bounding box center [991, 289] width 76 height 31
type input "*"
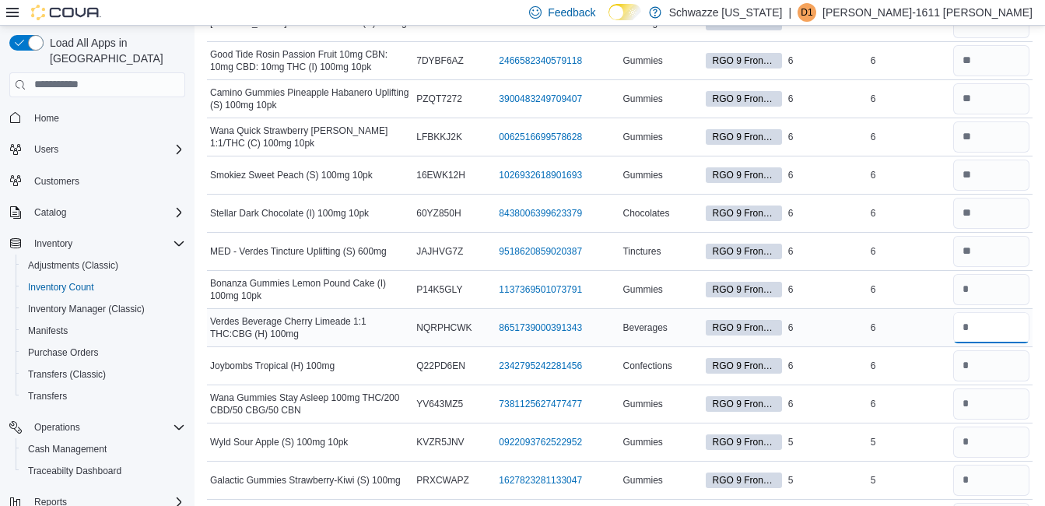
click at [995, 319] on input "number" at bounding box center [991, 327] width 76 height 31
type input "*"
click at [993, 356] on input "number" at bounding box center [991, 365] width 76 height 31
type input "*"
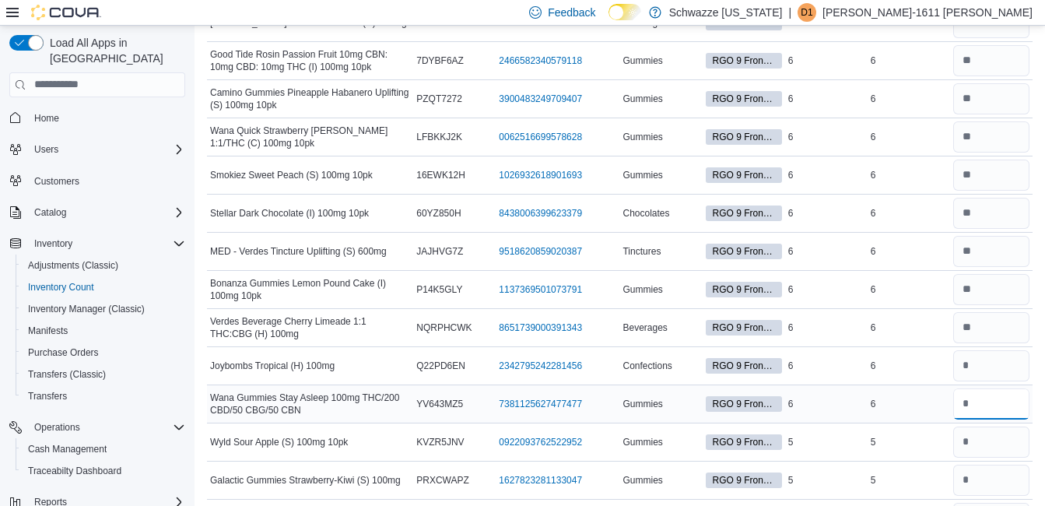
click at [997, 401] on input "number" at bounding box center [991, 403] width 76 height 31
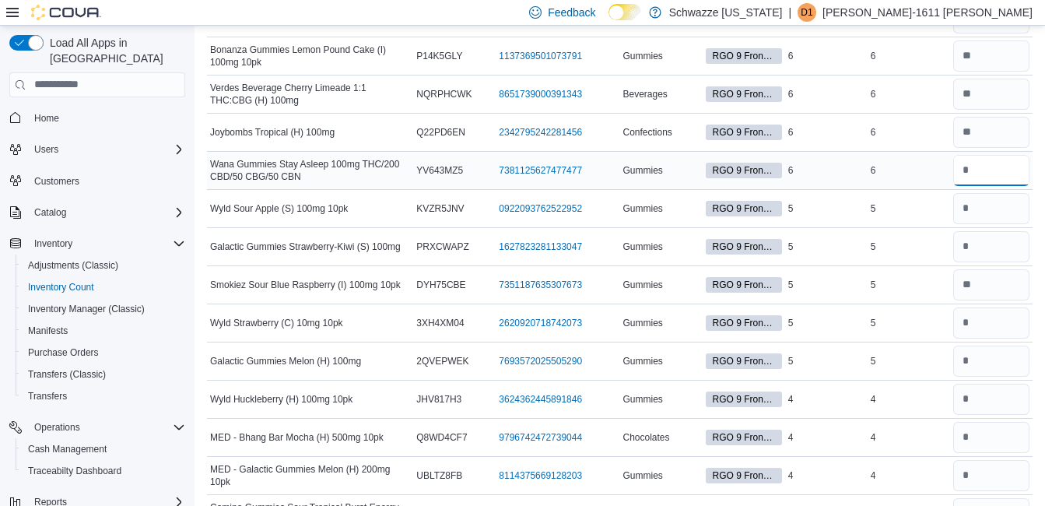
click at [994, 163] on input "number" at bounding box center [991, 170] width 76 height 31
type input "*"
click at [997, 202] on input "number" at bounding box center [991, 208] width 76 height 31
type input "*"
click at [993, 240] on input "number" at bounding box center [991, 246] width 76 height 31
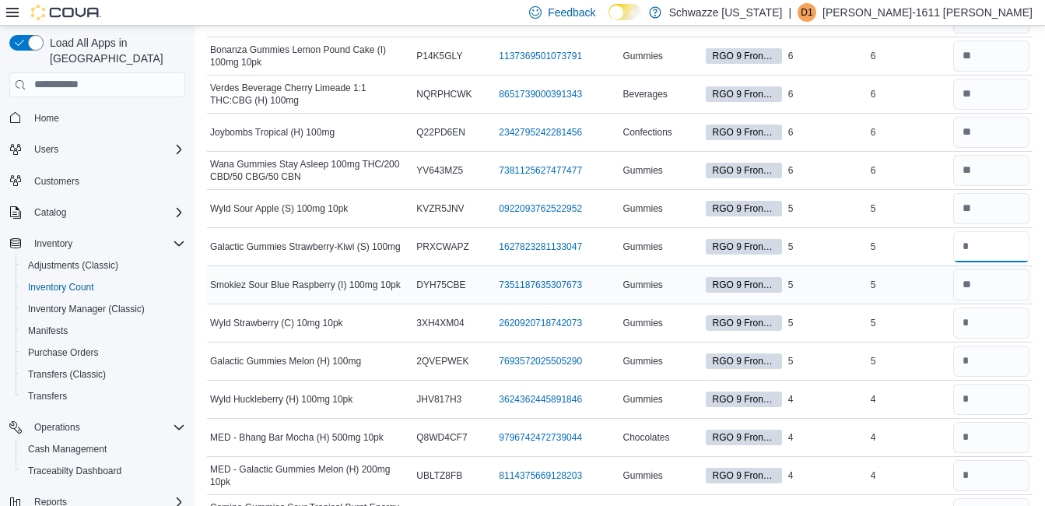
type input "*"
click at [993, 274] on input "number" at bounding box center [991, 284] width 76 height 31
type input "*"
click at [991, 321] on input "number" at bounding box center [991, 322] width 76 height 31
type input "*"
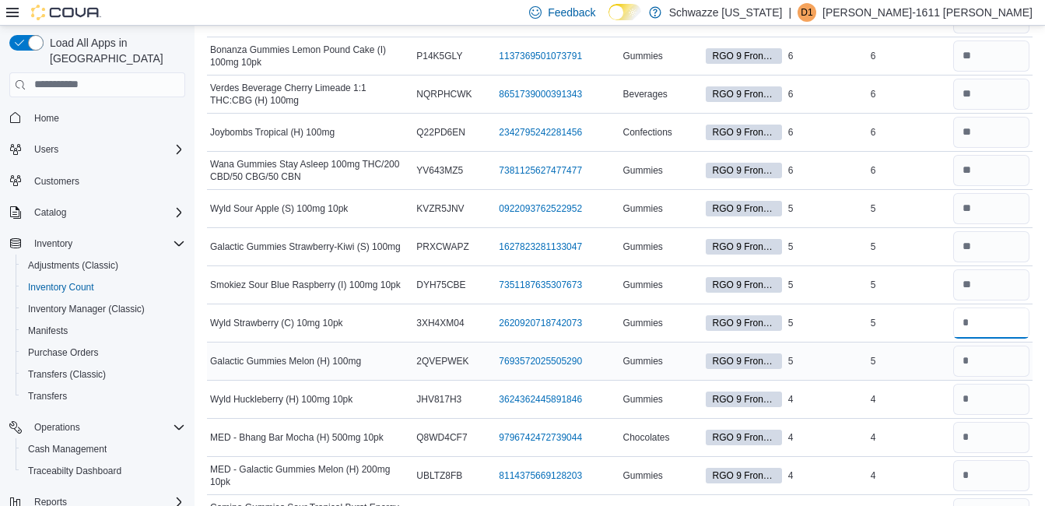
type input "*"
click at [987, 356] on input "number" at bounding box center [991, 360] width 76 height 31
type input "*"
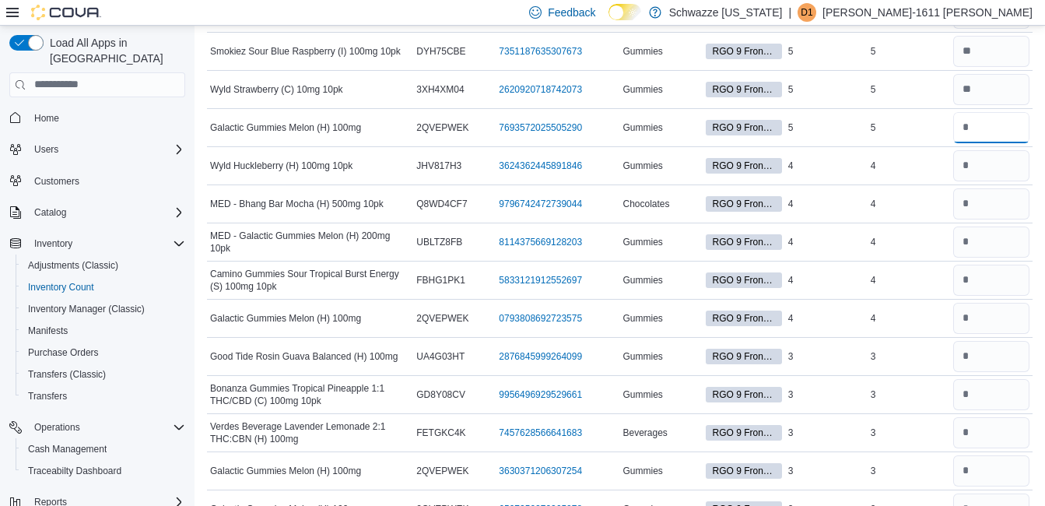
type input "*"
click at [997, 158] on input "number" at bounding box center [991, 165] width 76 height 31
type input "*"
click at [995, 199] on input "number" at bounding box center [991, 203] width 76 height 31
type input "*"
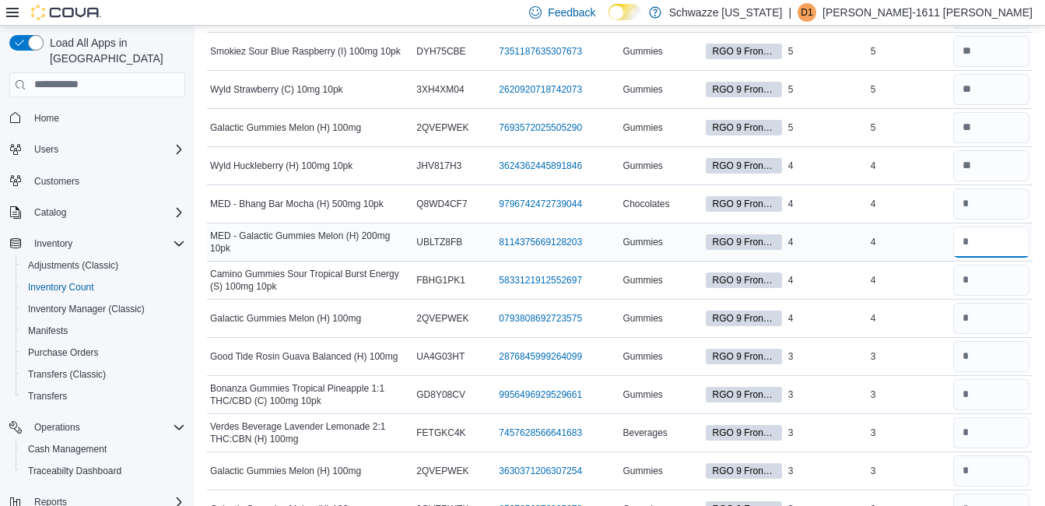
click at [990, 229] on input "number" at bounding box center [991, 241] width 76 height 31
type input "*"
click at [996, 278] on input "number" at bounding box center [991, 279] width 76 height 31
type input "*"
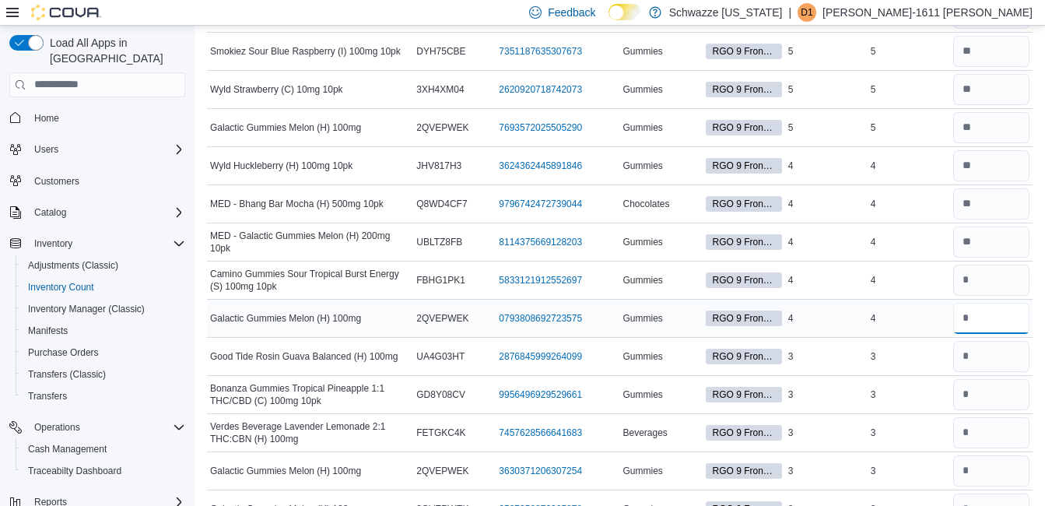
click at [986, 314] on input "number" at bounding box center [991, 318] width 76 height 31
click at [1008, 194] on input "number" at bounding box center [991, 203] width 76 height 31
drag, startPoint x: 1010, startPoint y: 229, endPoint x: 997, endPoint y: 44, distance: 185.6
click at [1010, 379] on input "number" at bounding box center [991, 394] width 76 height 31
click at [997, 188] on input "*" at bounding box center [991, 203] width 76 height 31
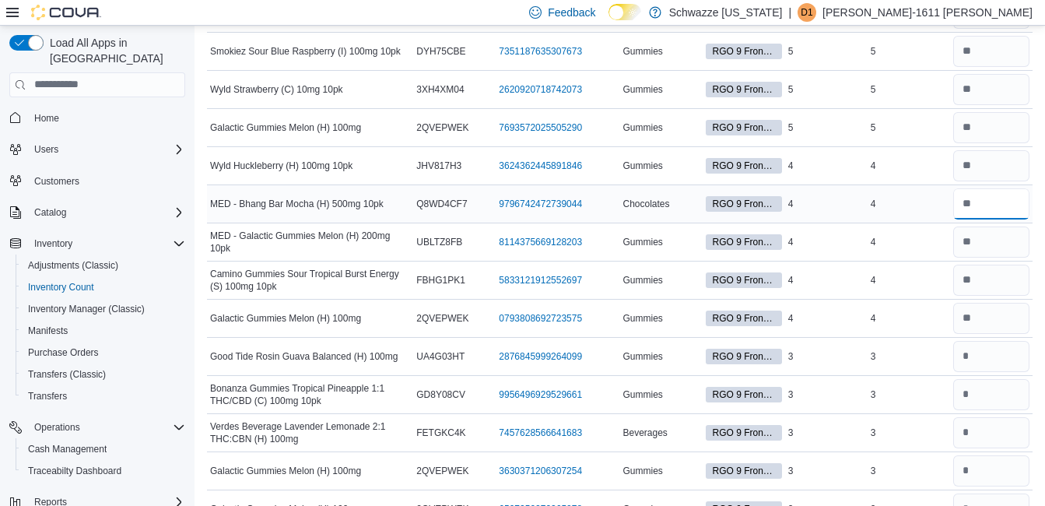
scroll to position [2567, 0]
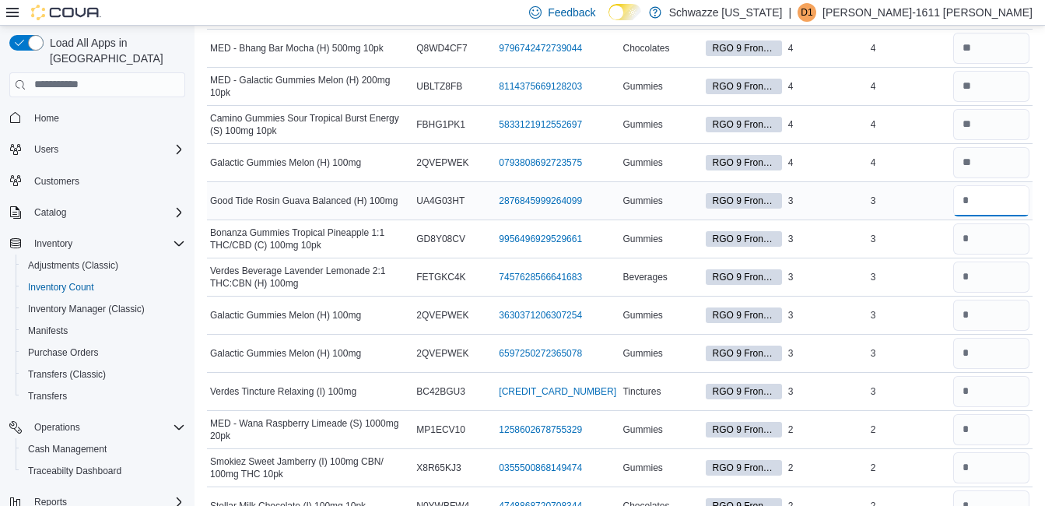
click at [997, 188] on input "number" at bounding box center [991, 200] width 76 height 31
click at [992, 233] on input "number" at bounding box center [991, 238] width 76 height 31
click at [981, 275] on input "number" at bounding box center [991, 276] width 76 height 31
click at [979, 316] on input "number" at bounding box center [991, 315] width 76 height 31
click at [979, 342] on input "number" at bounding box center [991, 353] width 76 height 31
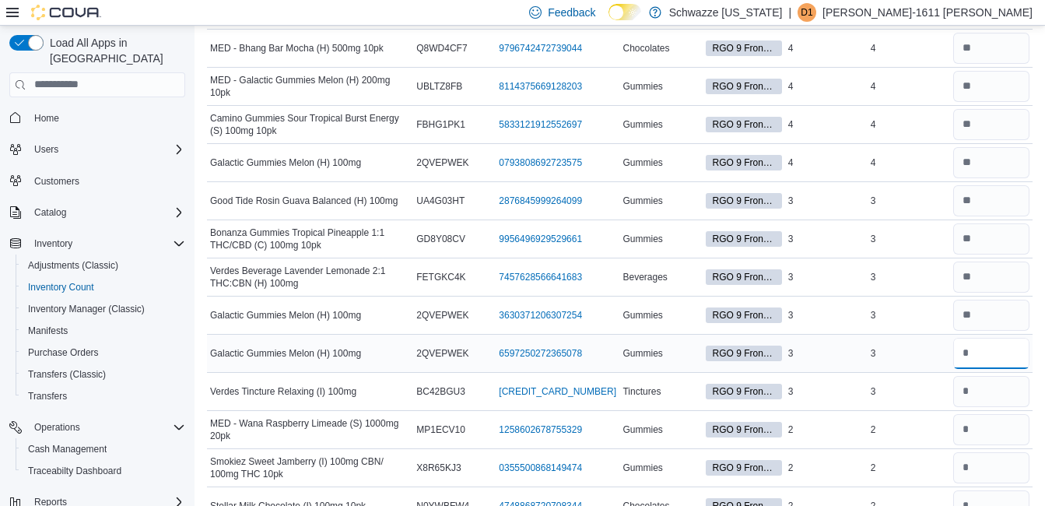
scroll to position [2723, 0]
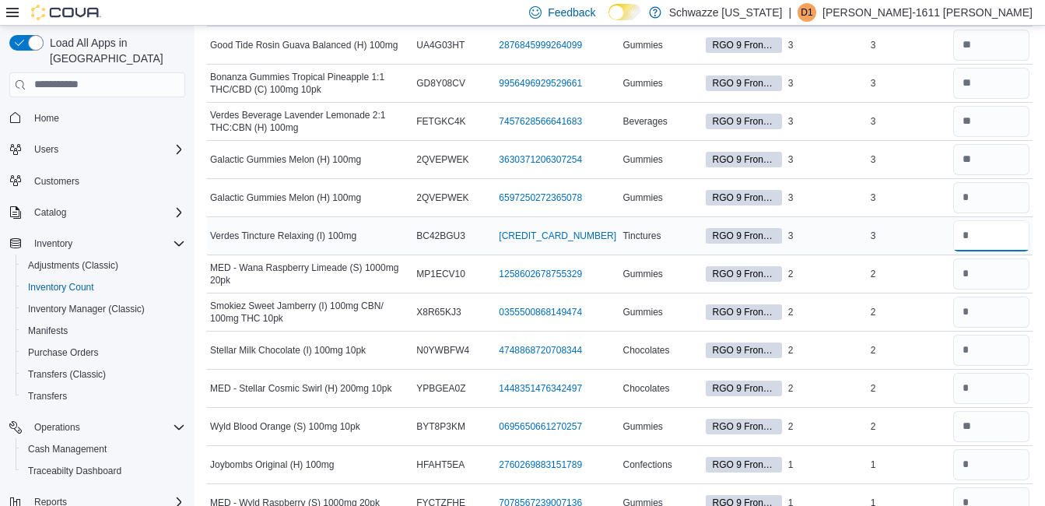
click at [989, 222] on input "number" at bounding box center [991, 235] width 76 height 31
click at [981, 279] on input "number" at bounding box center [991, 273] width 76 height 31
click at [988, 300] on input "number" at bounding box center [991, 311] width 76 height 31
click at [995, 345] on input "number" at bounding box center [991, 350] width 76 height 31
click at [994, 375] on input "number" at bounding box center [991, 388] width 76 height 31
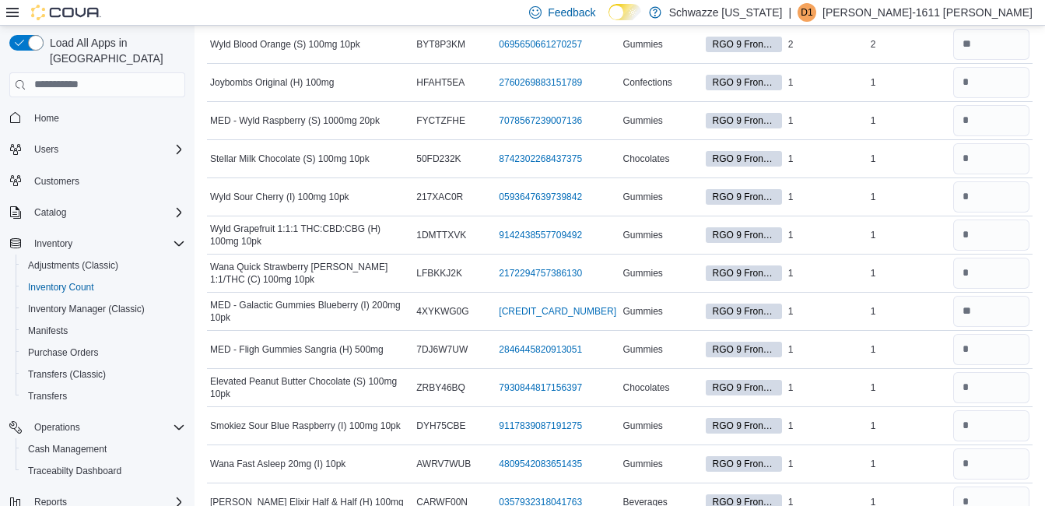
scroll to position [3112, 0]
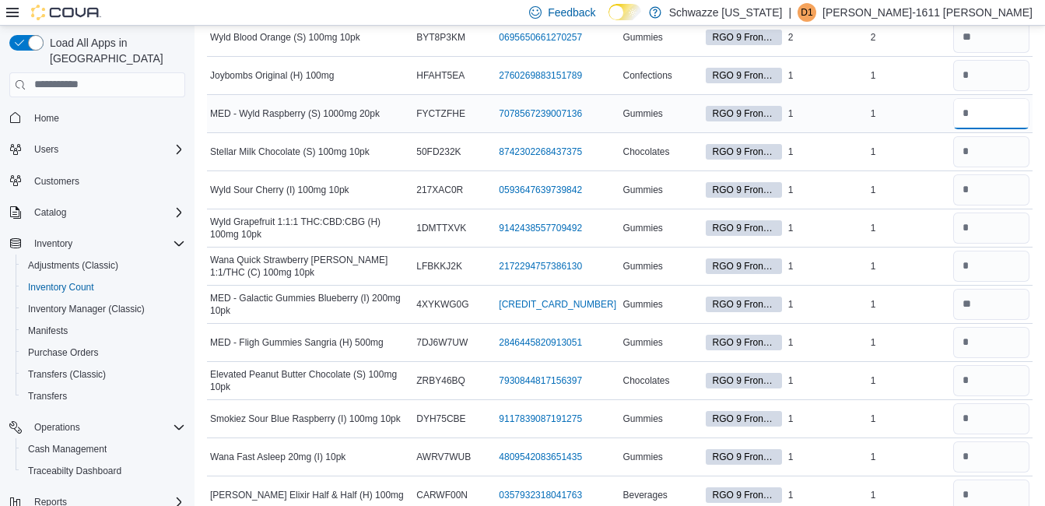
click at [978, 107] on input "number" at bounding box center [991, 113] width 76 height 31
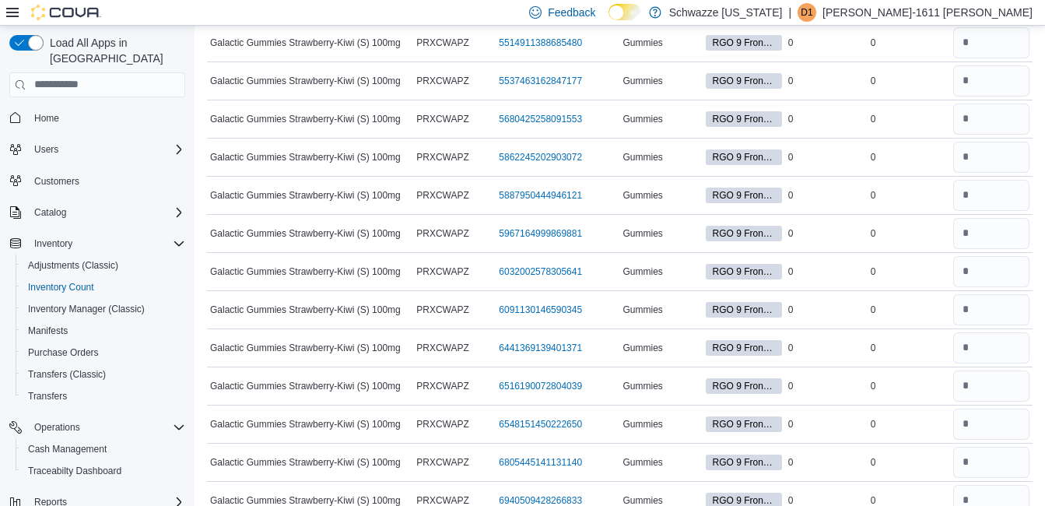
scroll to position [26606, 0]
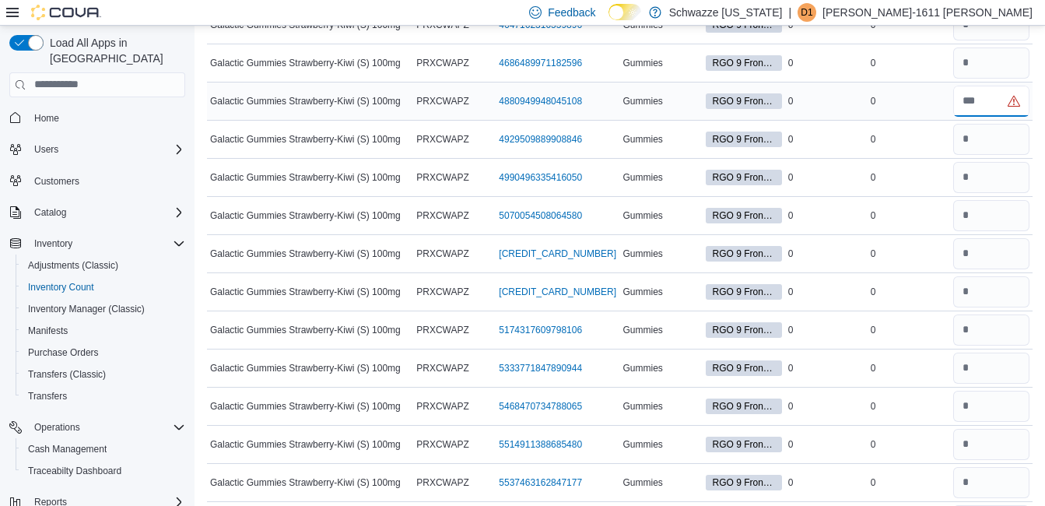
click at [1001, 95] on input "number" at bounding box center [991, 101] width 76 height 31
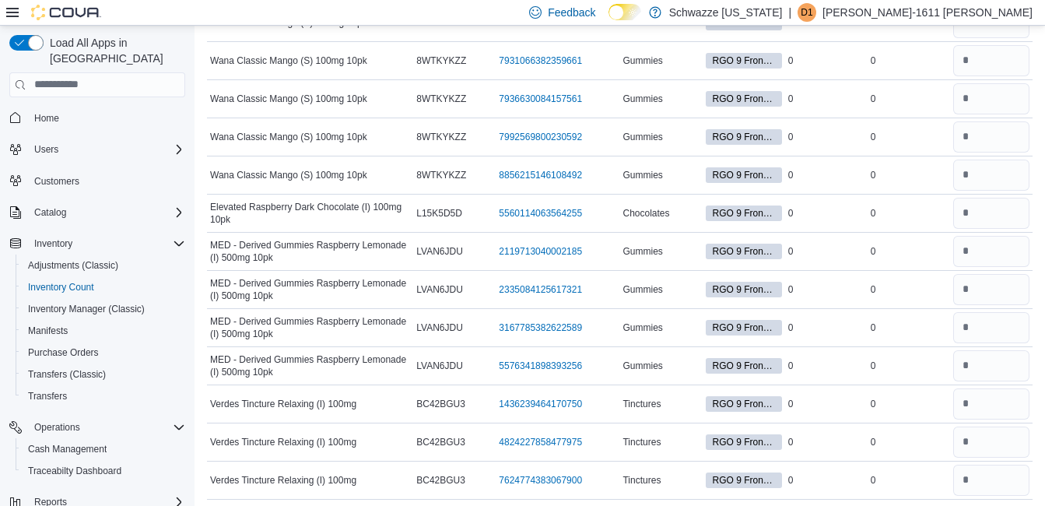
scroll to position [0, 0]
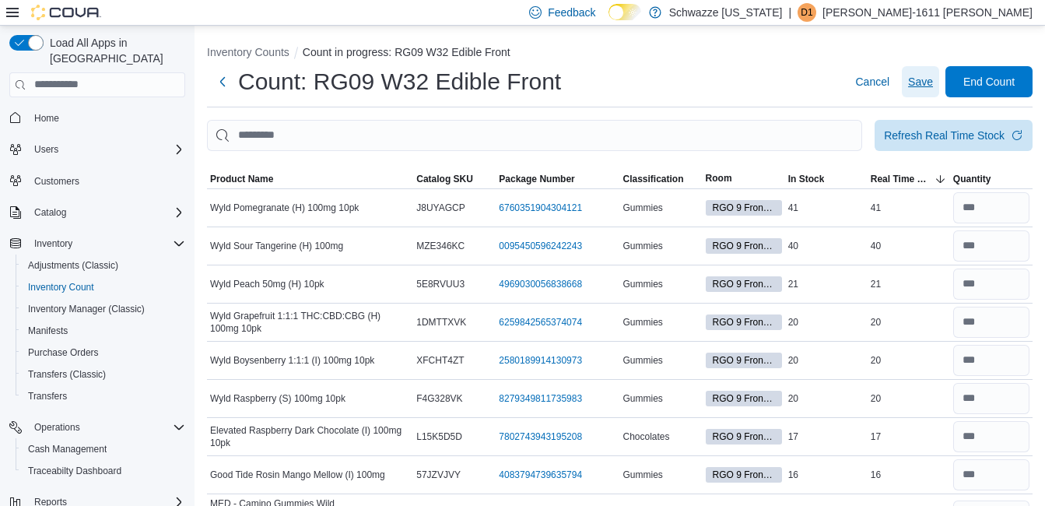
click at [933, 76] on span "Save" at bounding box center [920, 82] width 25 height 16
click at [270, 176] on span "Product Name" at bounding box center [241, 179] width 63 height 12
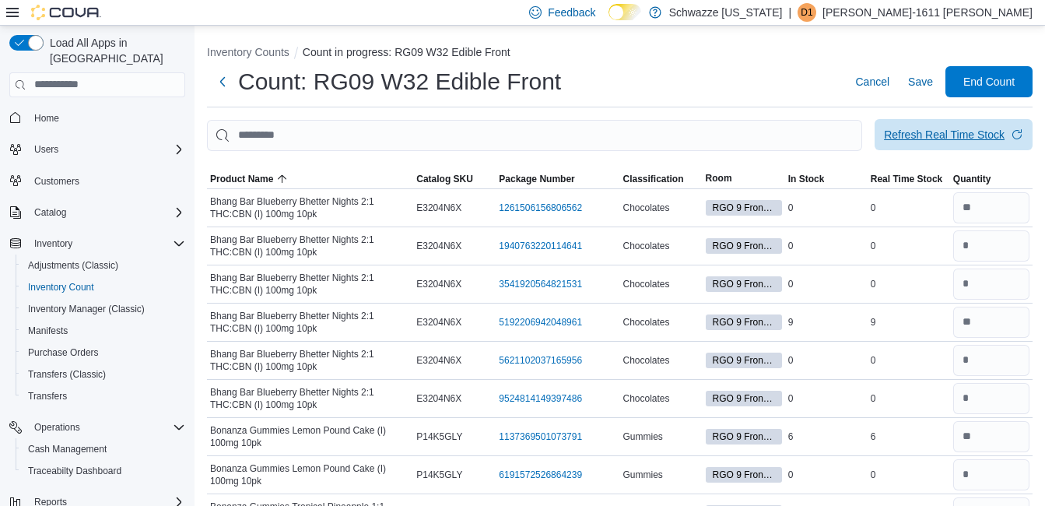
click at [911, 126] on span "Refresh Real Time Stock" at bounding box center [953, 134] width 139 height 31
click at [939, 83] on button "Save" at bounding box center [920, 81] width 37 height 31
click at [991, 82] on span "End Count" at bounding box center [988, 81] width 51 height 16
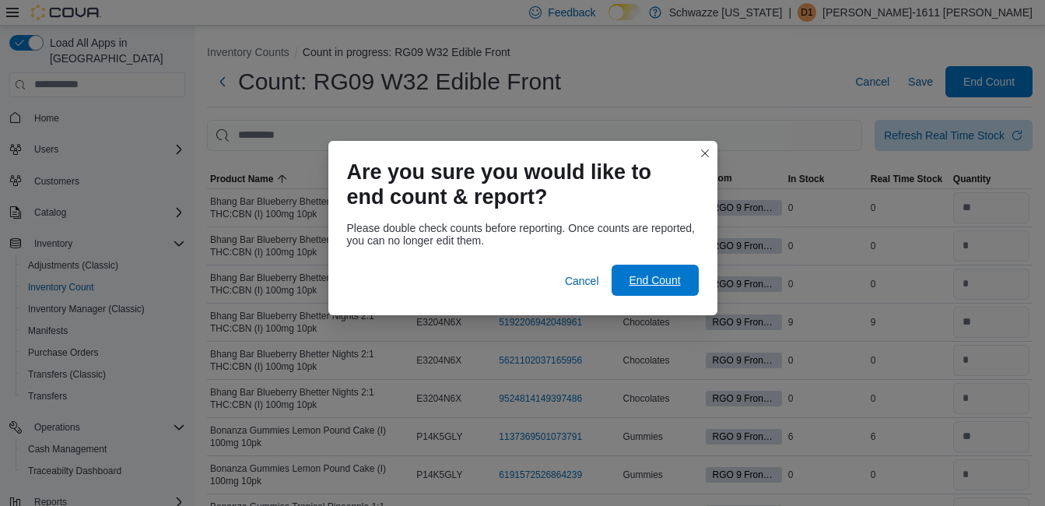
click at [673, 289] on span "End Count" at bounding box center [655, 279] width 68 height 31
click at [673, 286] on span "End Count" at bounding box center [654, 280] width 51 height 16
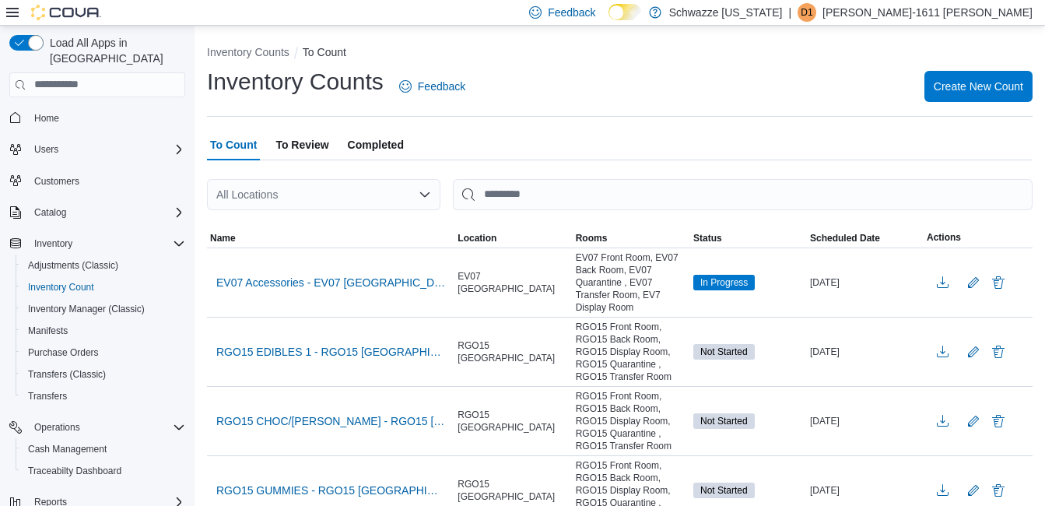
click at [298, 142] on span "To Review" at bounding box center [301, 144] width 53 height 31
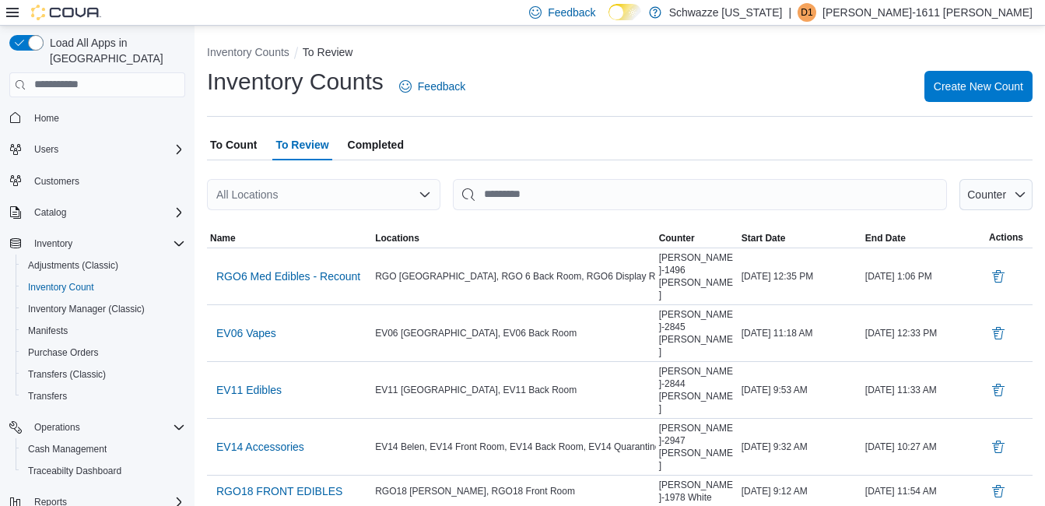
click at [224, 141] on span "To Count" at bounding box center [233, 144] width 47 height 31
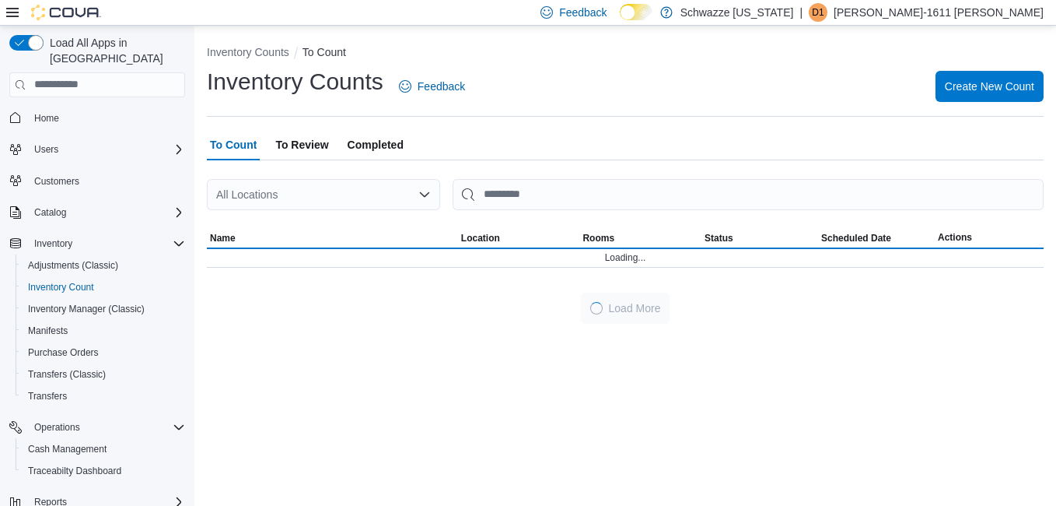
click at [264, 191] on div "All Locations" at bounding box center [323, 194] width 233 height 31
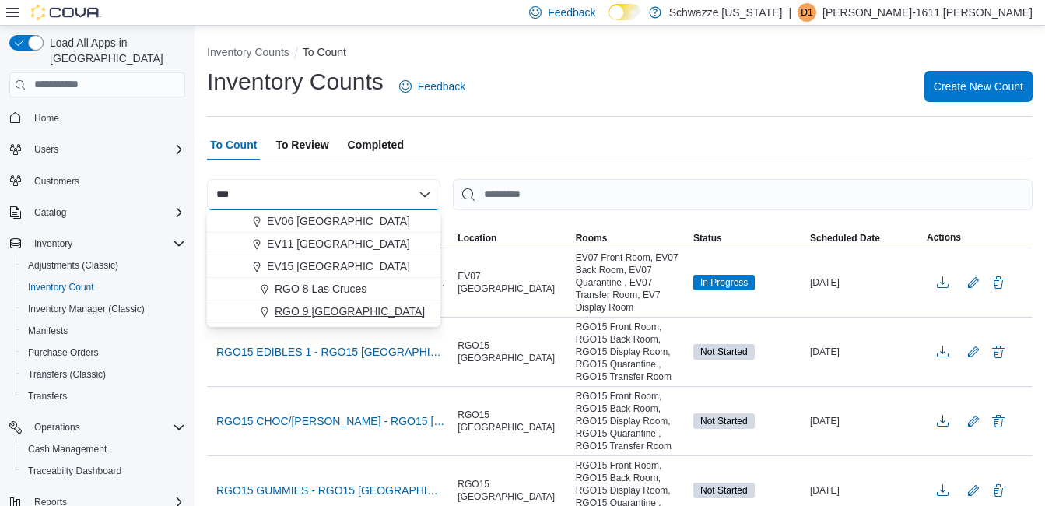
click at [347, 307] on span "RGO 9 [GEOGRAPHIC_DATA]" at bounding box center [350, 311] width 150 height 16
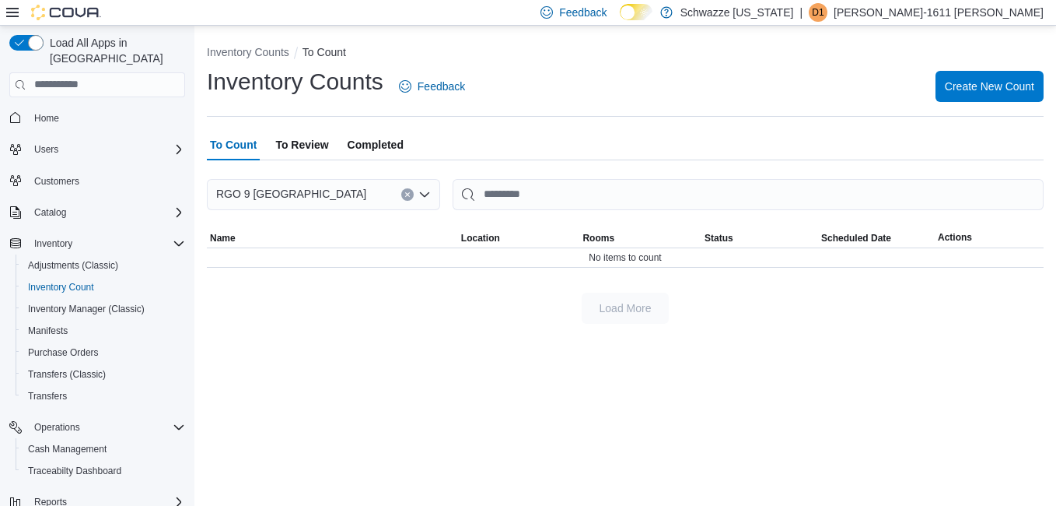
click at [295, 140] on span "To Review" at bounding box center [301, 144] width 53 height 31
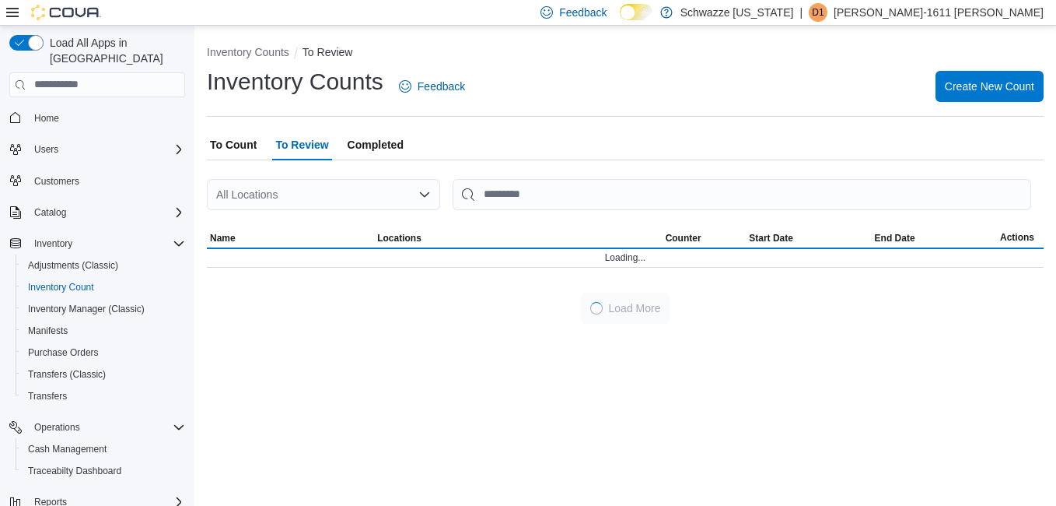
click at [326, 190] on div "All Locations" at bounding box center [323, 194] width 233 height 31
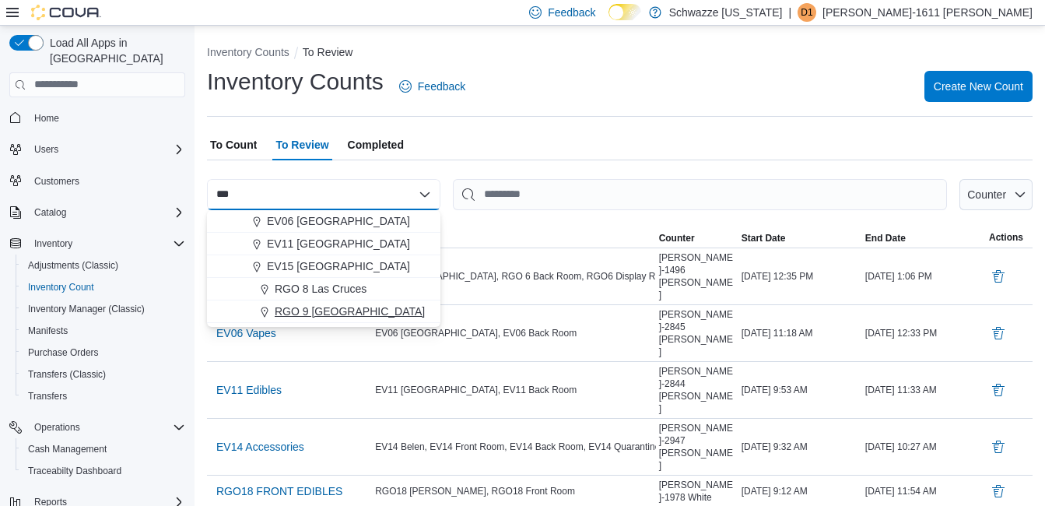
click at [329, 310] on span "RGO 9 [GEOGRAPHIC_DATA]" at bounding box center [350, 311] width 150 height 16
